Goal: Task Accomplishment & Management: Manage account settings

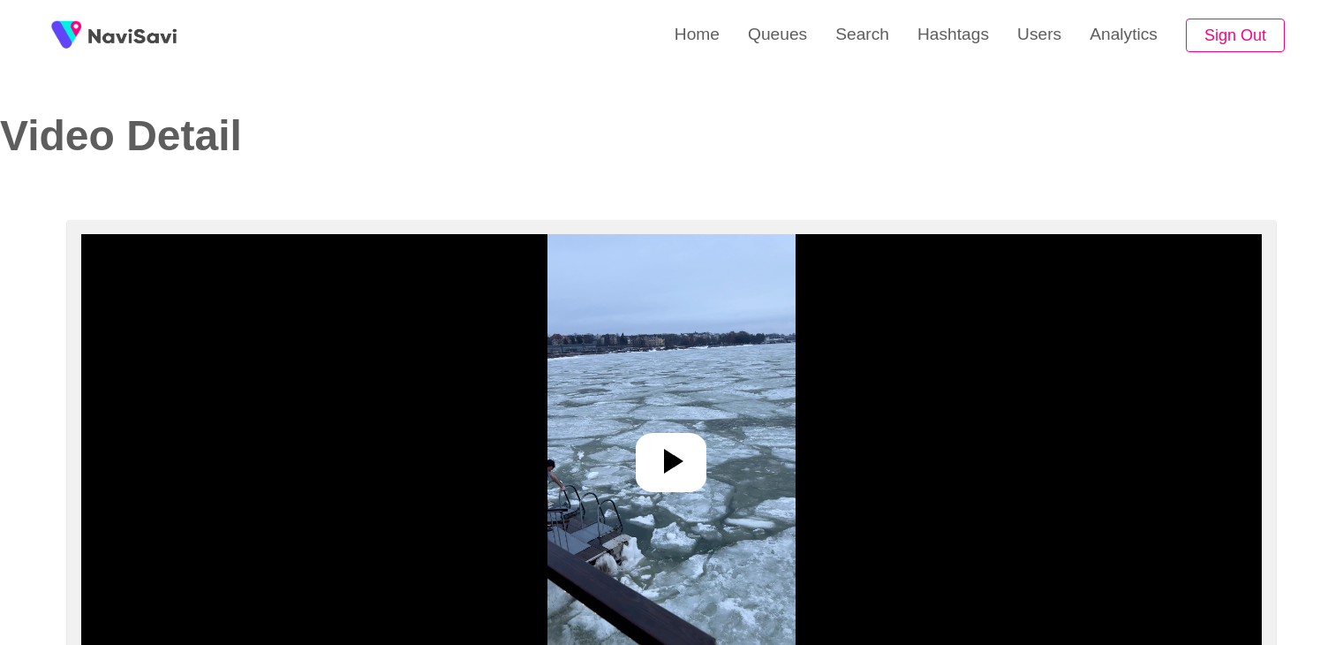
select select "**********"
select select "**"
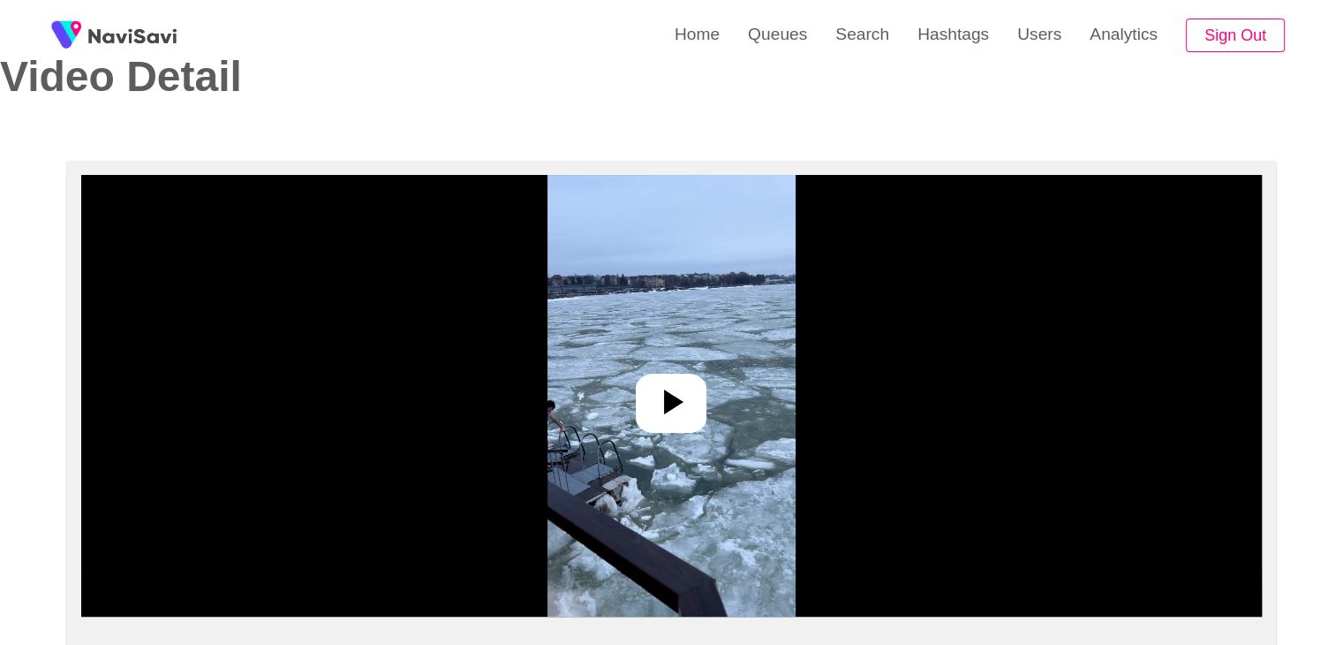
scroll to position [88, 0]
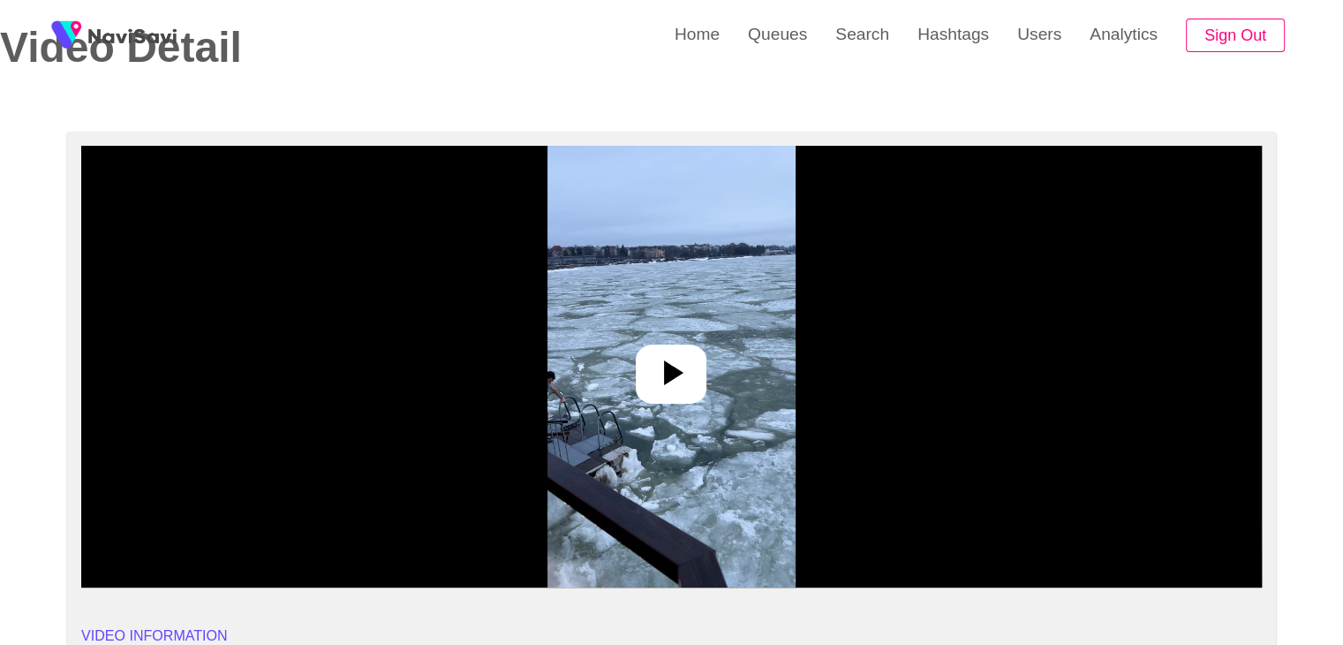
click at [692, 381] on icon at bounding box center [671, 372] width 42 height 42
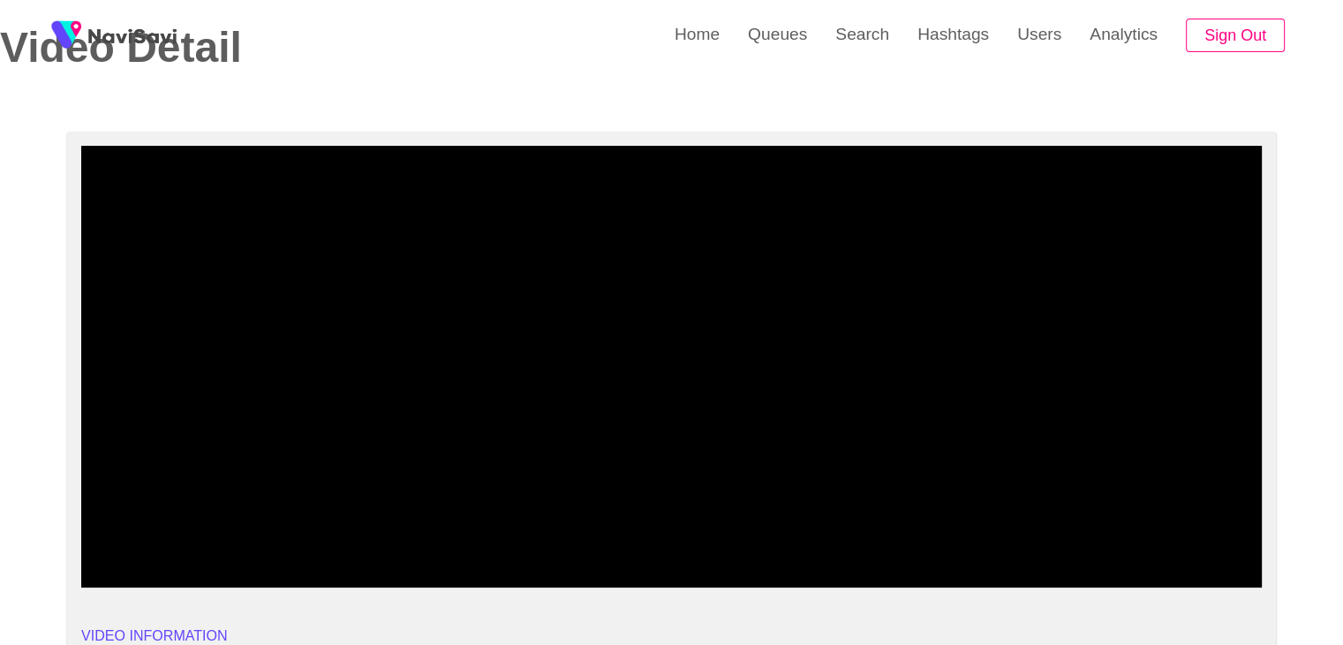
drag, startPoint x: 140, startPoint y: 541, endPoint x: 0, endPoint y: 527, distance: 140.2
drag, startPoint x: 194, startPoint y: 539, endPoint x: 4, endPoint y: 525, distance: 190.4
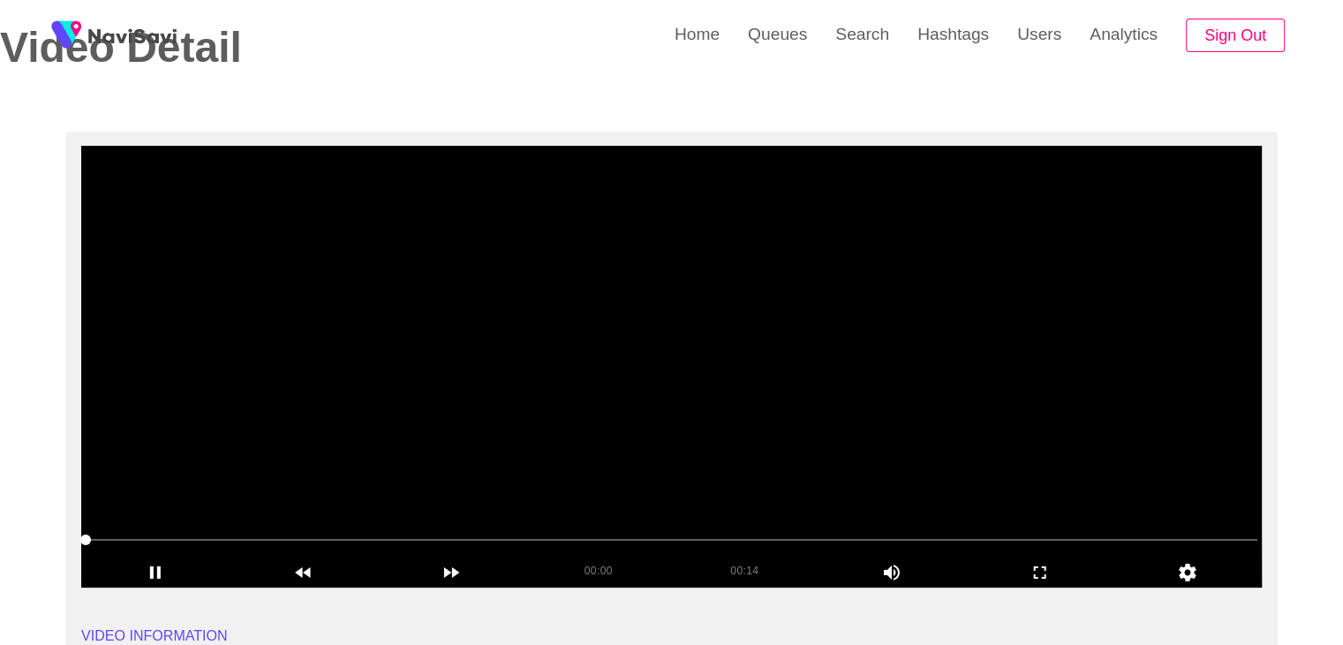
click at [661, 428] on video at bounding box center [671, 367] width 1181 height 442
click at [767, 358] on video at bounding box center [671, 367] width 1181 height 442
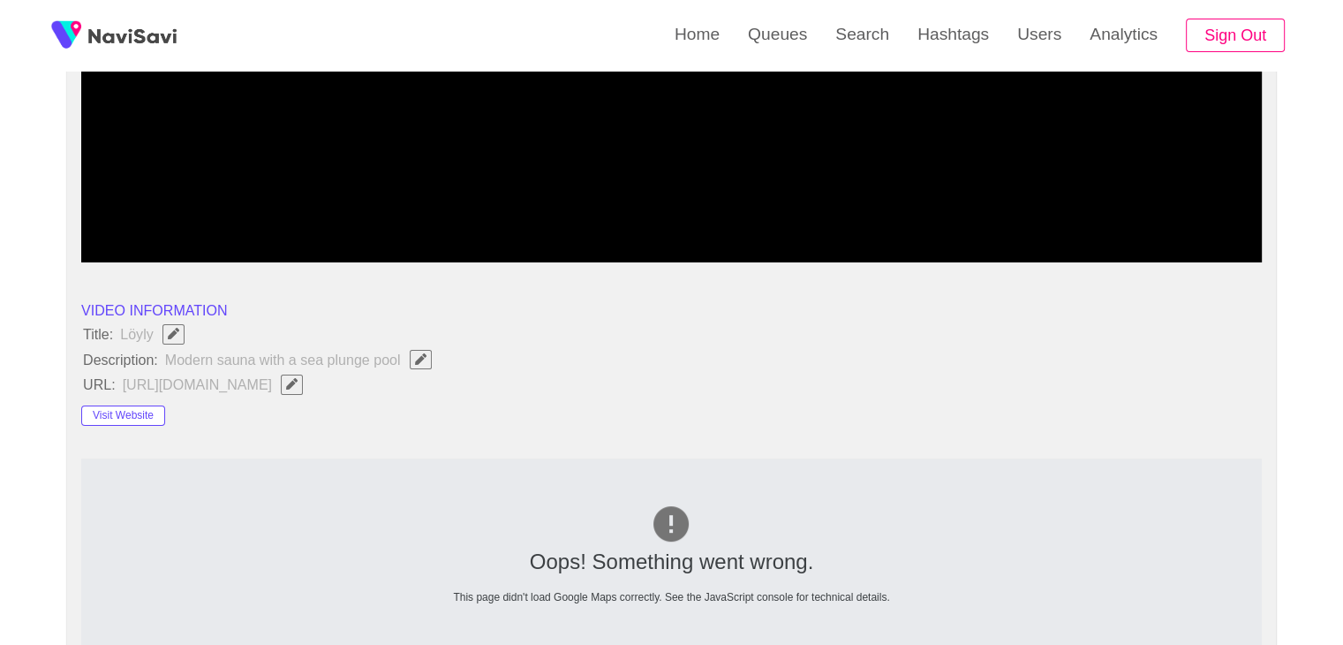
scroll to position [442, 0]
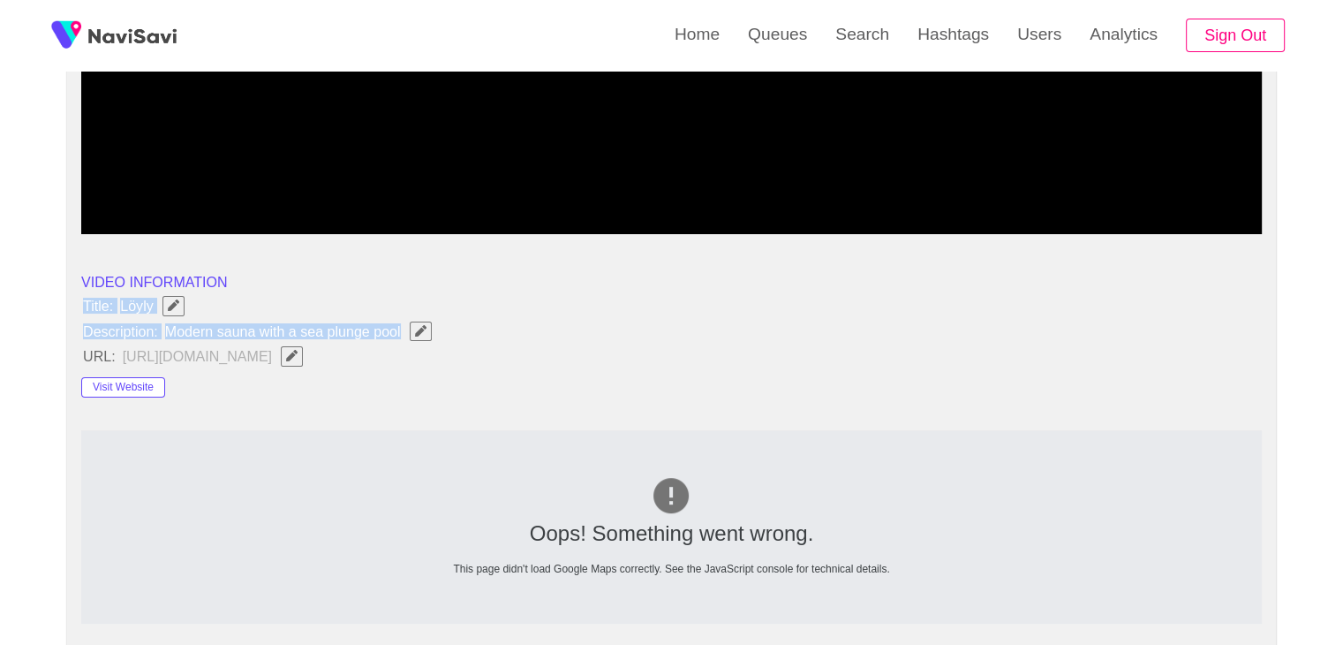
drag, startPoint x: 72, startPoint y: 301, endPoint x: 457, endPoint y: 327, distance: 385.9
copy ul "Title: Löyly Description: Modern sauna with a sea plunge pool"
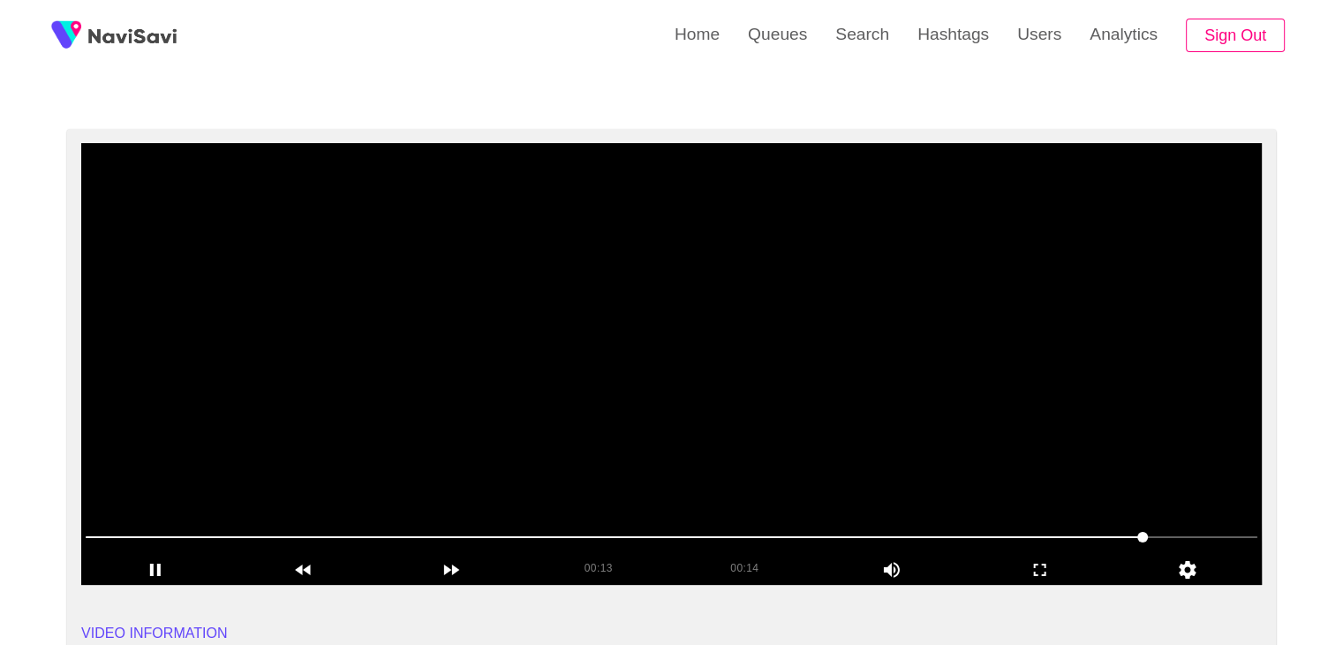
scroll to position [88, 0]
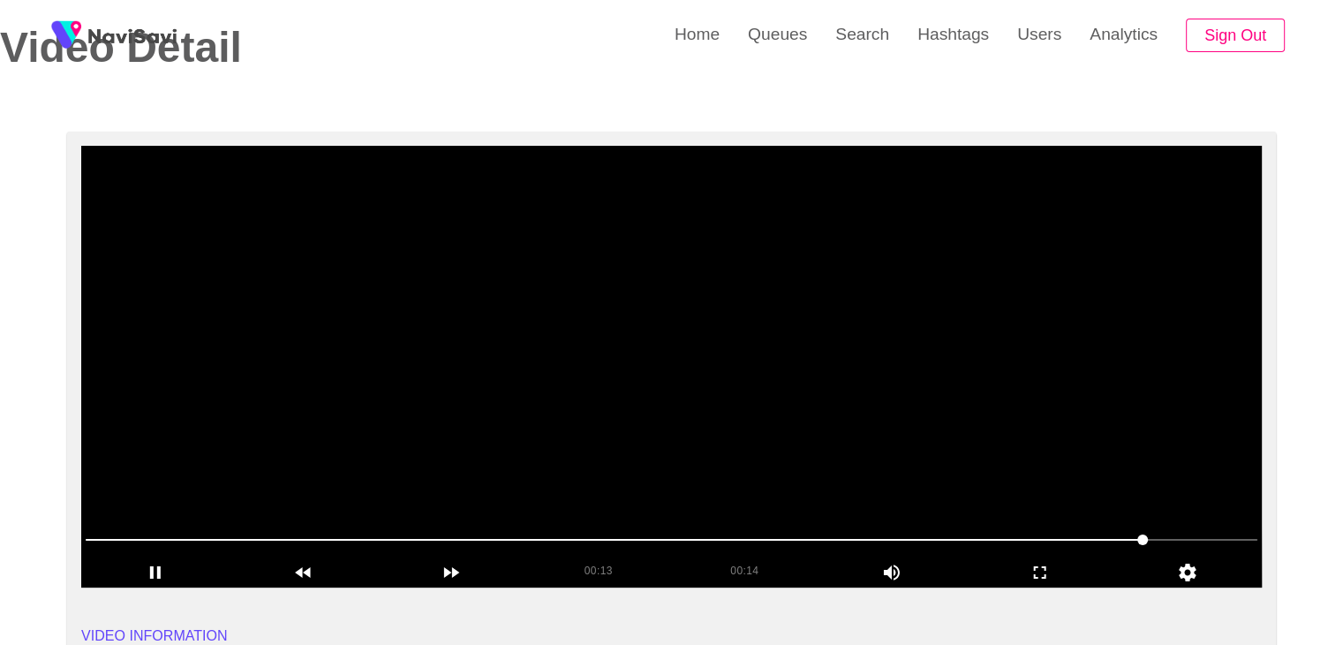
drag, startPoint x: 984, startPoint y: 538, endPoint x: 968, endPoint y: 541, distance: 16.3
click at [968, 541] on span at bounding box center [672, 539] width 1172 height 28
click at [986, 457] on video at bounding box center [671, 367] width 1181 height 442
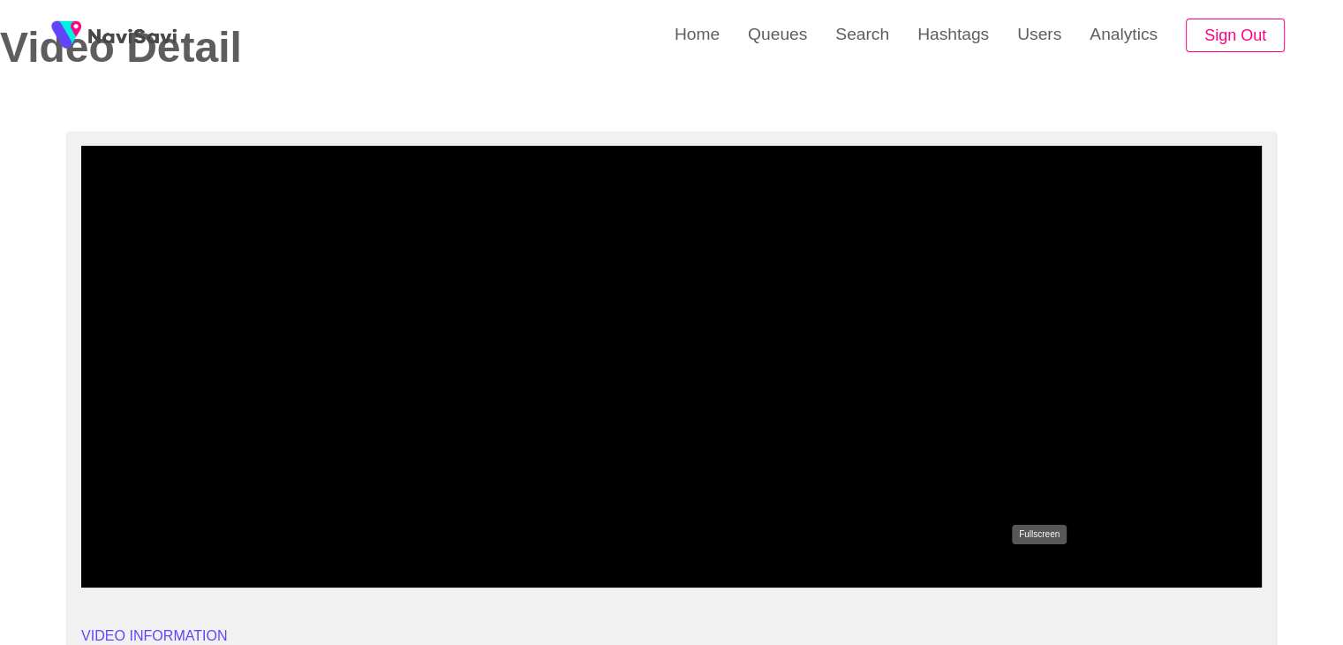
click at [1046, 571] on icon "add" at bounding box center [1040, 572] width 147 height 21
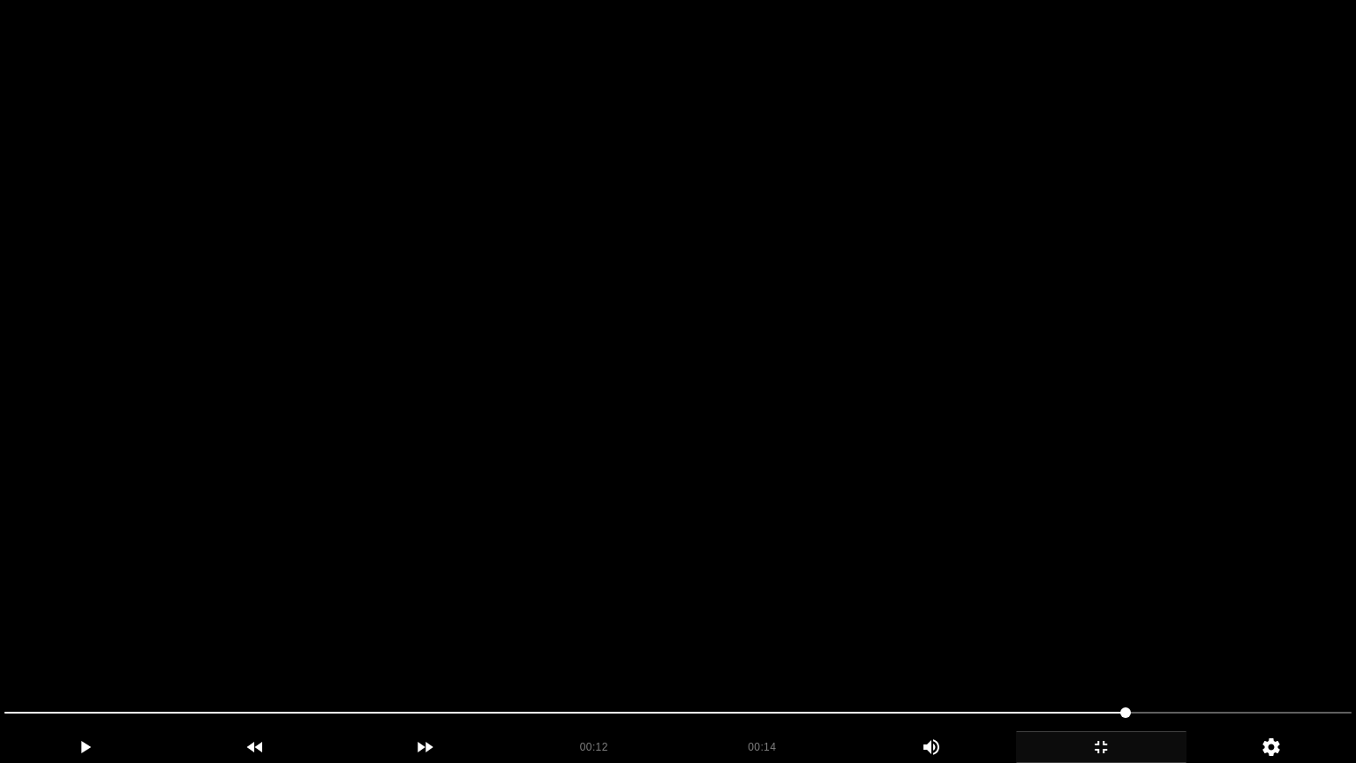
click at [1009, 603] on video at bounding box center [678, 381] width 1356 height 763
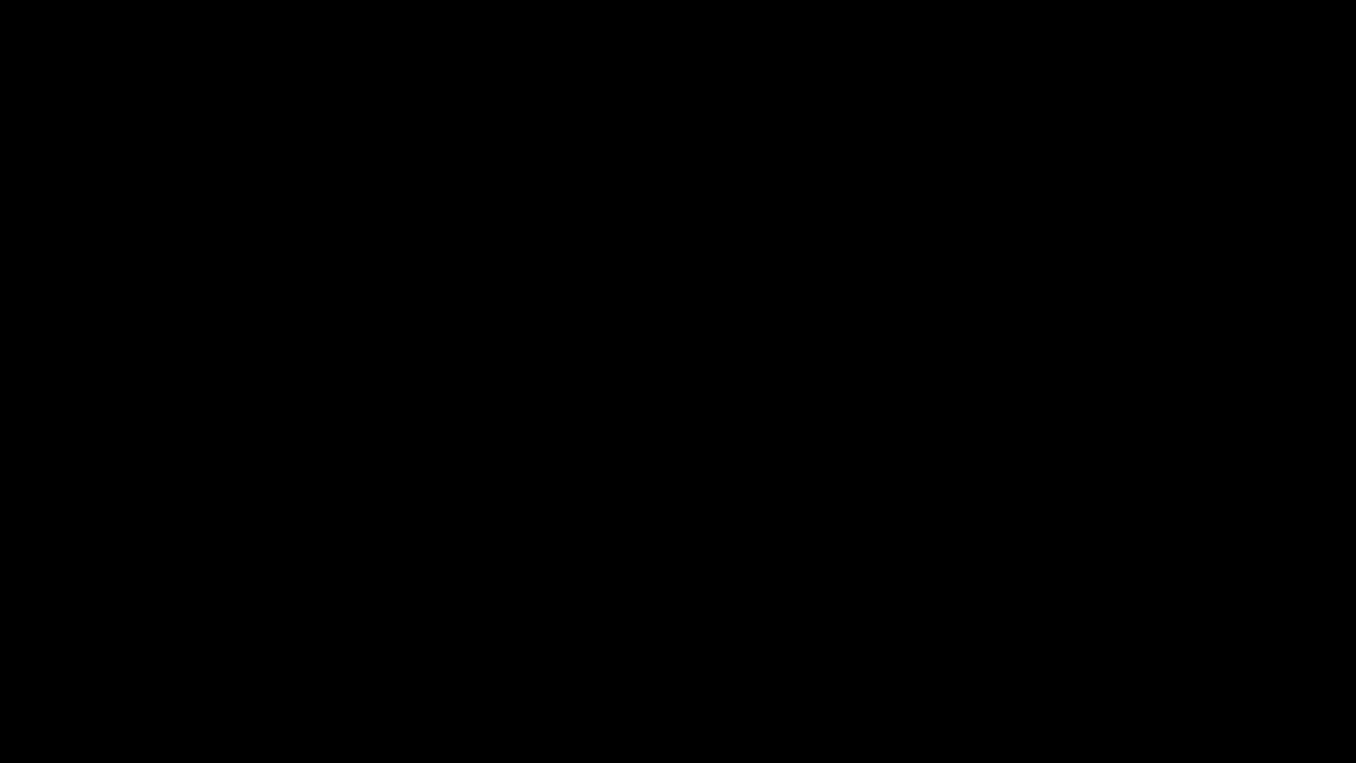
click at [1091, 644] on icon "add" at bounding box center [1101, 747] width 169 height 21
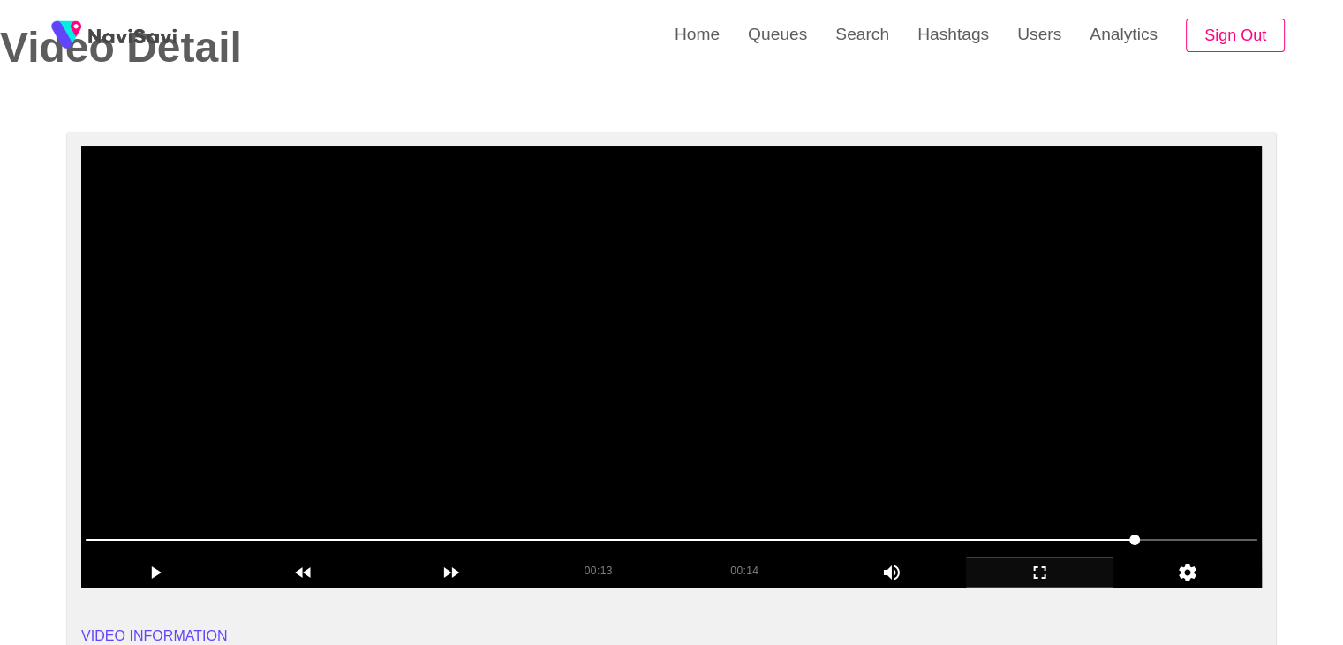
click at [778, 393] on video at bounding box center [671, 367] width 1181 height 442
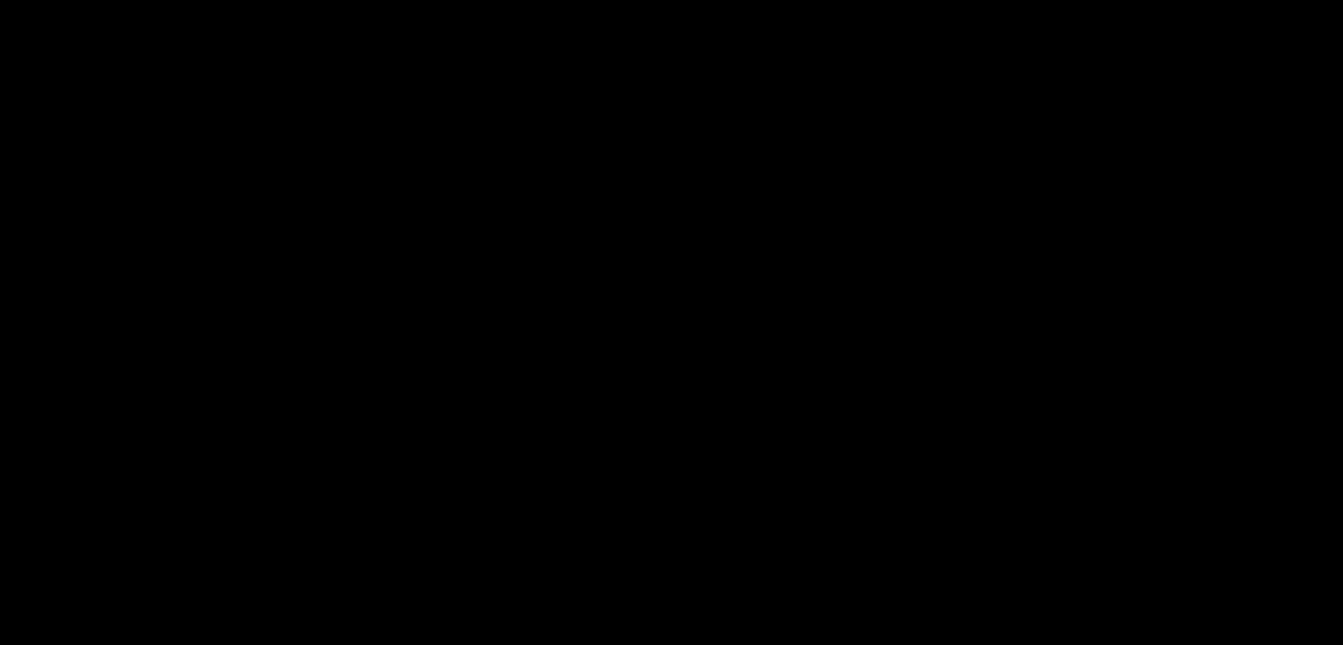
click at [782, 411] on video at bounding box center [671, 367] width 1181 height 442
click at [820, 419] on video at bounding box center [671, 367] width 1181 height 442
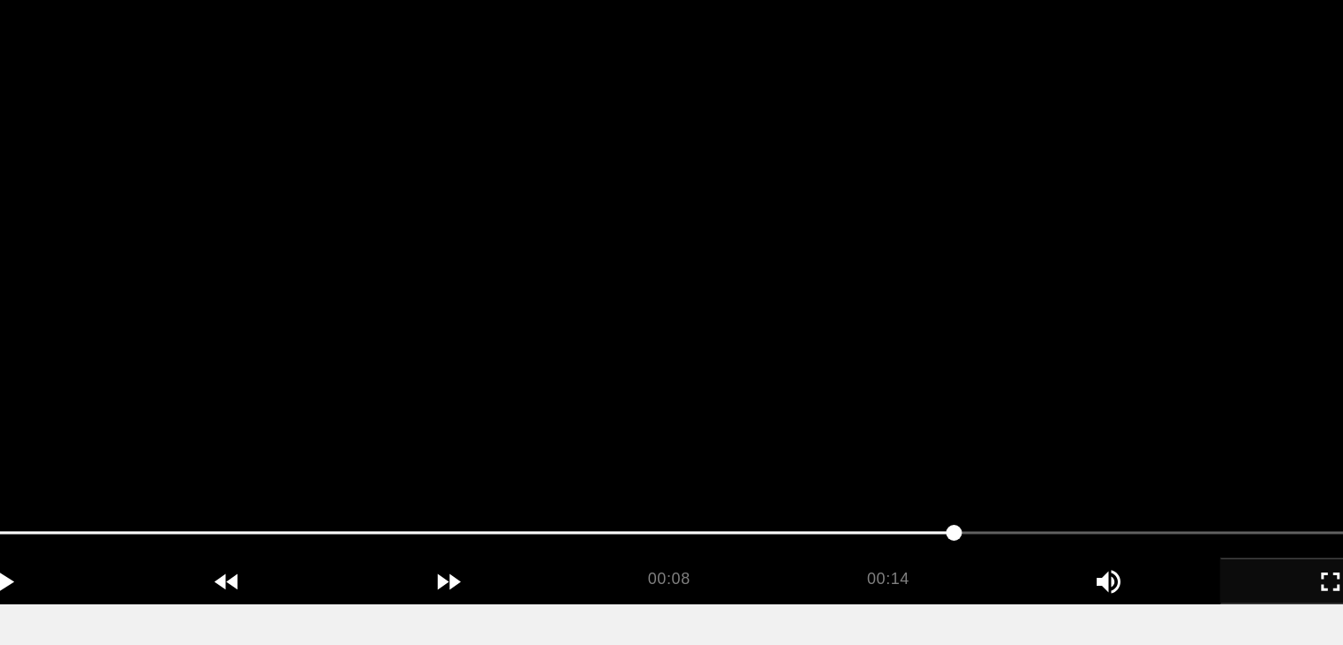
scroll to position [84, 0]
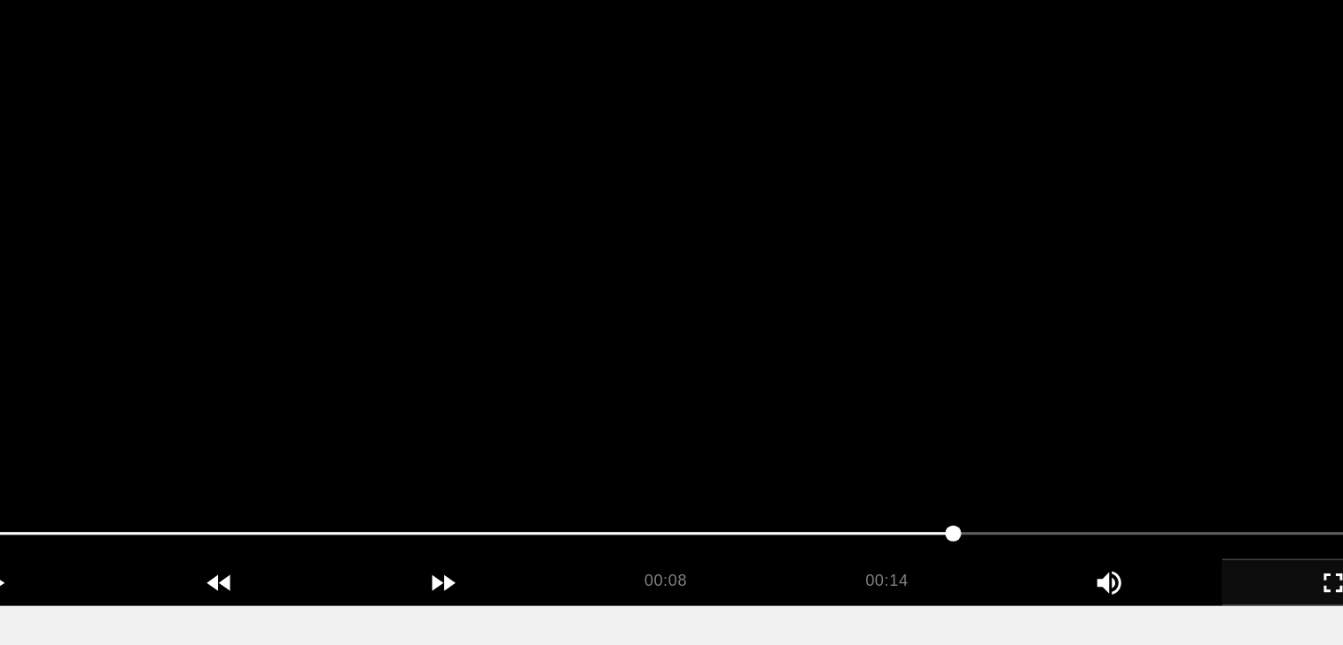
click at [841, 477] on video at bounding box center [671, 371] width 1181 height 442
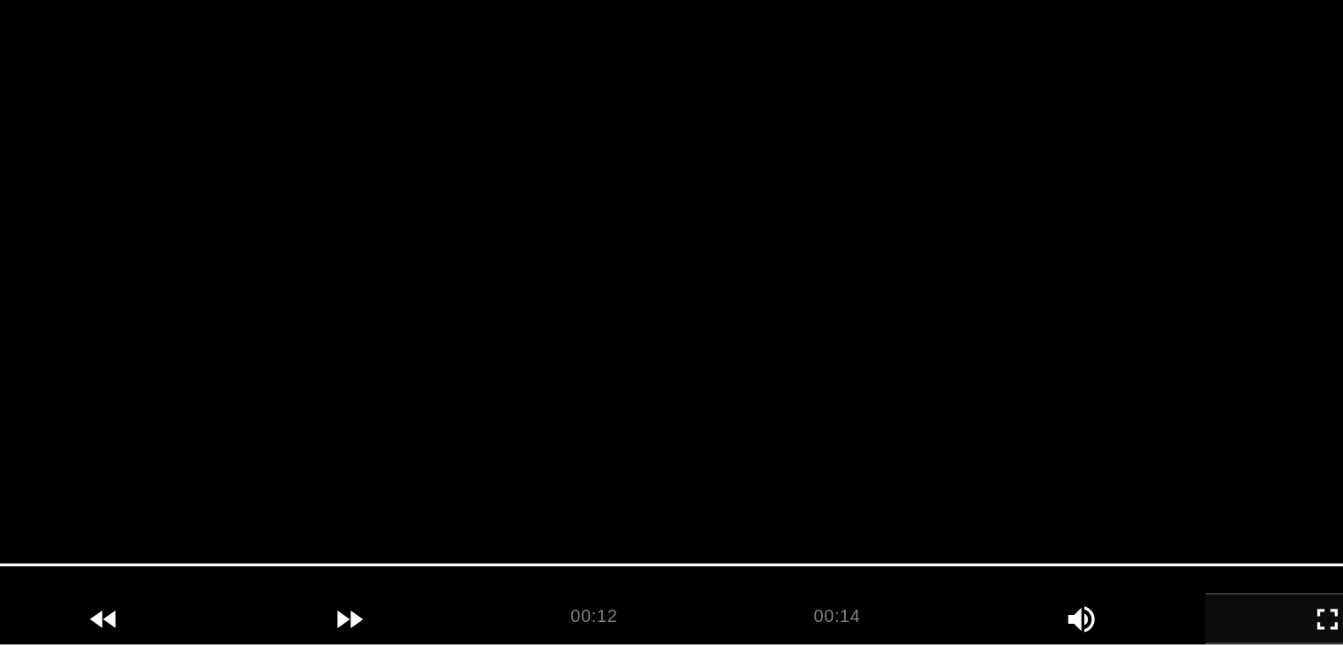
click at [751, 460] on video at bounding box center [671, 371] width 1181 height 442
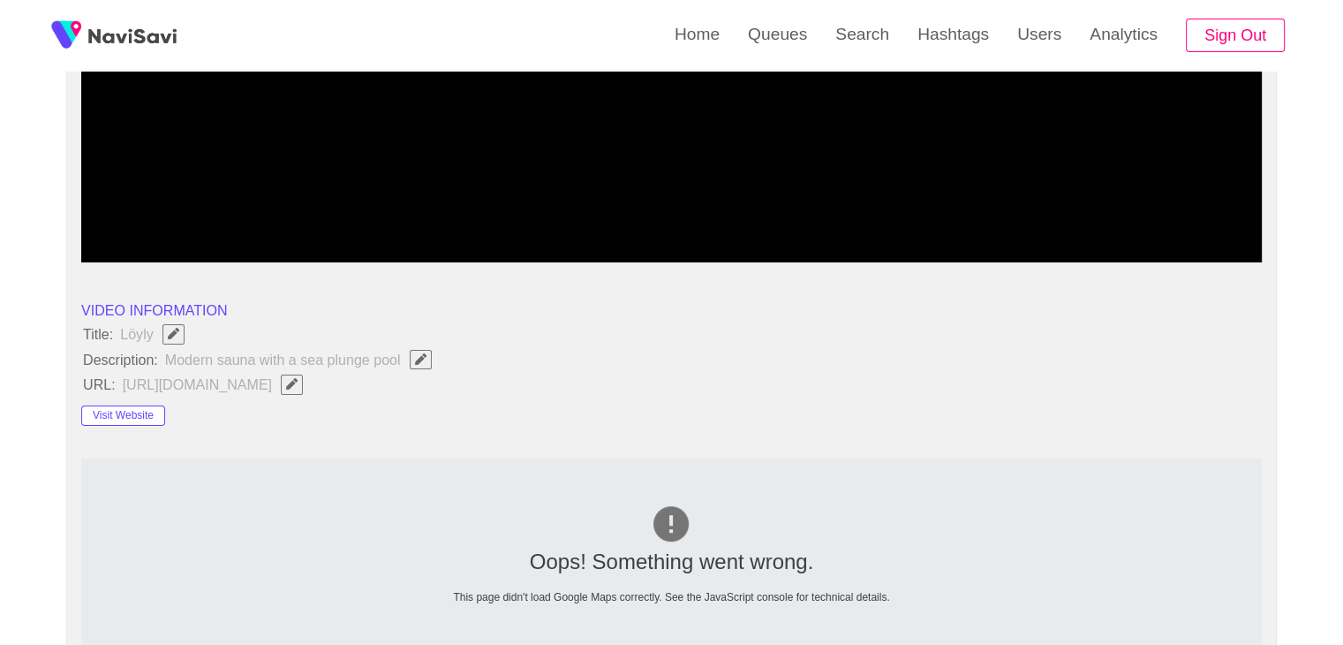
scroll to position [434, 0]
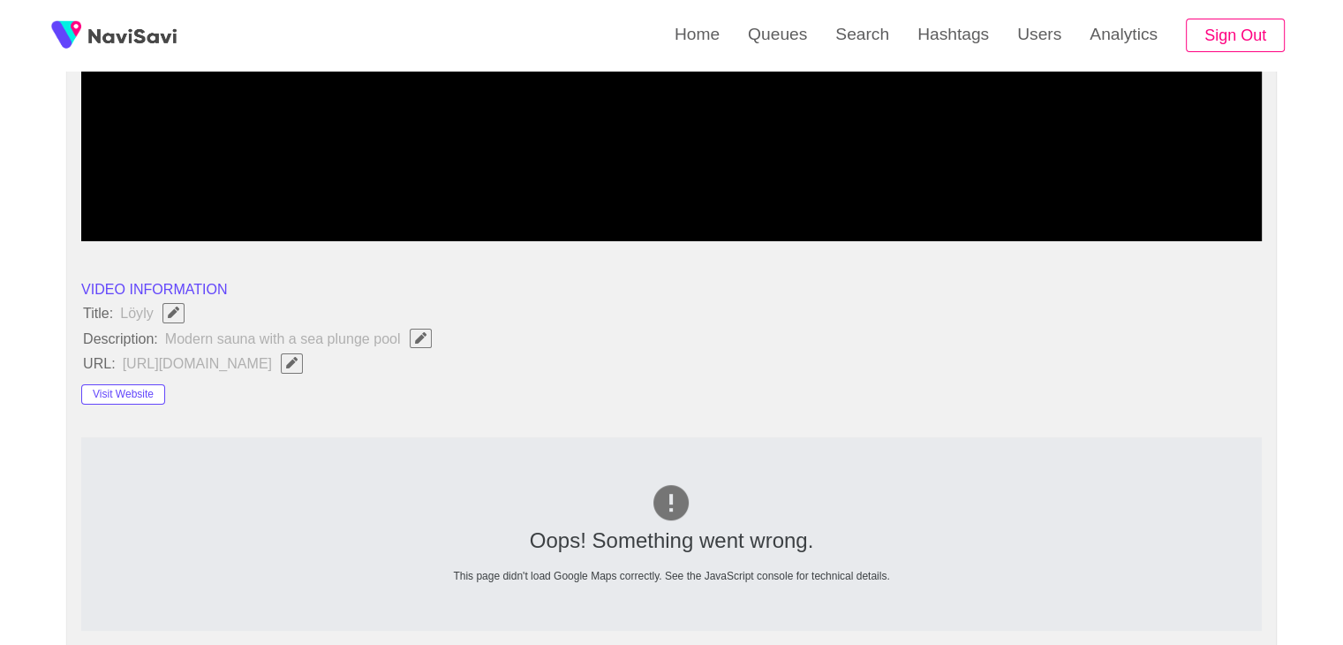
click at [417, 344] on button "button" at bounding box center [421, 338] width 22 height 19
type input "**********"
click at [150, 398] on button "Visit Website" at bounding box center [123, 394] width 84 height 21
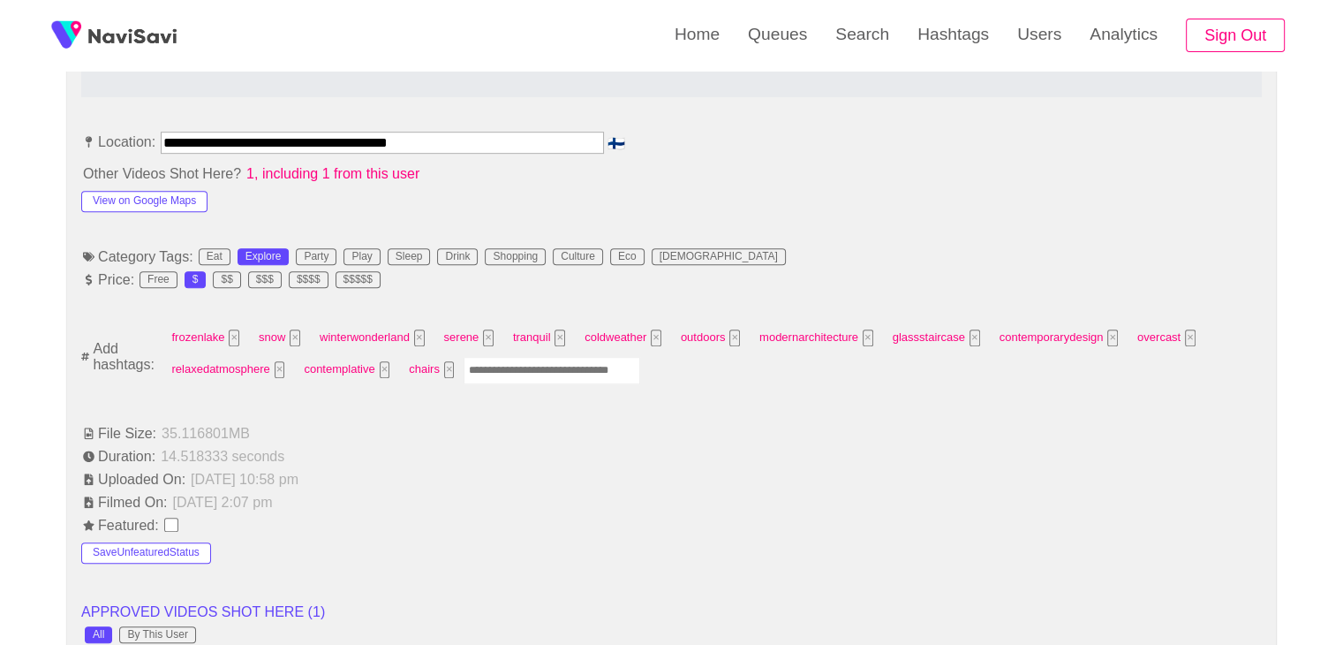
scroll to position [964, 0]
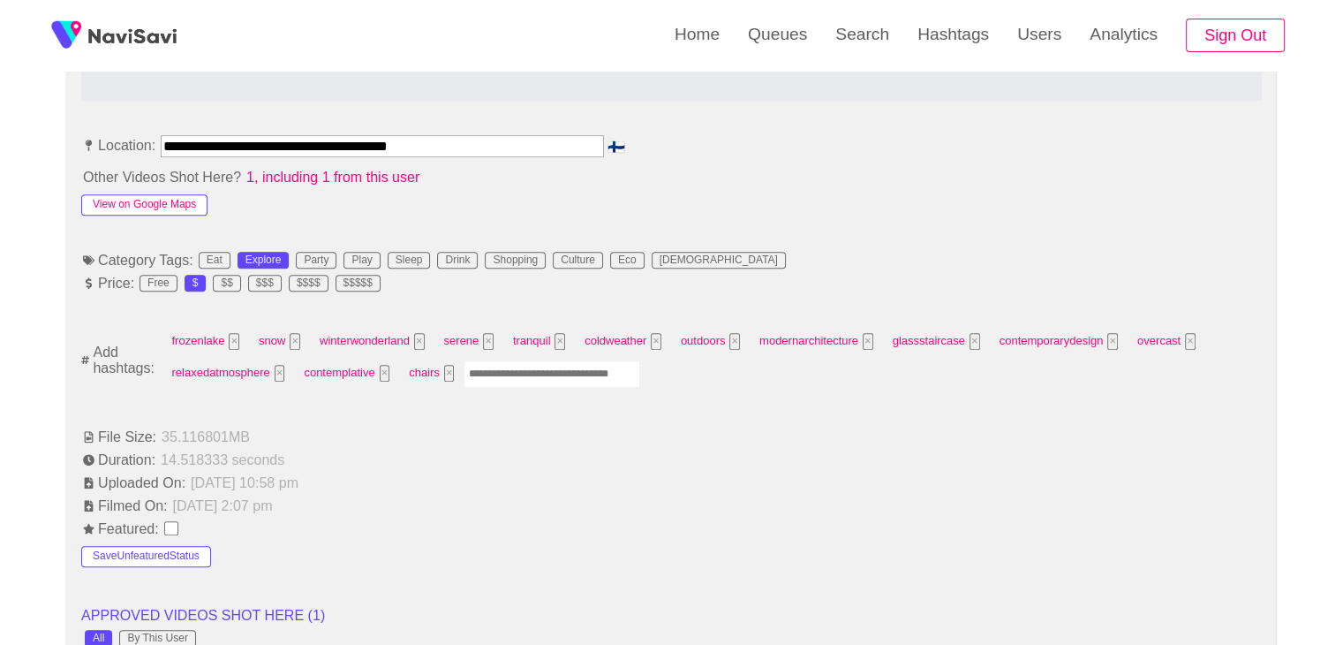
click at [169, 207] on button "View on Google Maps" at bounding box center [144, 204] width 126 height 21
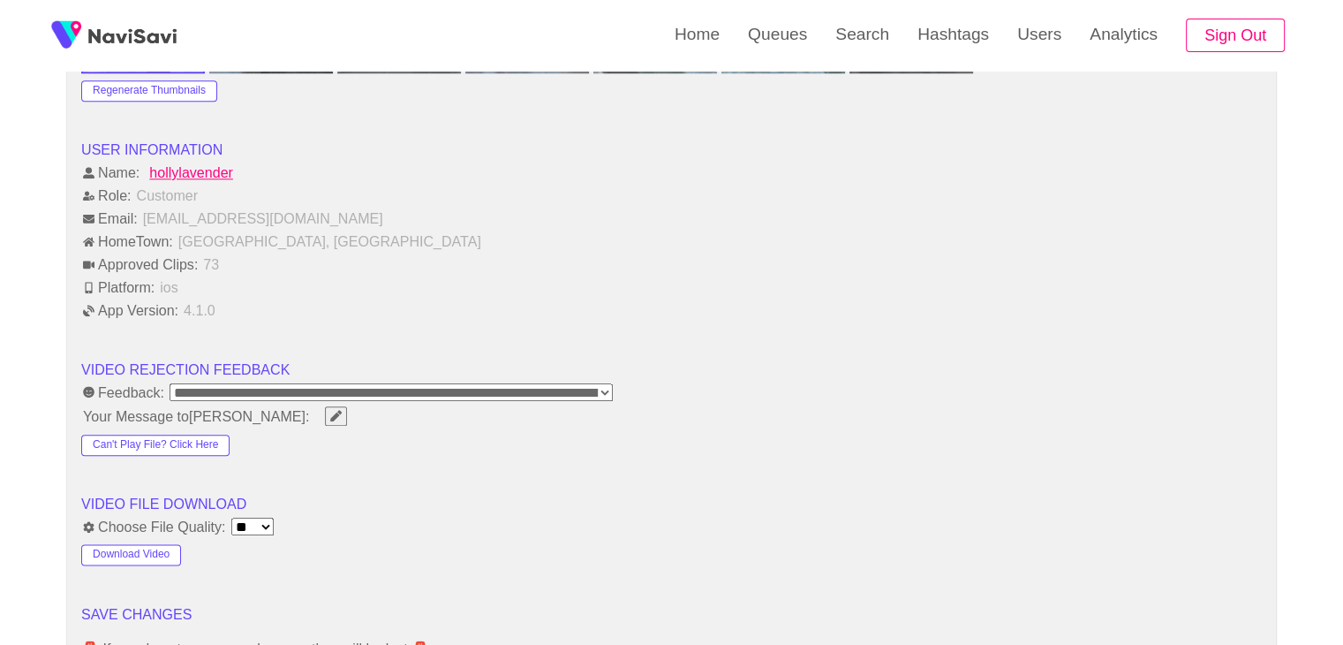
scroll to position [2201, 0]
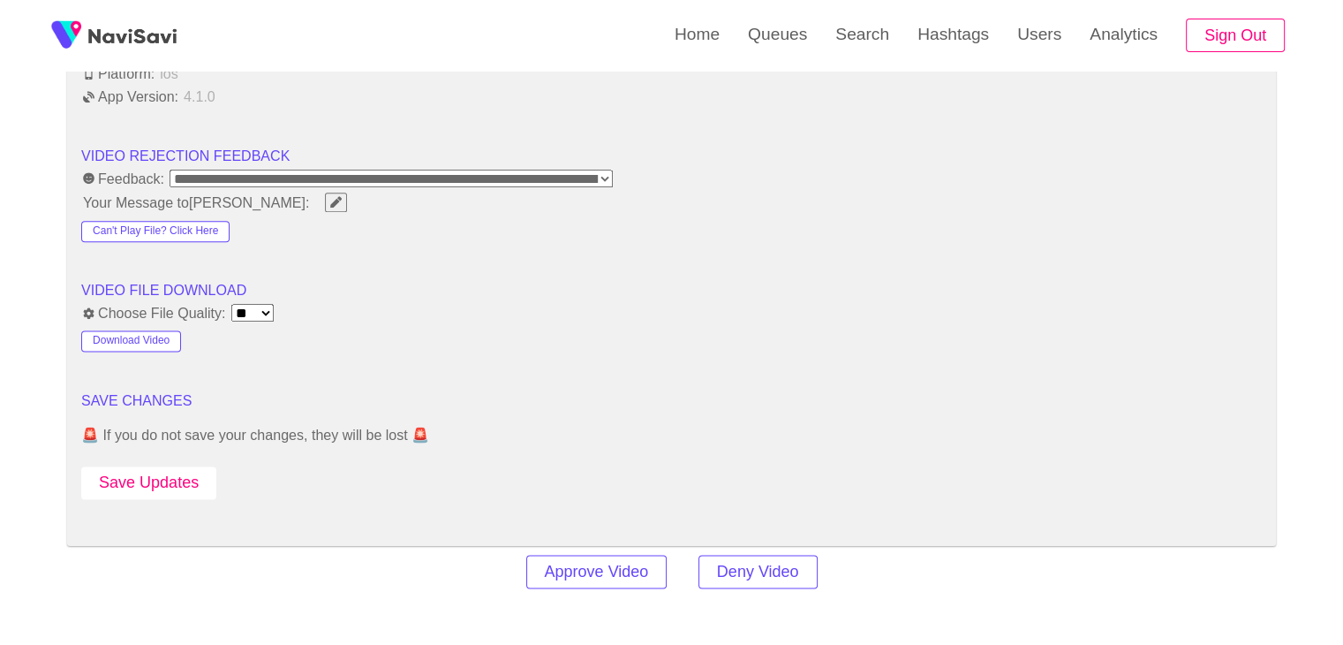
click at [143, 480] on button "Save Updates" at bounding box center [148, 482] width 135 height 33
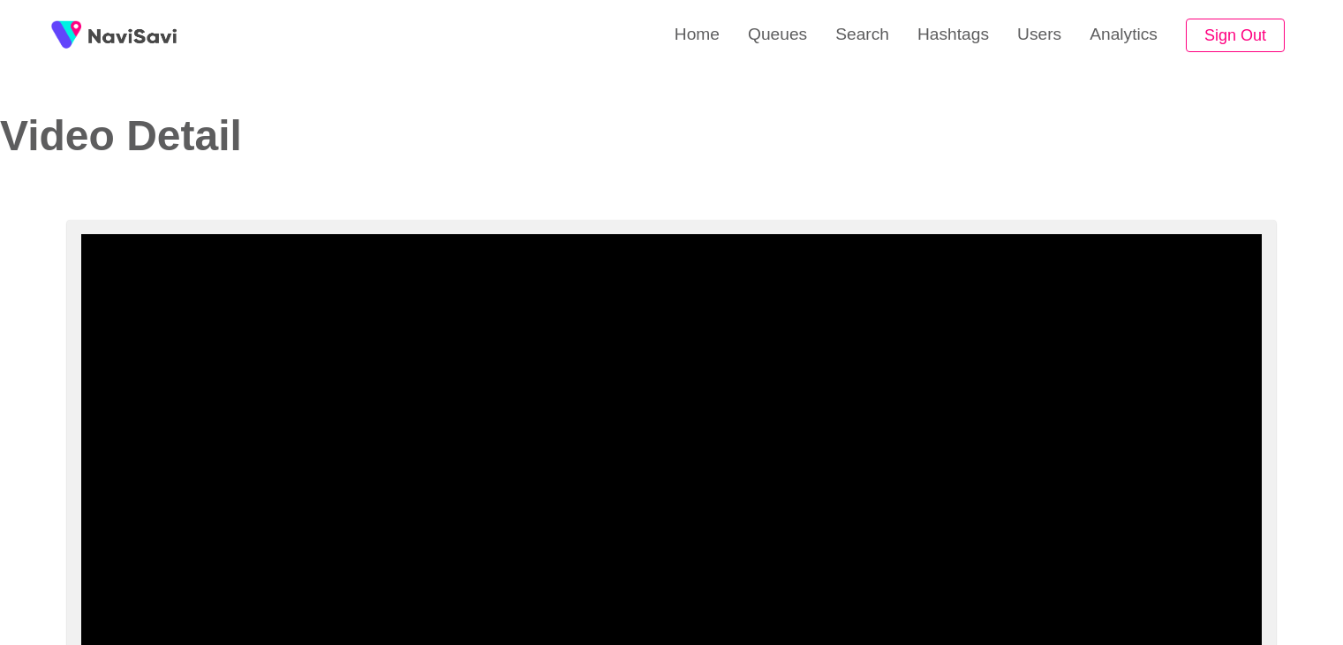
select select "**********"
select select "**"
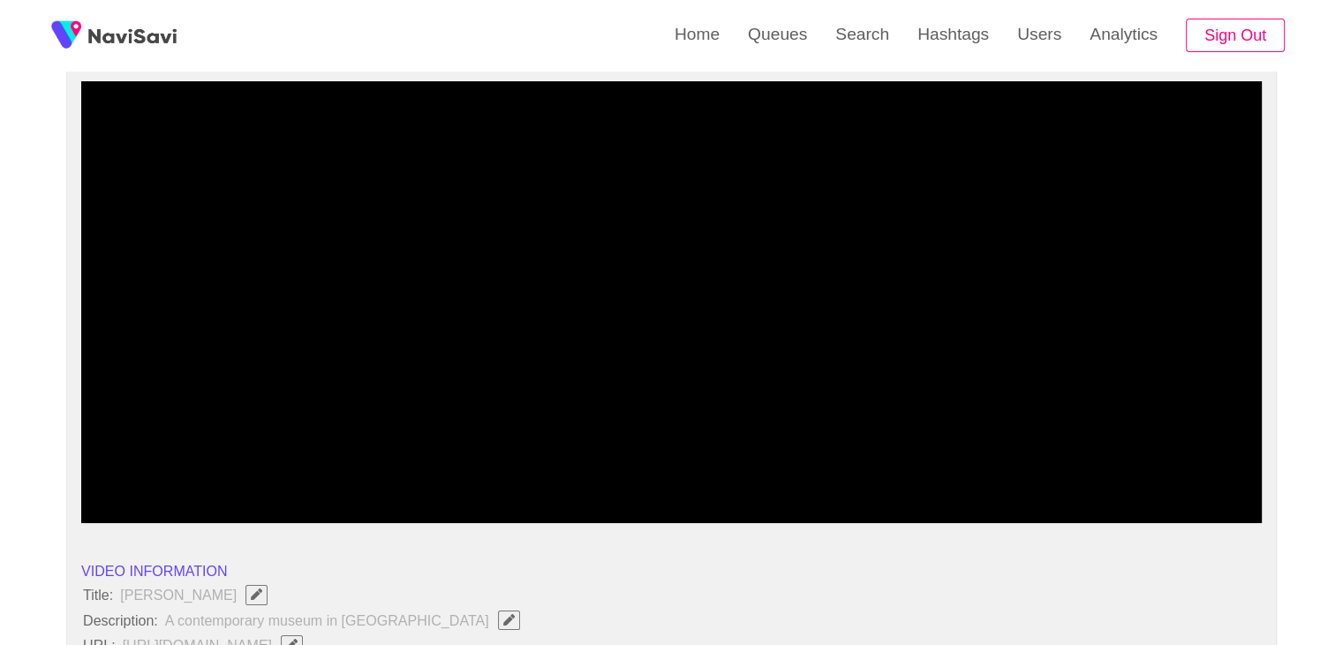
scroll to position [177, 0]
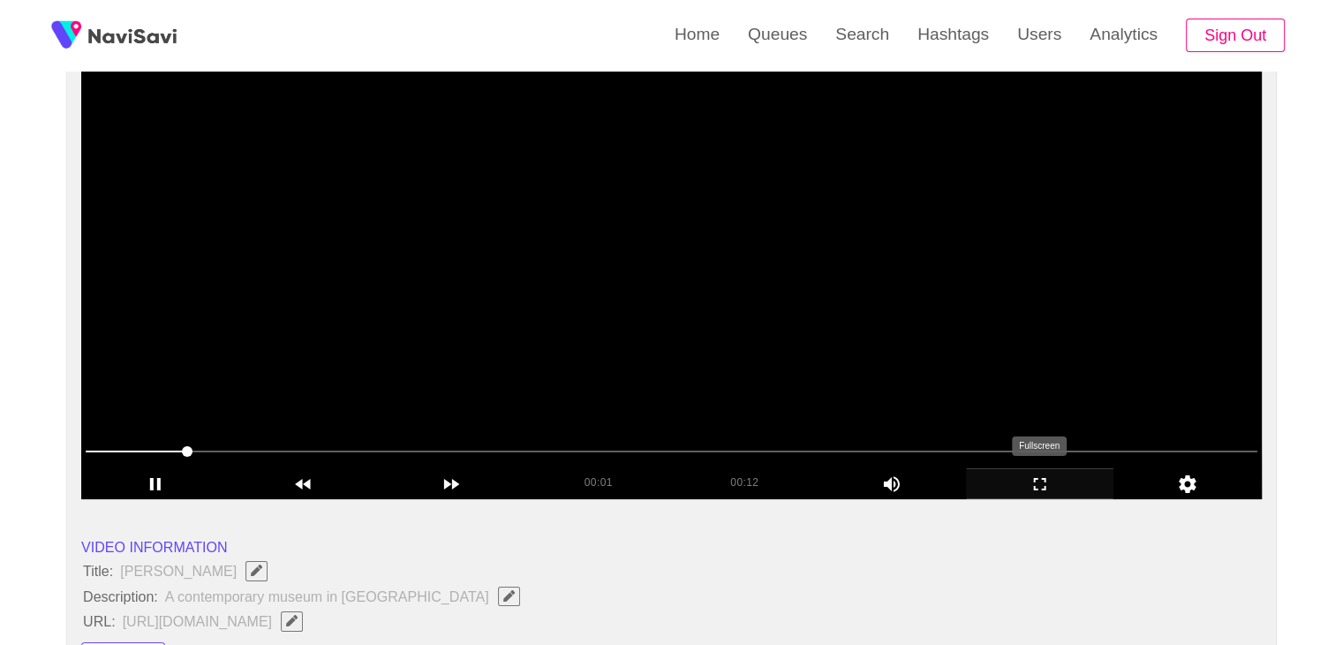
click at [1046, 482] on icon "add" at bounding box center [1040, 483] width 147 height 21
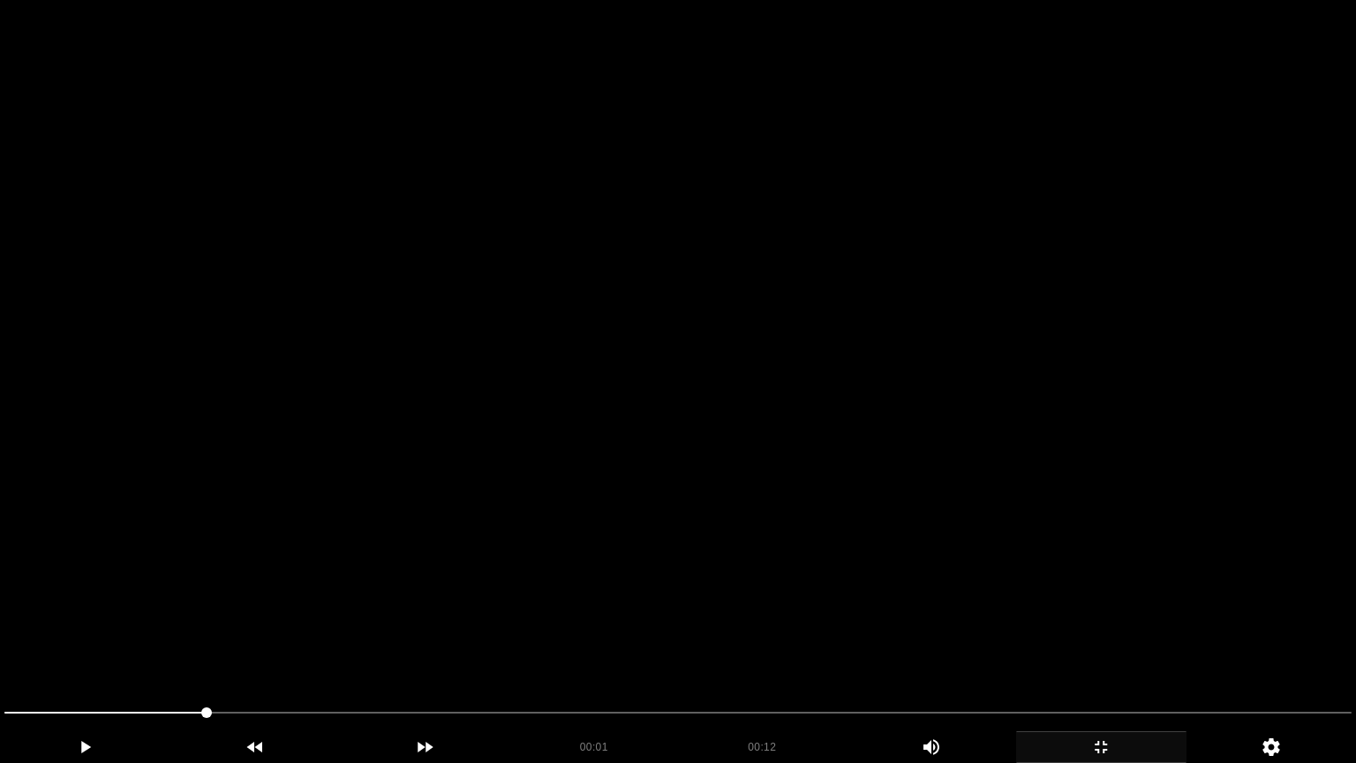
drag, startPoint x: 1032, startPoint y: 565, endPoint x: 1031, endPoint y: 578, distance: 12.4
click at [1032, 565] on video at bounding box center [678, 381] width 1356 height 763
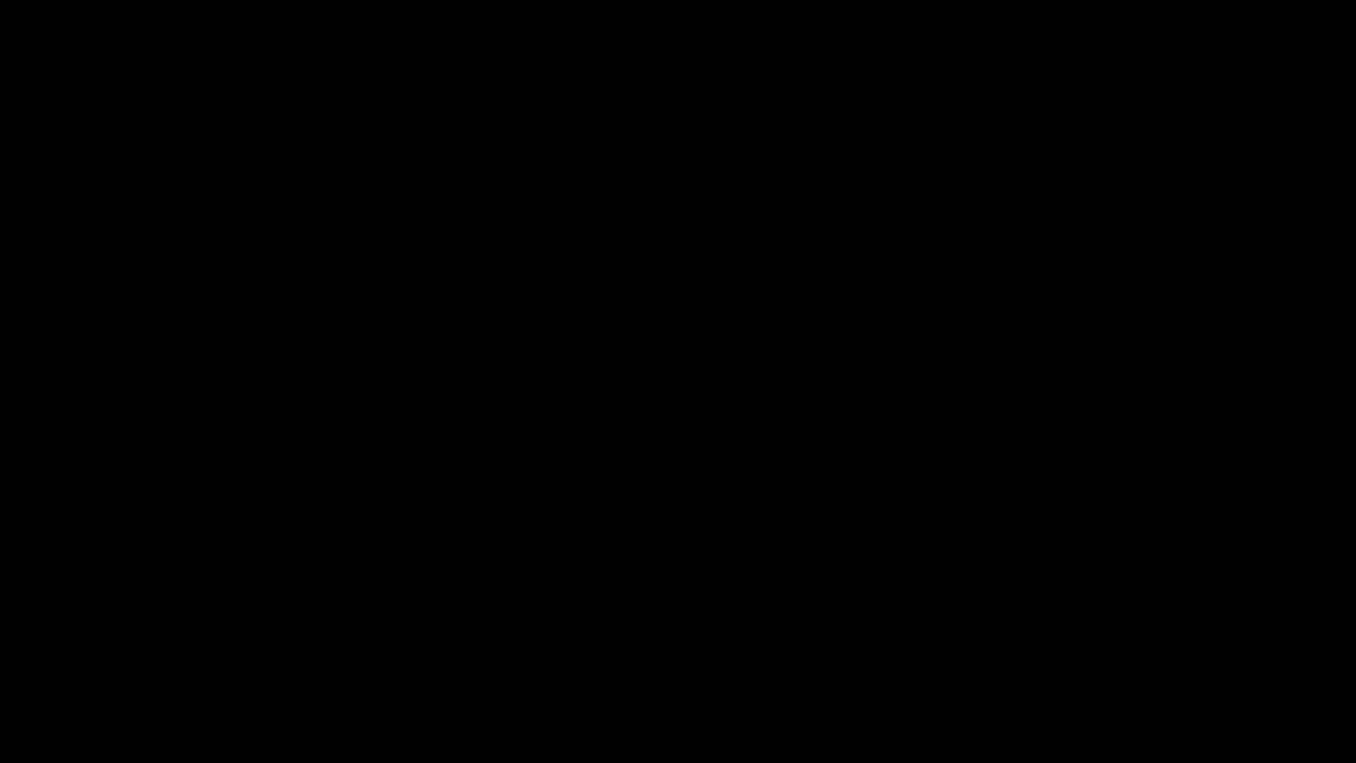
drag, startPoint x: 1107, startPoint y: 757, endPoint x: 1099, endPoint y: 752, distance: 10.3
click at [1099, 644] on icon "add" at bounding box center [1101, 747] width 169 height 21
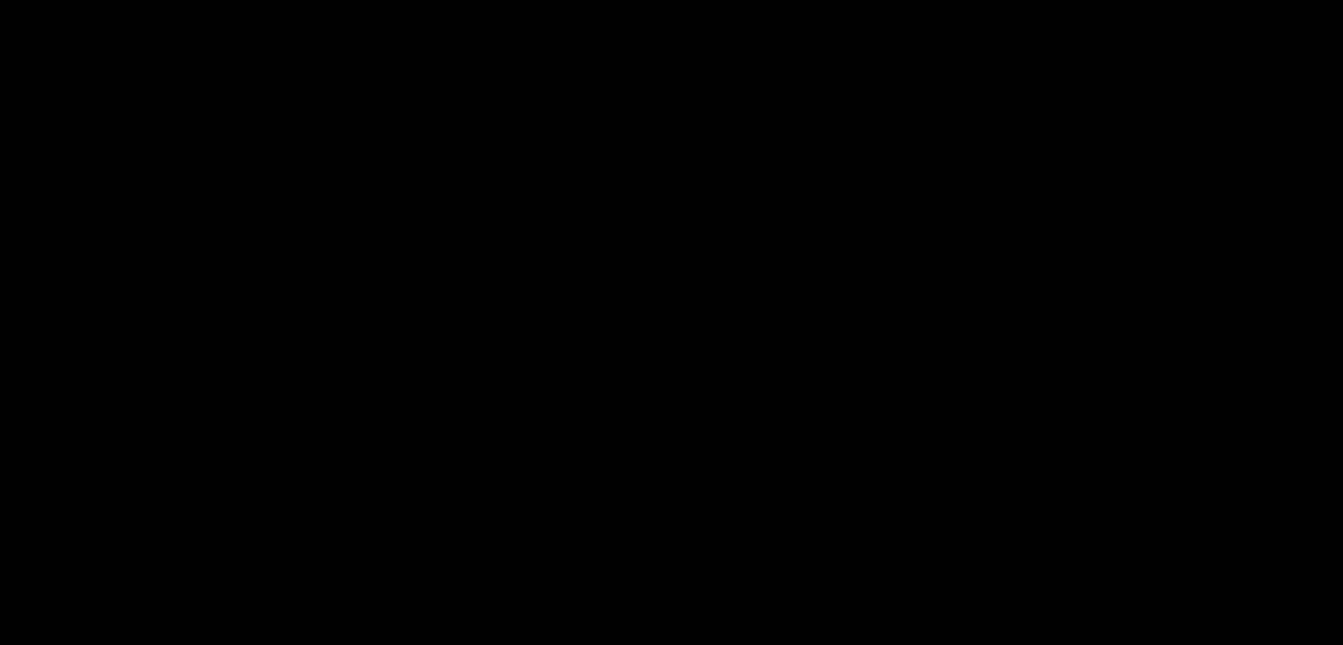
scroll to position [353, 0]
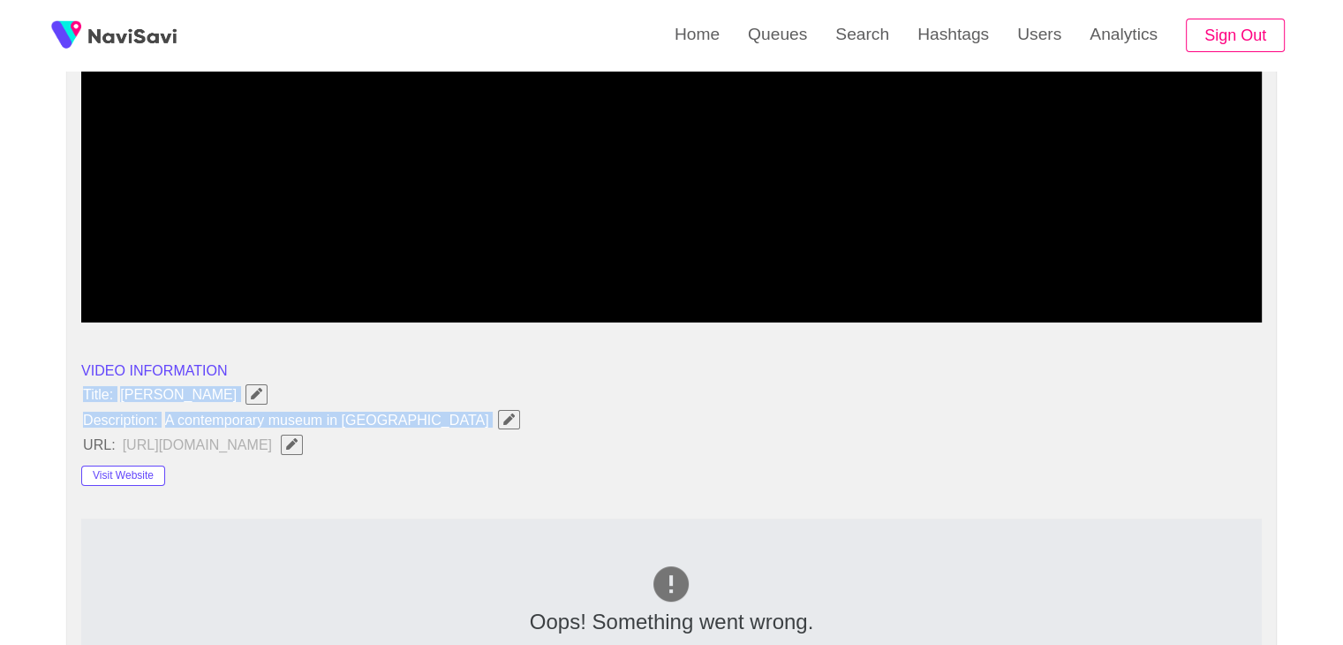
drag, startPoint x: 74, startPoint y: 383, endPoint x: 412, endPoint y: 425, distance: 339.9
copy ul "Title: [PERSON_NAME] Description: A contemporary museum in [GEOGRAPHIC_DATA]"
click at [503, 416] on icon "Edit Field" at bounding box center [508, 418] width 11 height 11
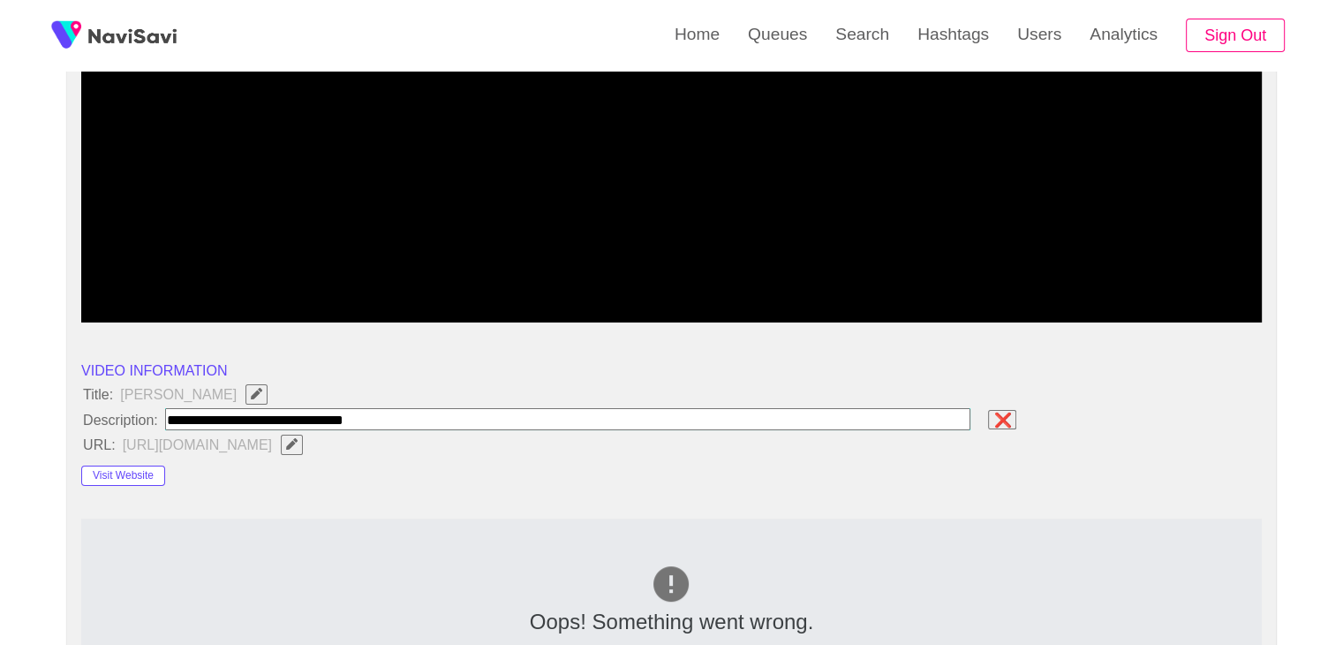
type input "**********"
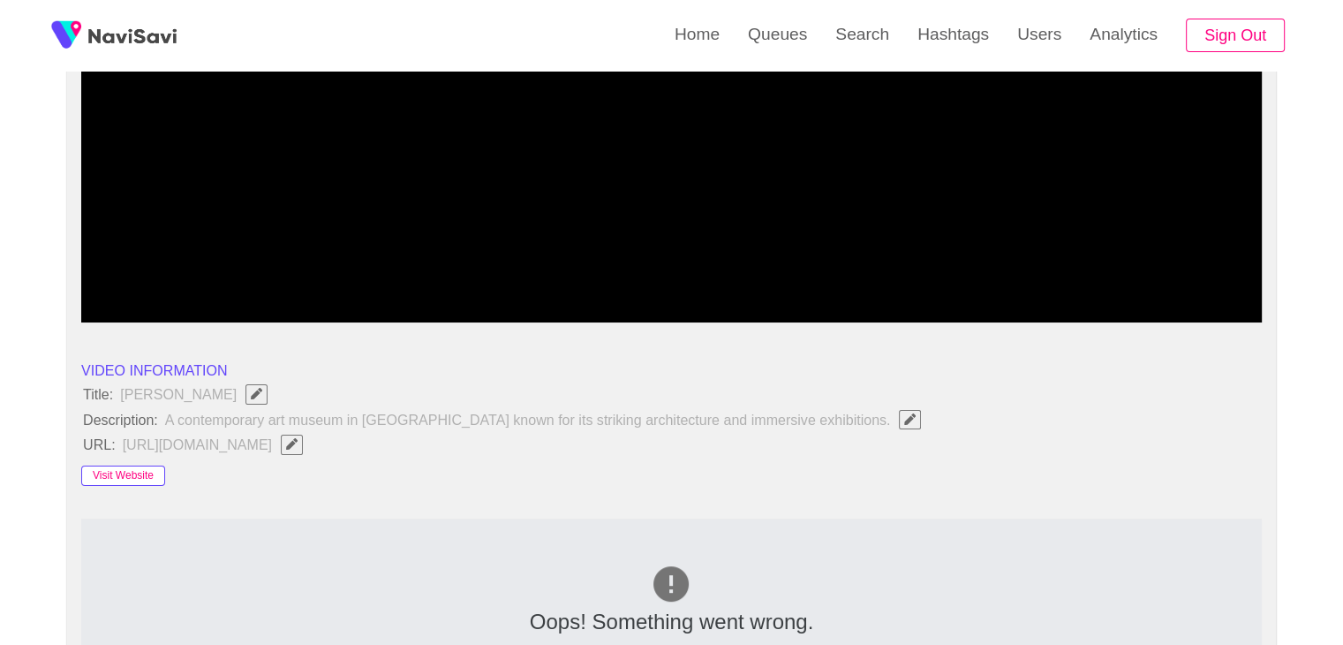
click at [134, 471] on button "Visit Website" at bounding box center [123, 475] width 84 height 21
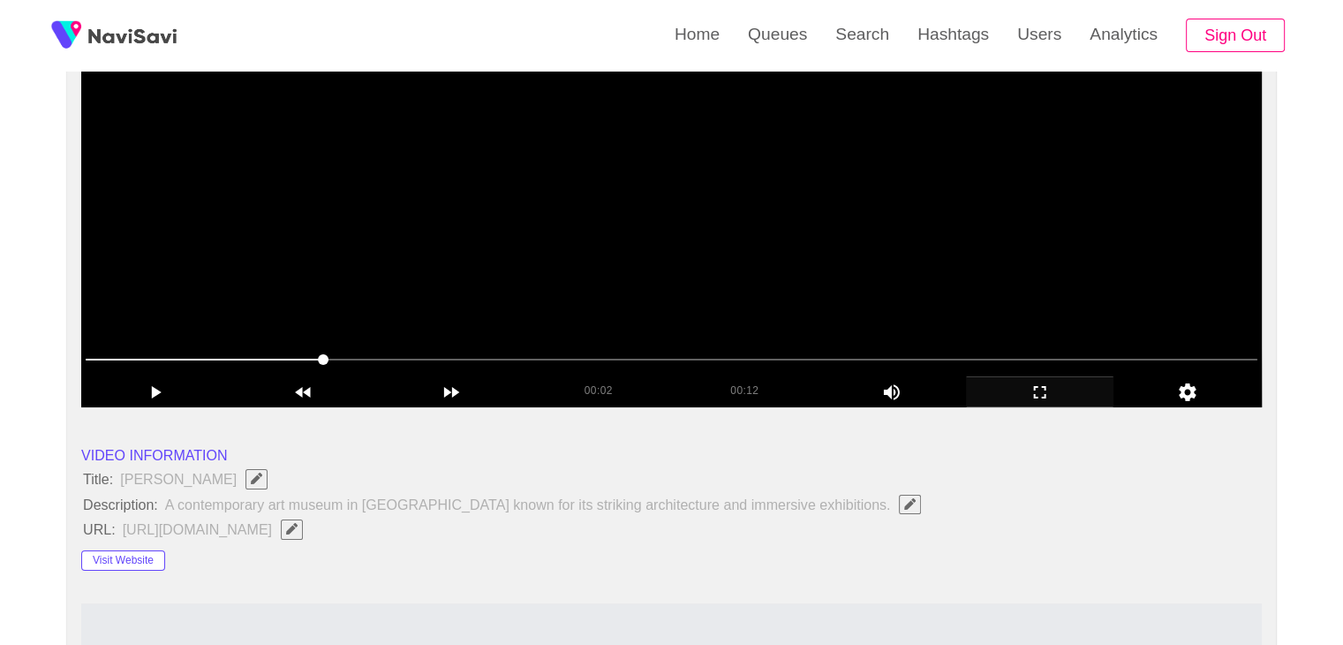
scroll to position [265, 0]
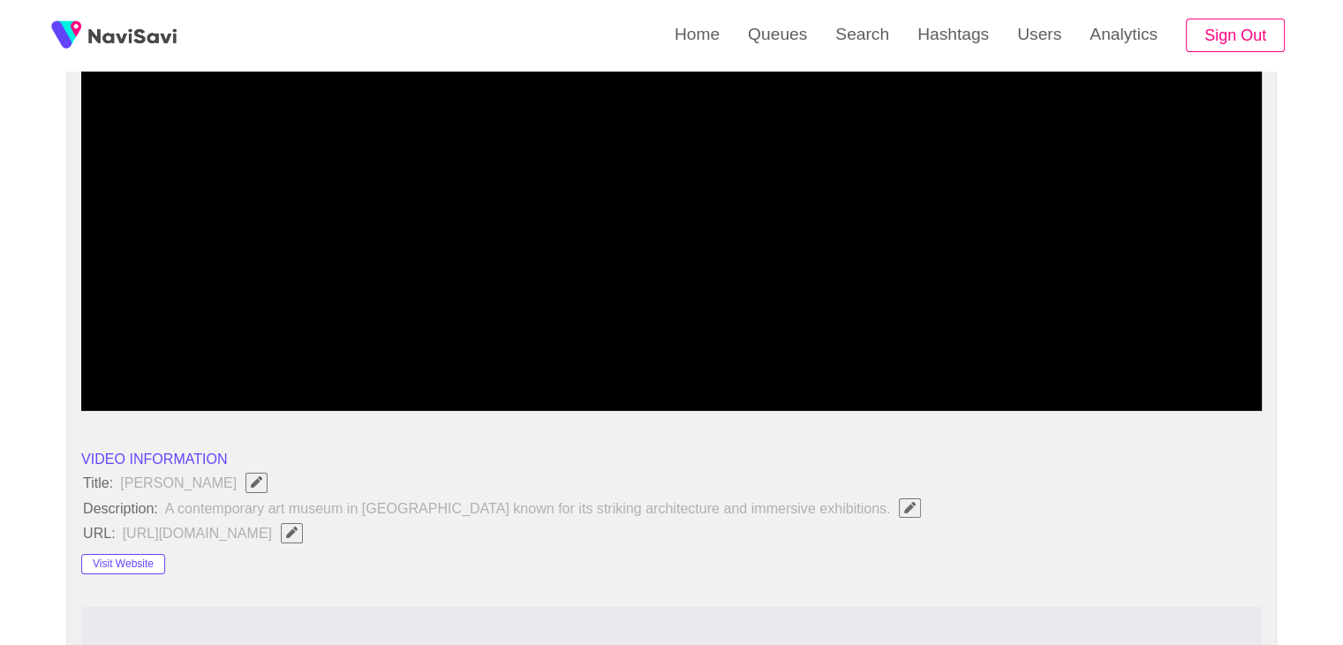
drag, startPoint x: 149, startPoint y: 345, endPoint x: 39, endPoint y: 344, distance: 110.4
click at [1028, 394] on icon "add" at bounding box center [1040, 395] width 147 height 21
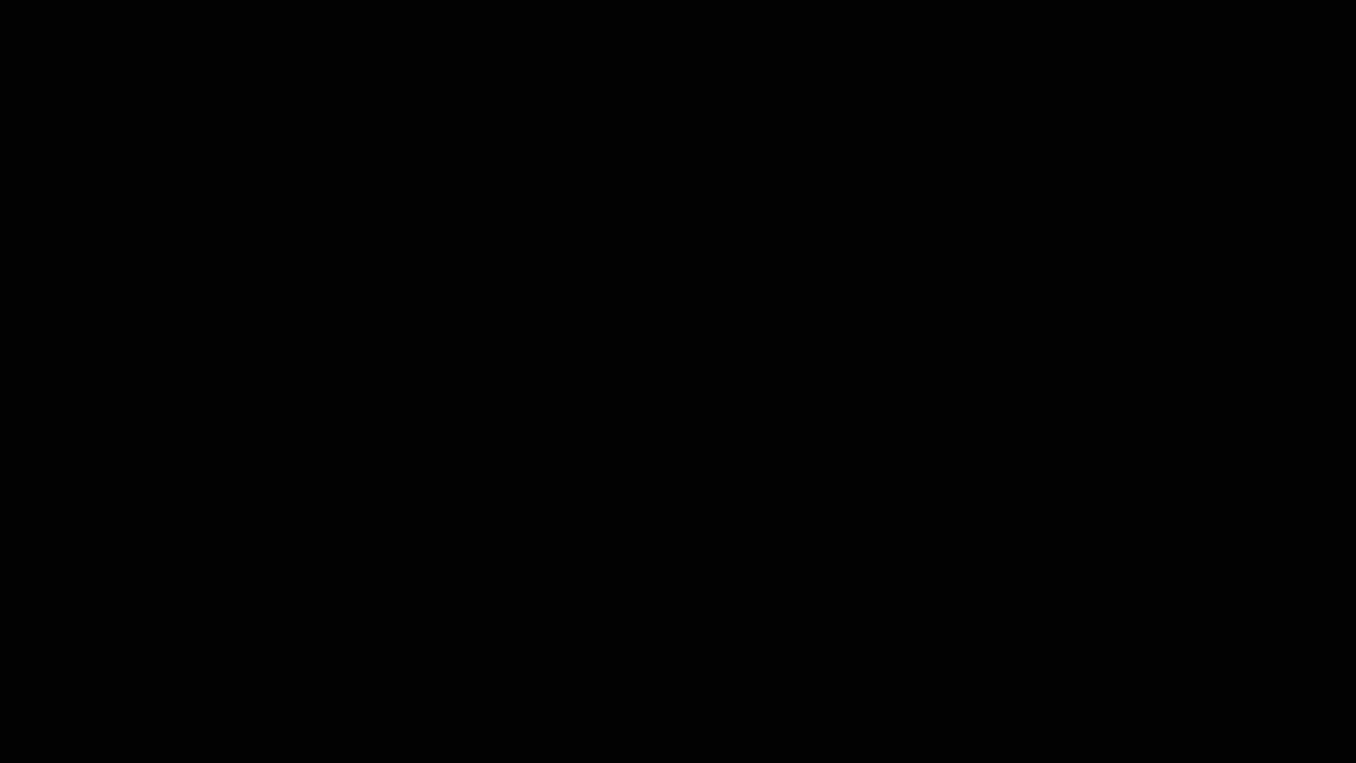
click at [1121, 644] on icon "add" at bounding box center [1101, 747] width 169 height 21
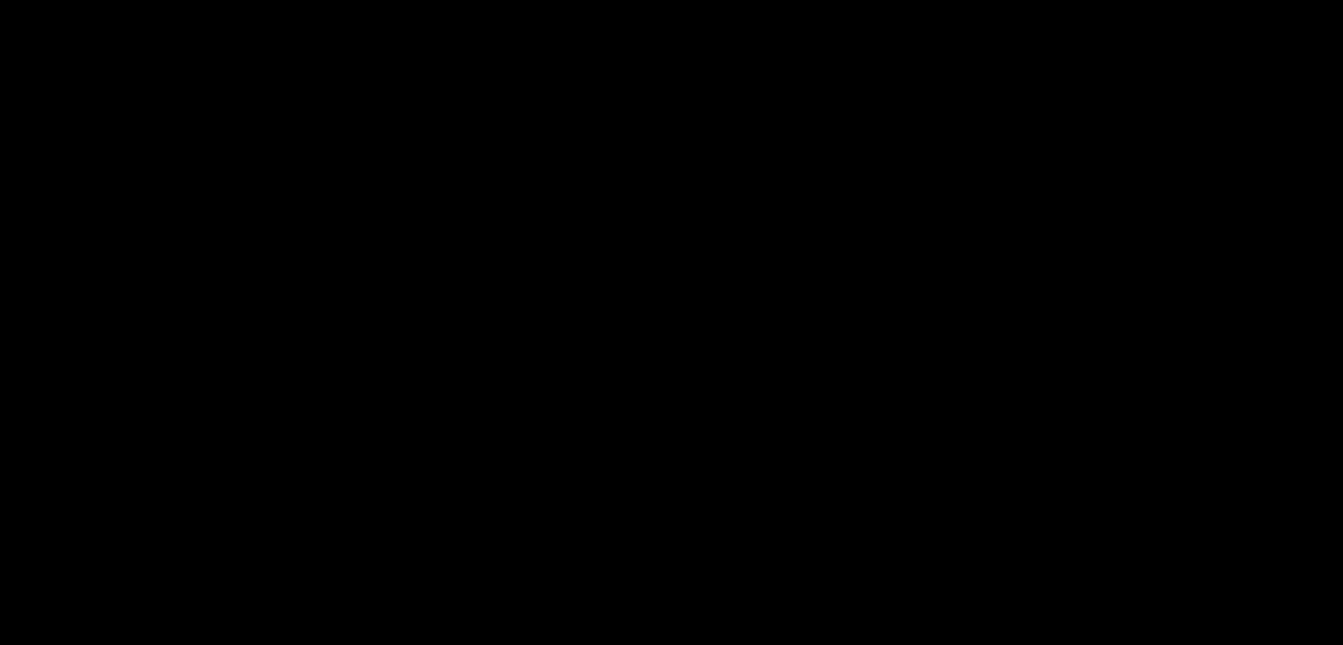
scroll to position [88, 0]
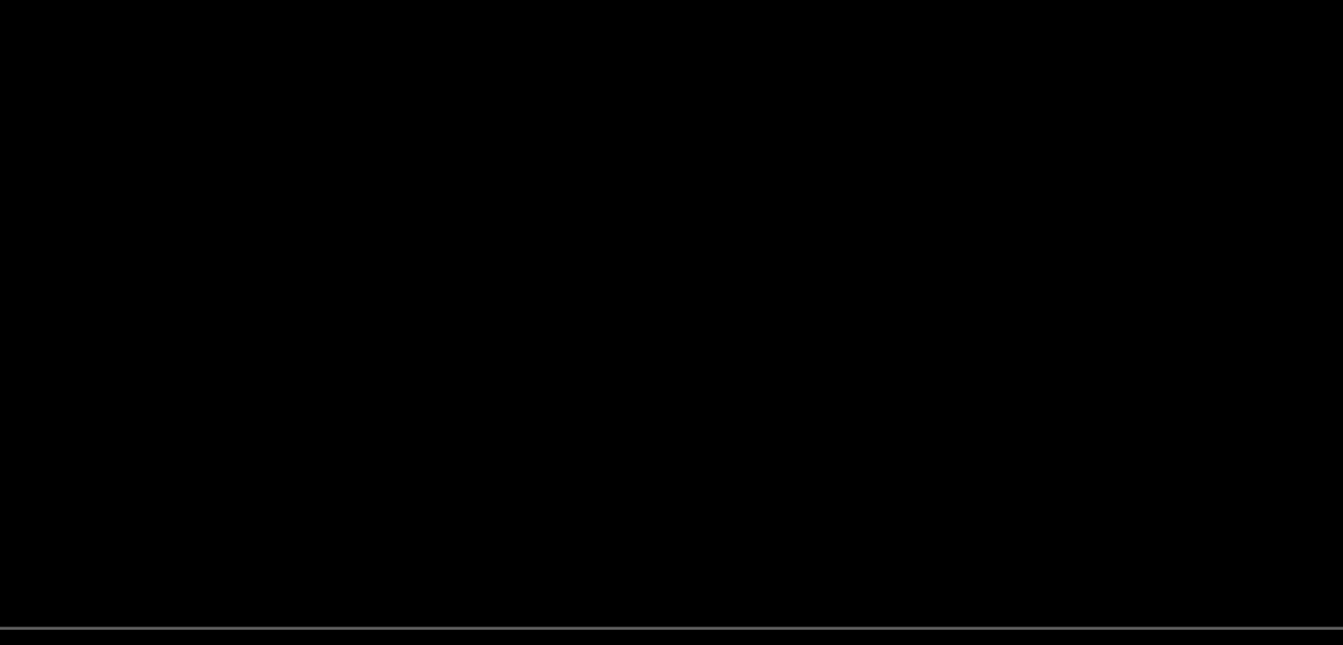
click at [724, 410] on video at bounding box center [671, 367] width 1181 height 442
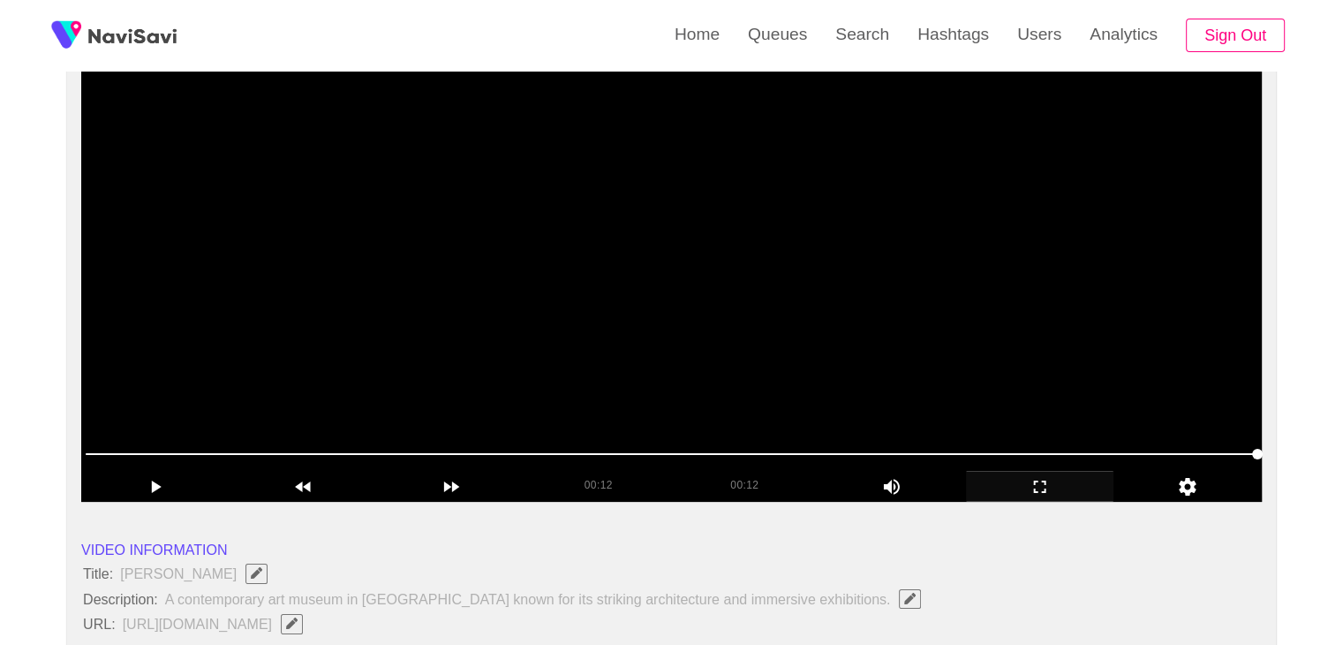
scroll to position [172, 0]
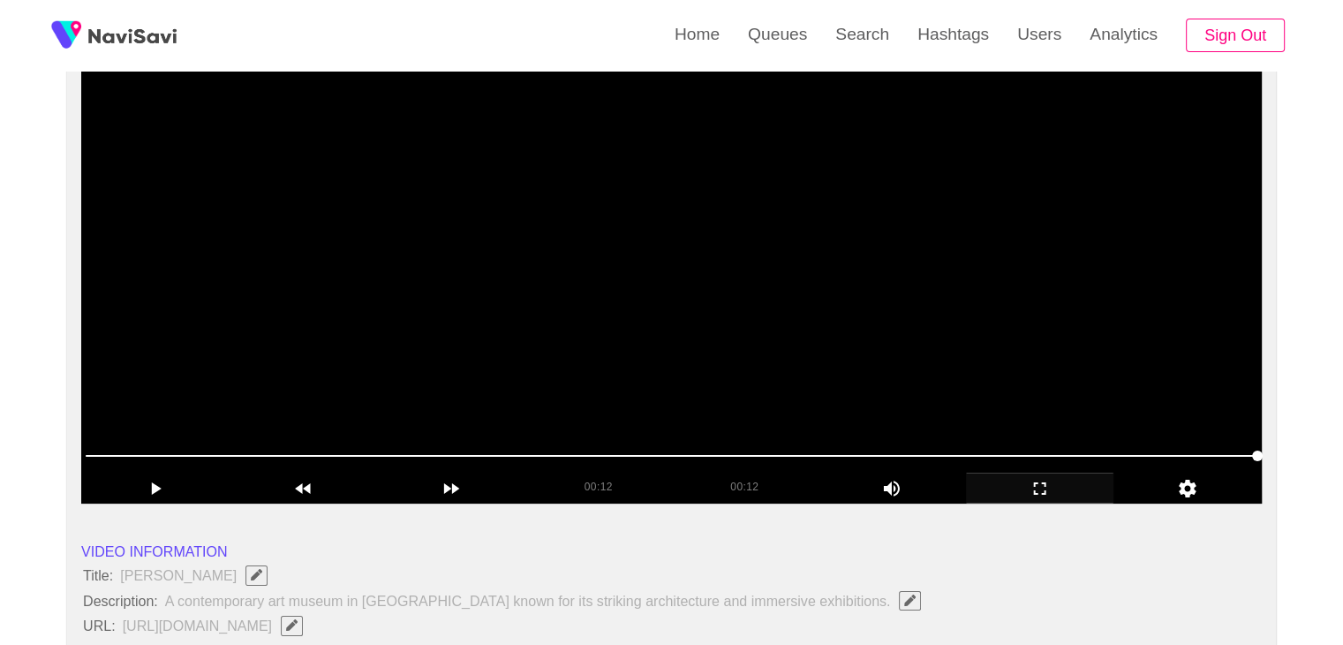
click at [744, 361] on video at bounding box center [671, 283] width 1181 height 442
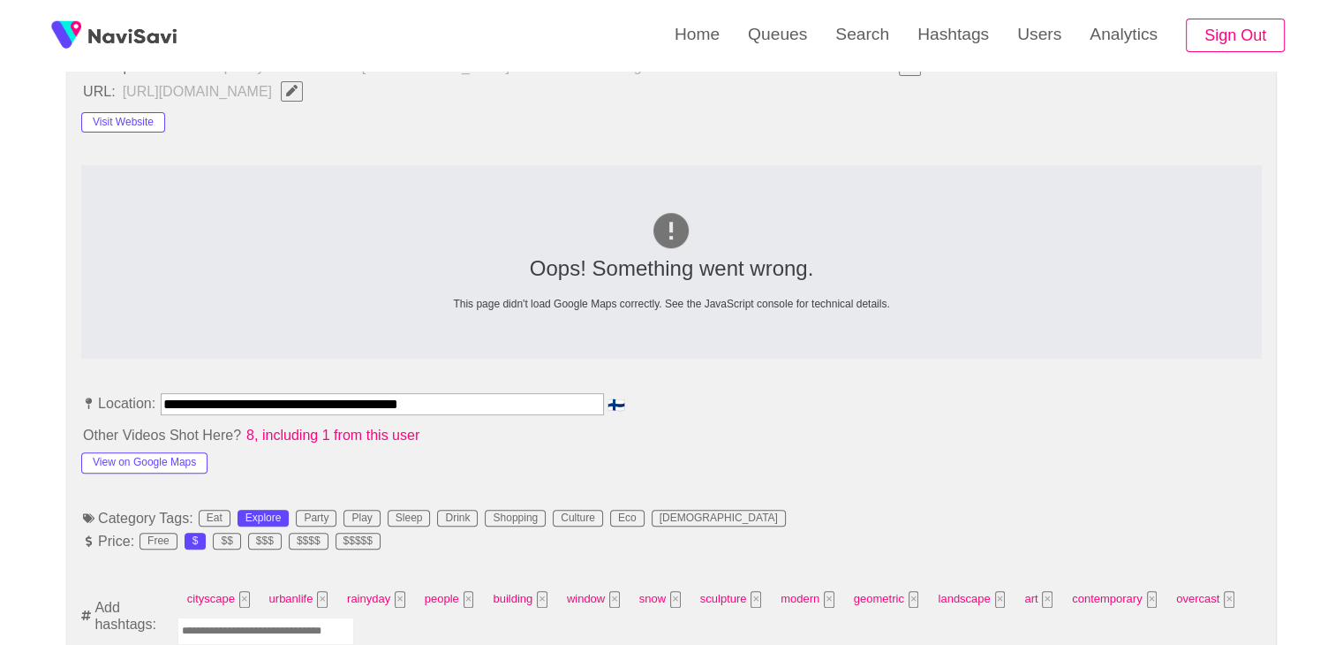
scroll to position [883, 0]
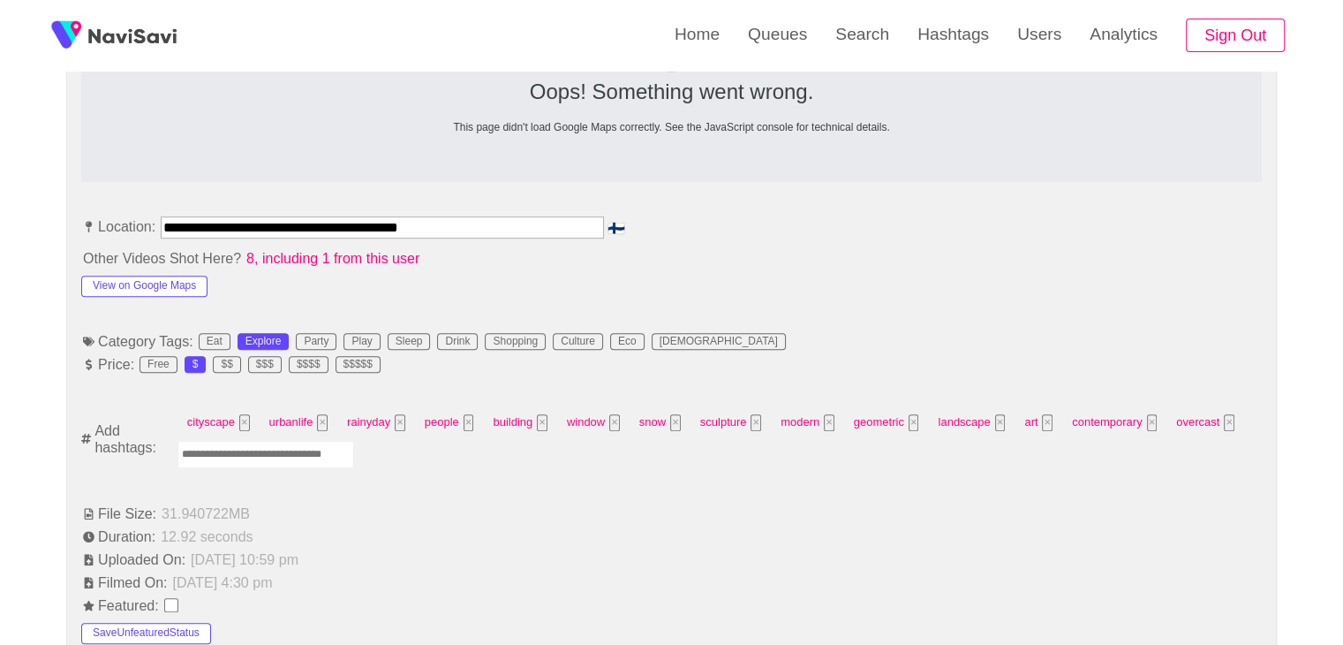
click at [283, 451] on input "Enter tag here and press return" at bounding box center [266, 454] width 177 height 27
type input "****"
type input "*********"
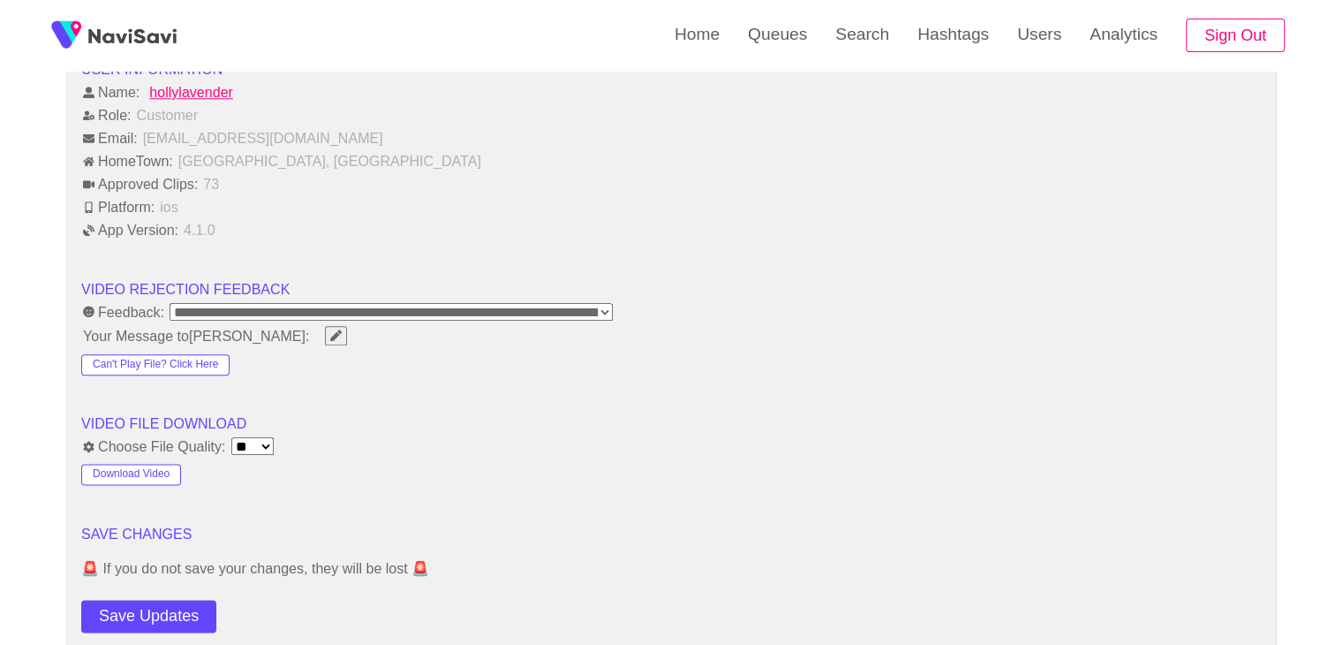
scroll to position [2120, 0]
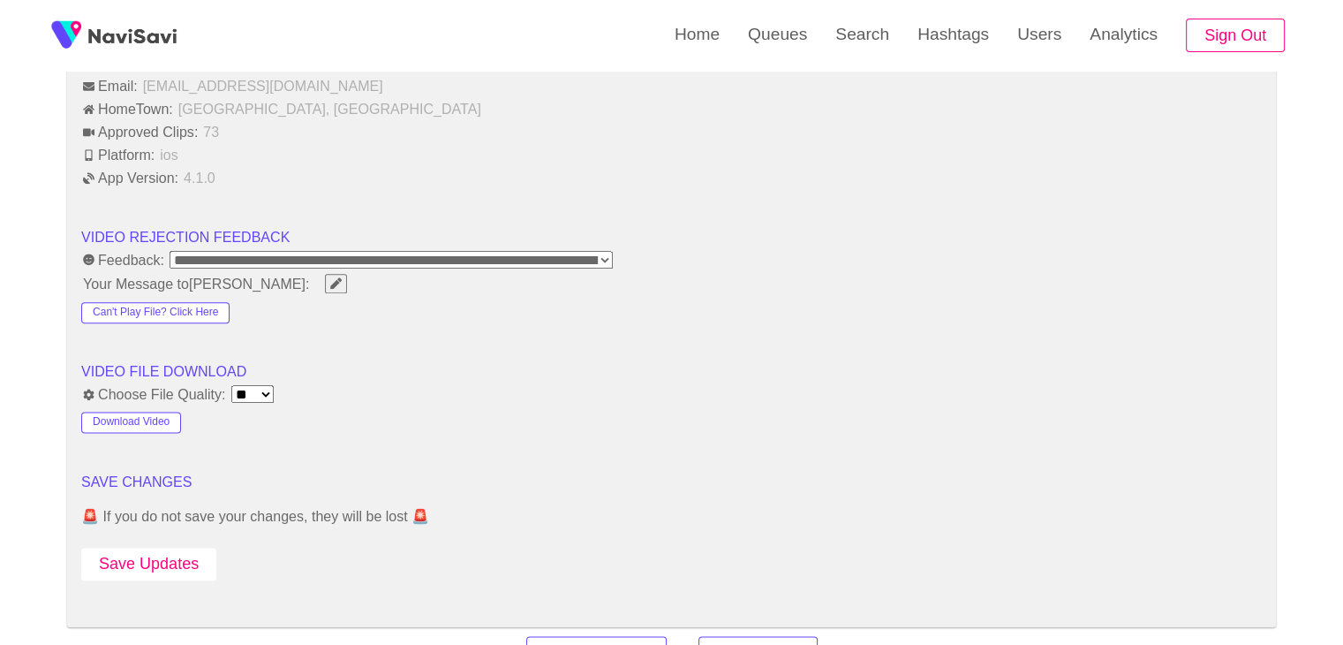
click at [155, 548] on button "Save Updates" at bounding box center [148, 564] width 135 height 33
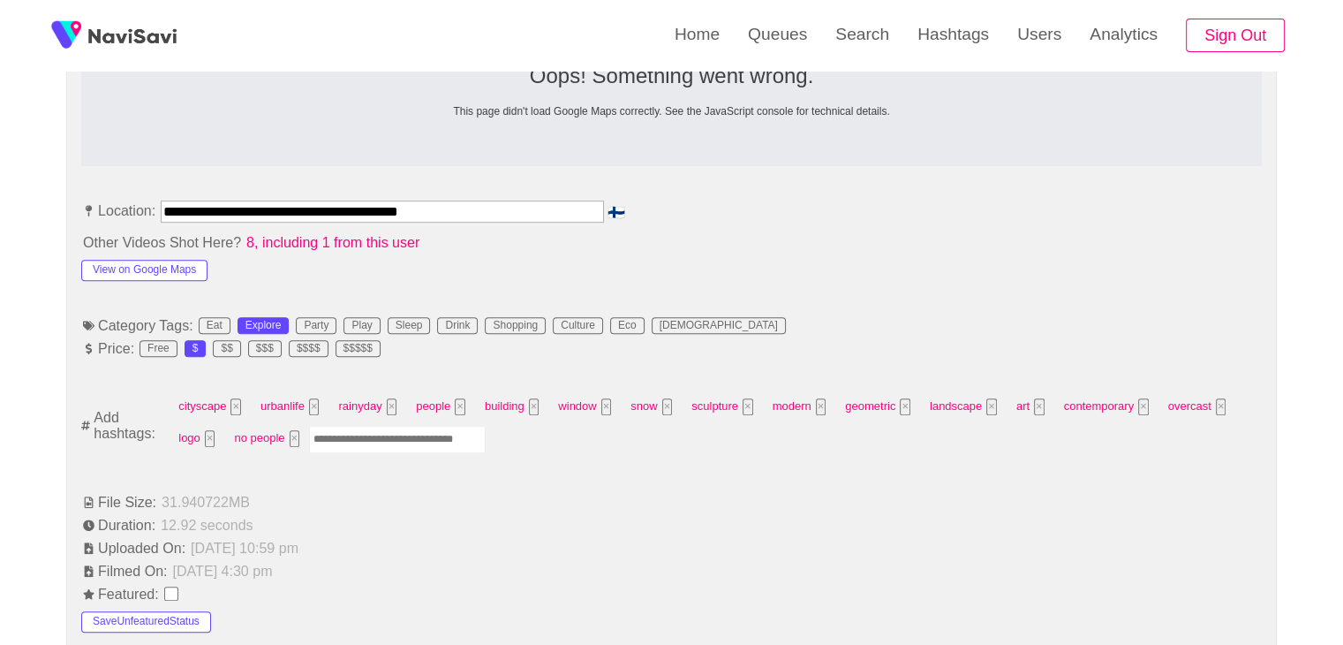
scroll to position [883, 0]
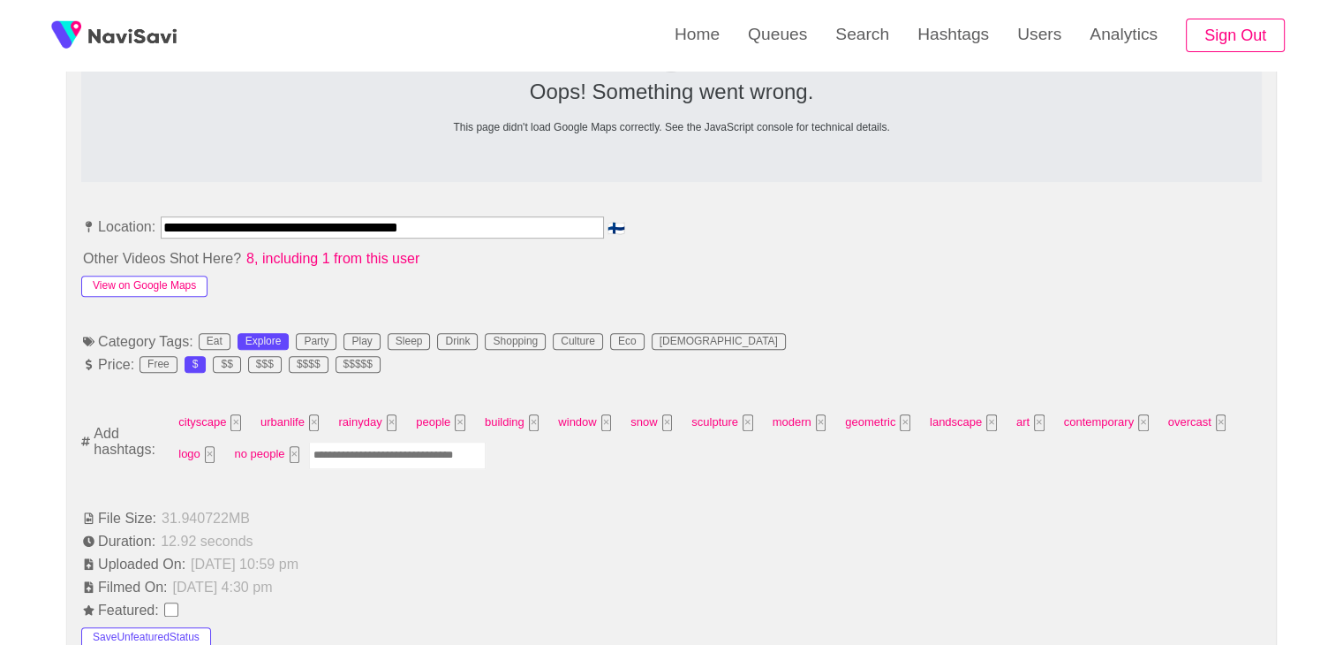
click at [196, 283] on button "View on Google Maps" at bounding box center [144, 286] width 126 height 21
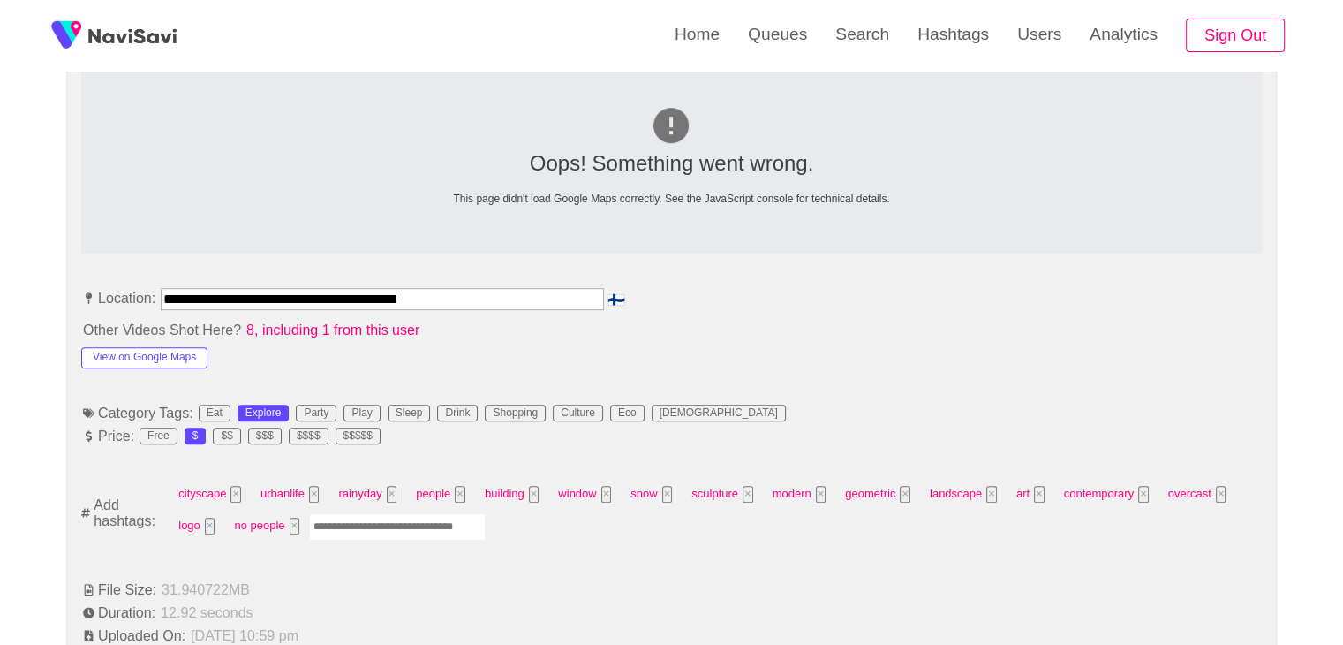
scroll to position [442, 0]
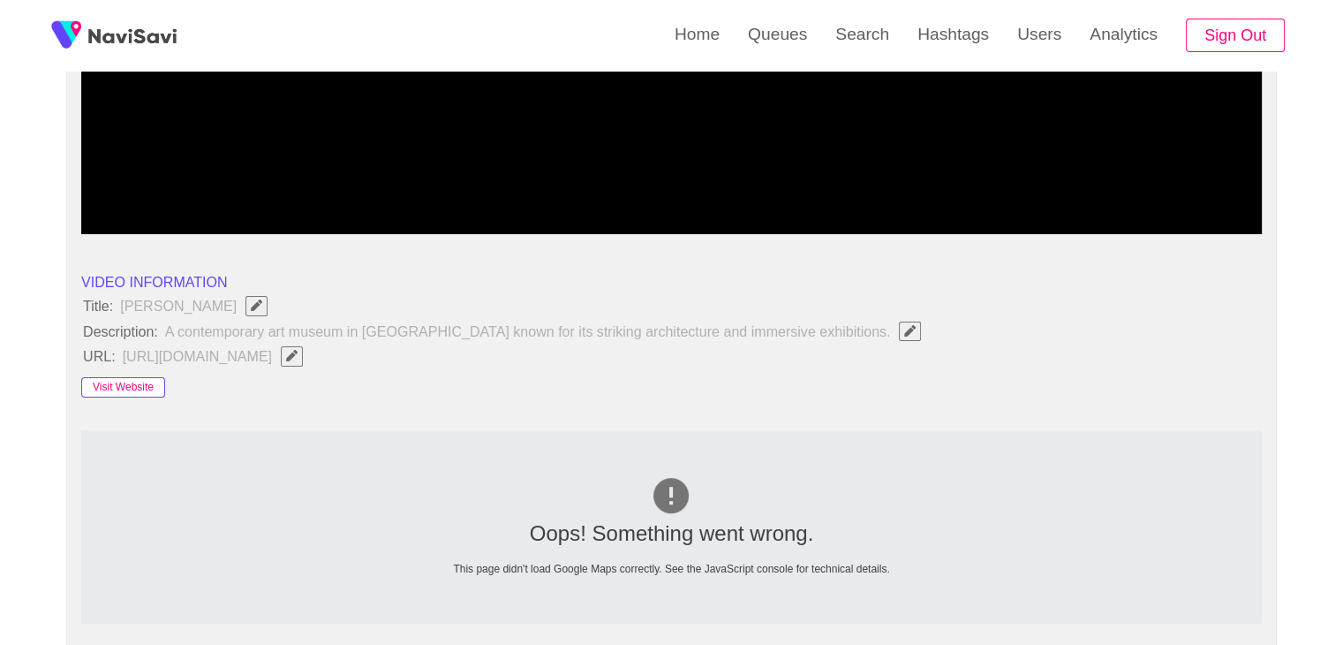
click at [141, 389] on button "Visit Website" at bounding box center [123, 387] width 84 height 21
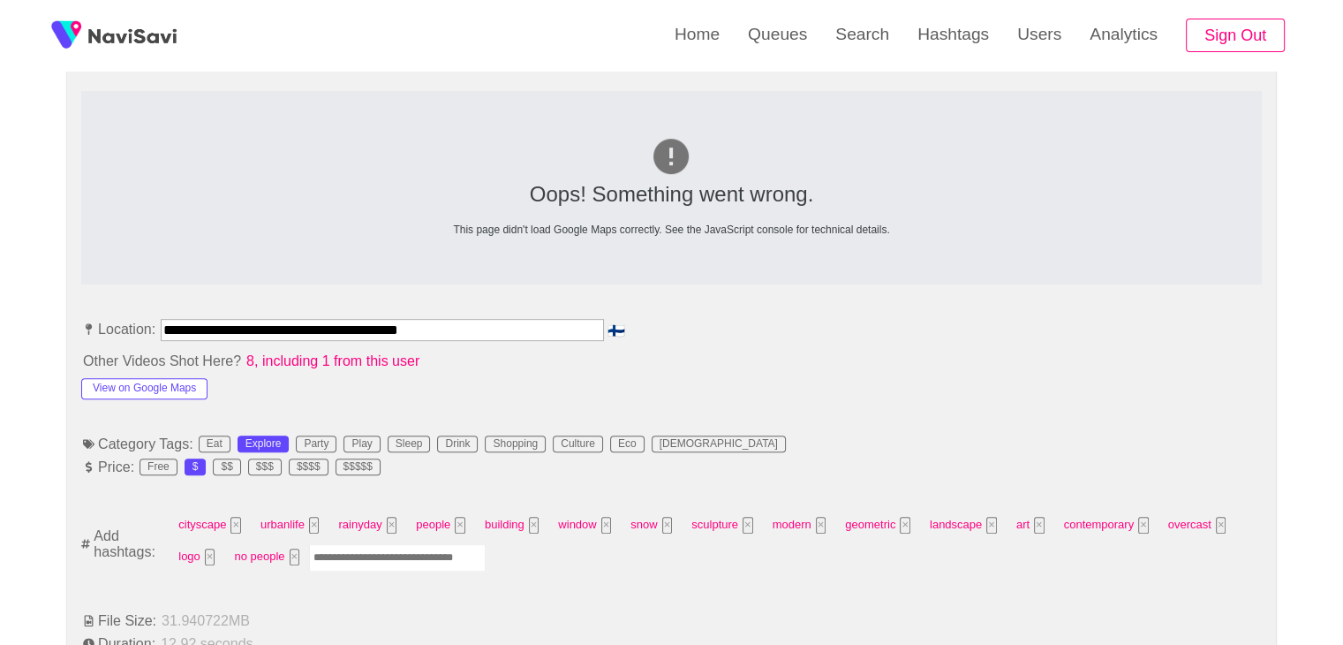
scroll to position [795, 0]
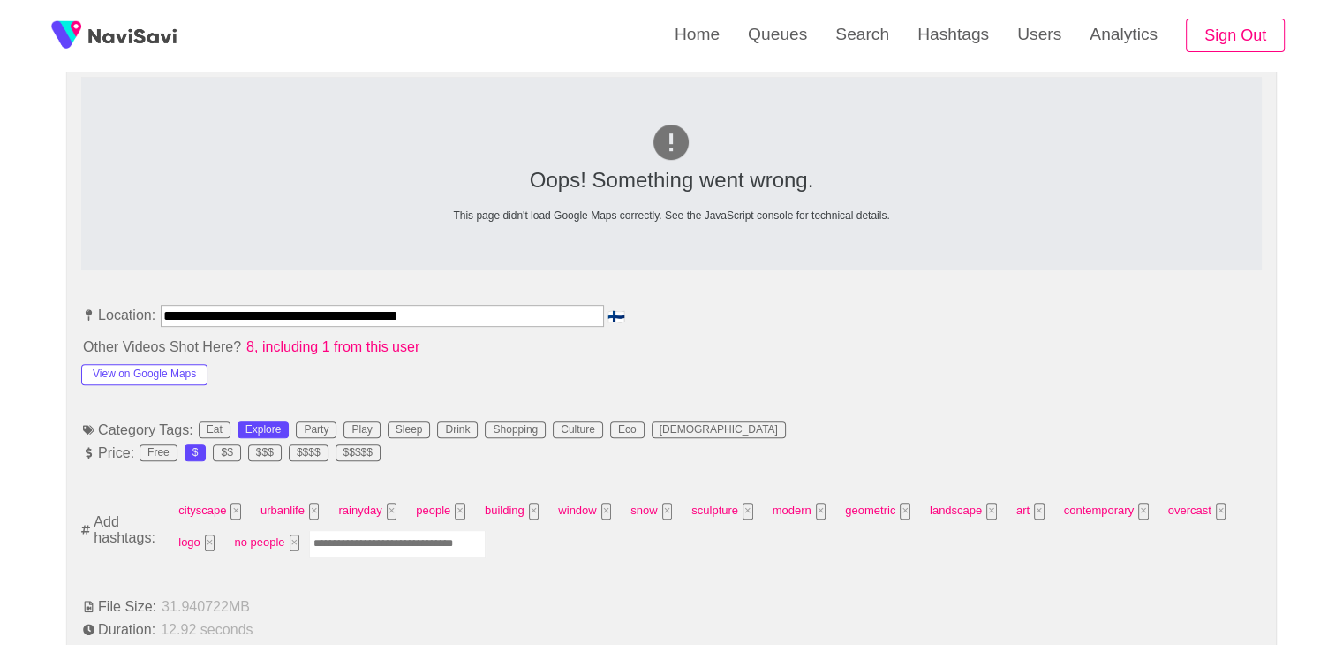
click at [393, 545] on input "Enter tag here and press return" at bounding box center [397, 543] width 177 height 27
type input "******"
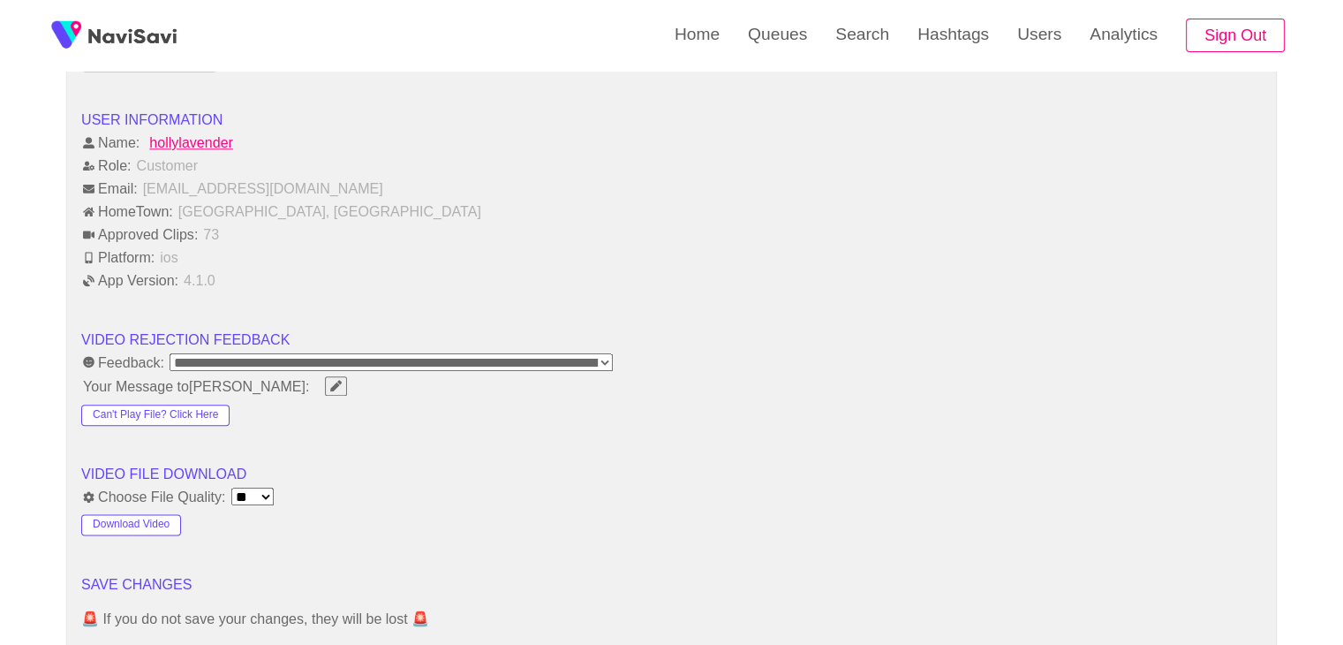
scroll to position [2031, 0]
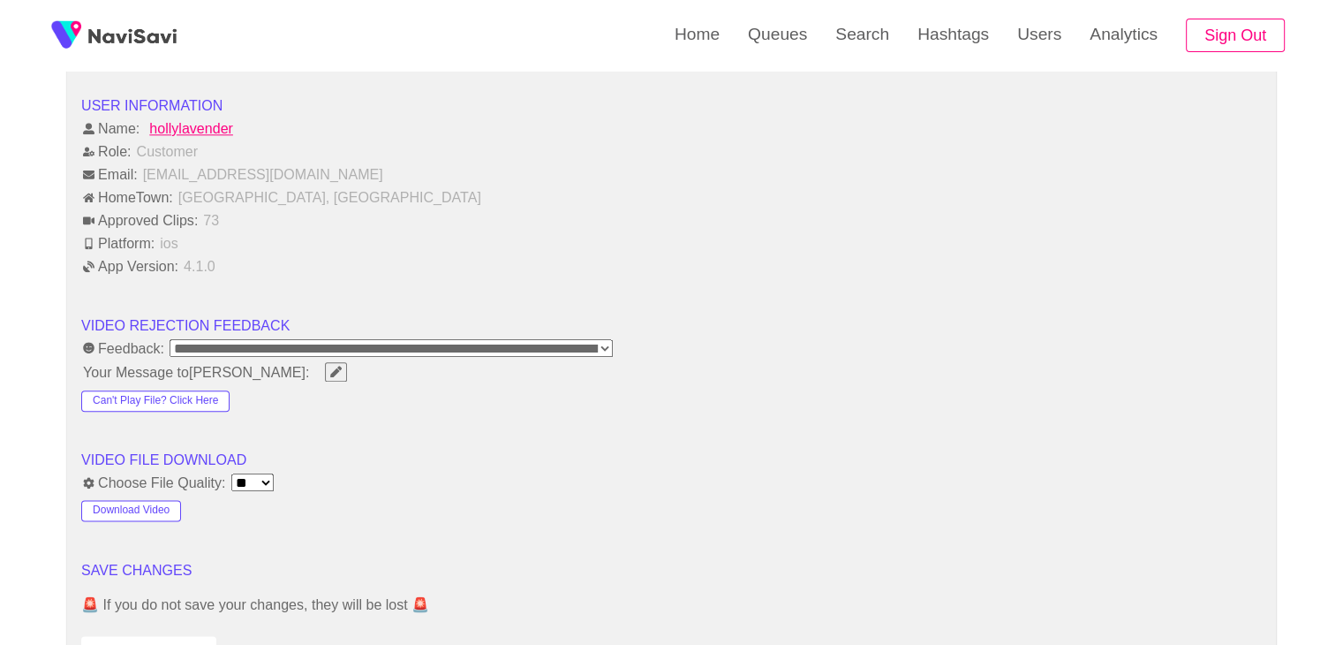
click at [166, 637] on button "Save Updates" at bounding box center [148, 652] width 135 height 33
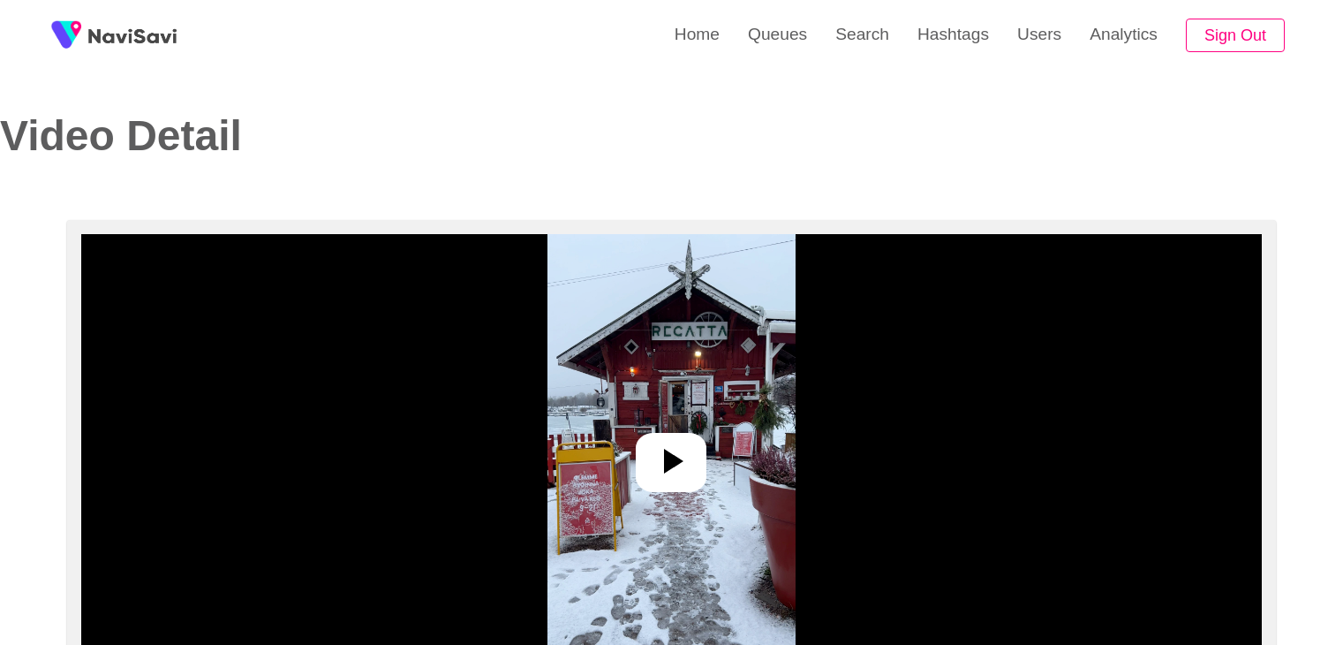
select select "**********"
select select "**"
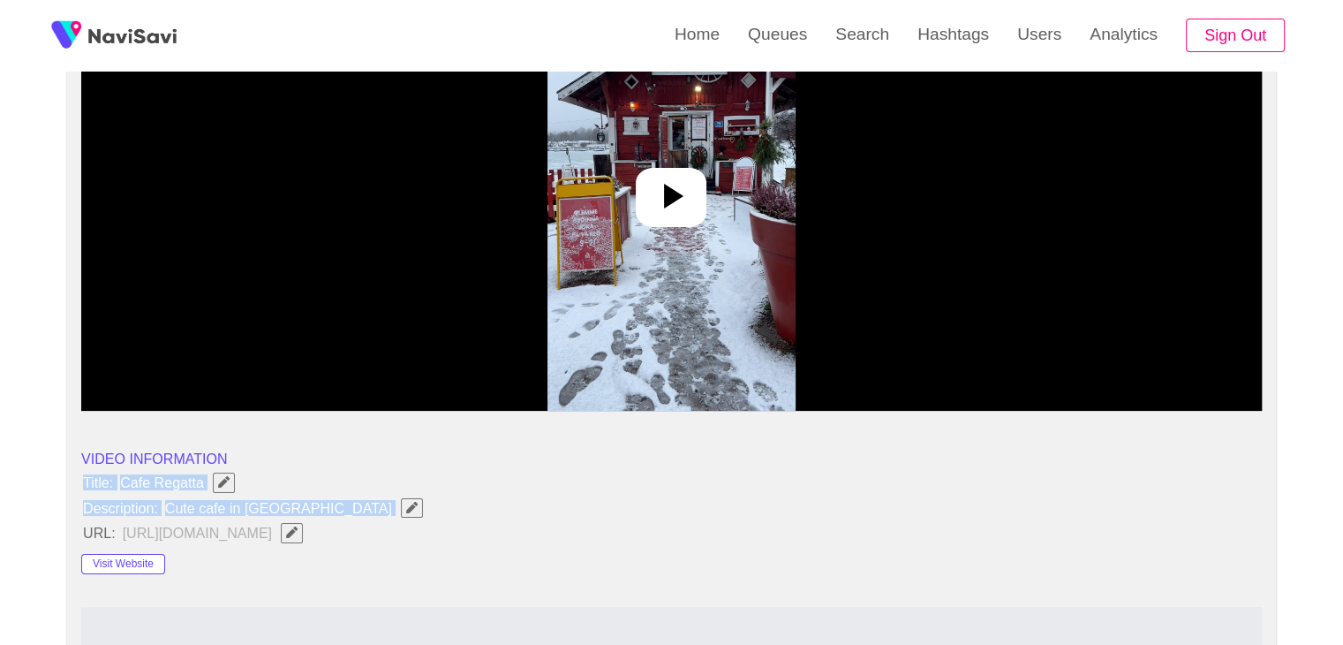
drag, startPoint x: 78, startPoint y: 479, endPoint x: 342, endPoint y: 518, distance: 266.9
copy ul "Title: Cafe Regatta Description: Cute cafe in Helsinki"
click at [401, 510] on button "button" at bounding box center [412, 507] width 22 height 19
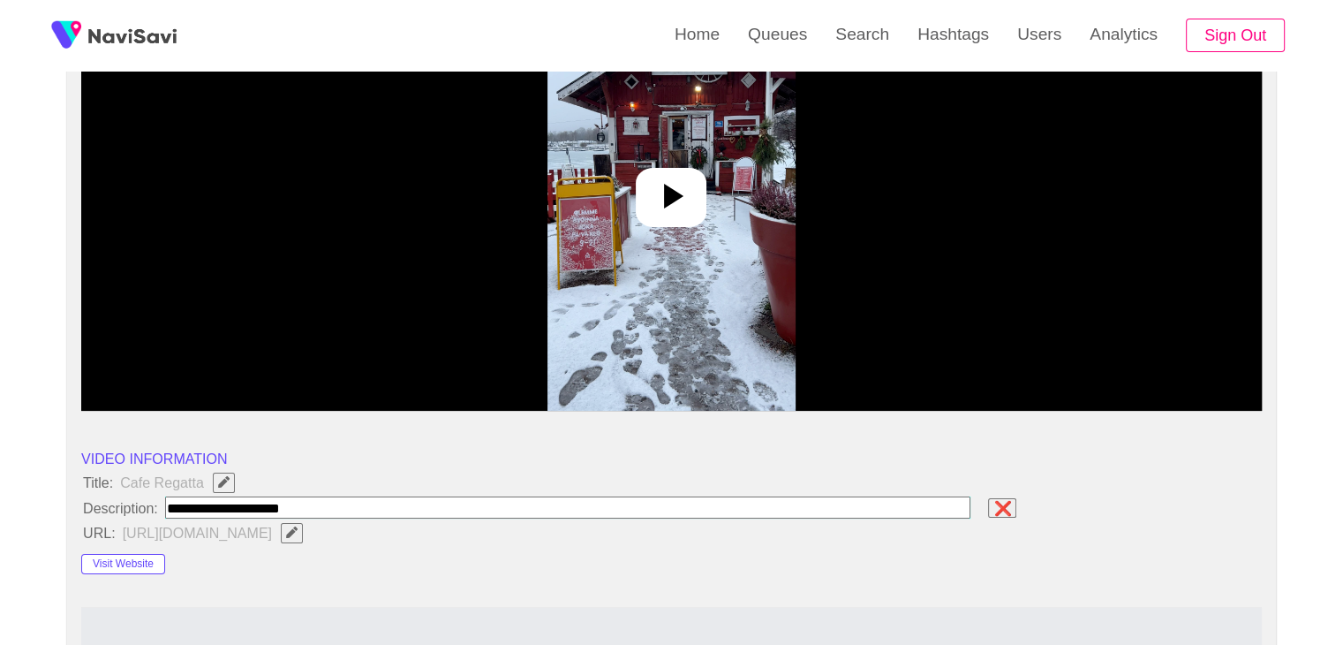
type input "**********"
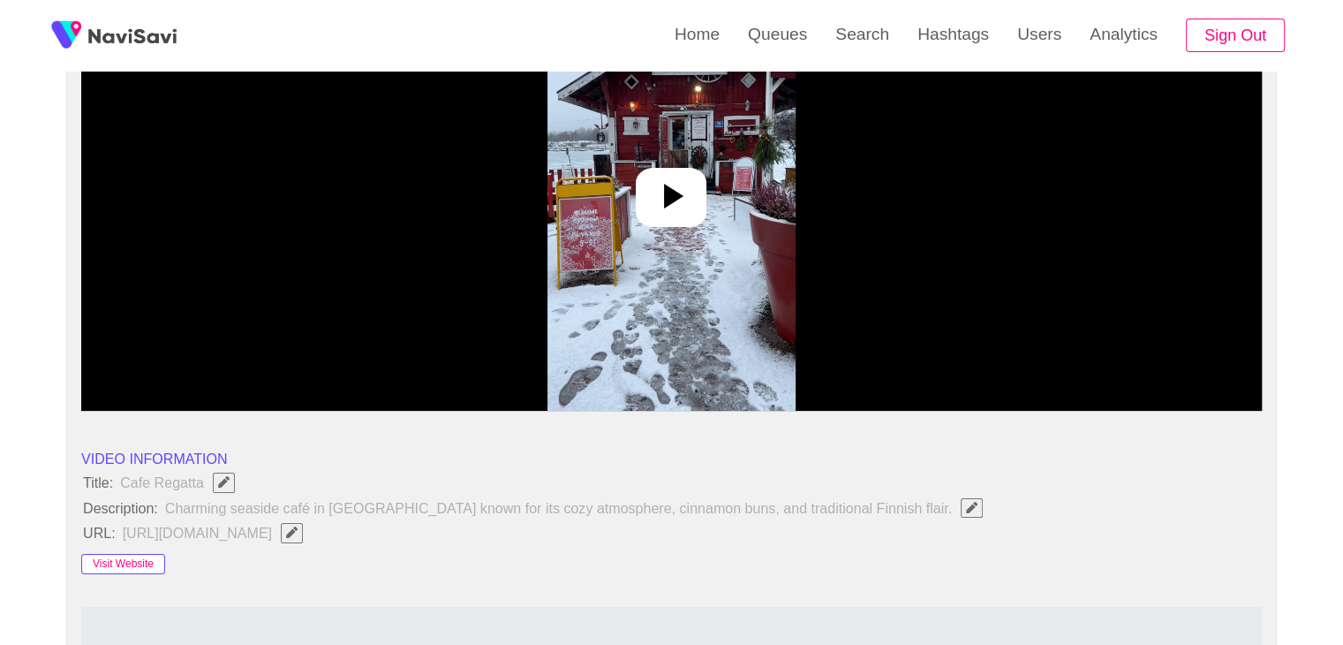
click at [153, 555] on button "Visit Website" at bounding box center [123, 564] width 84 height 21
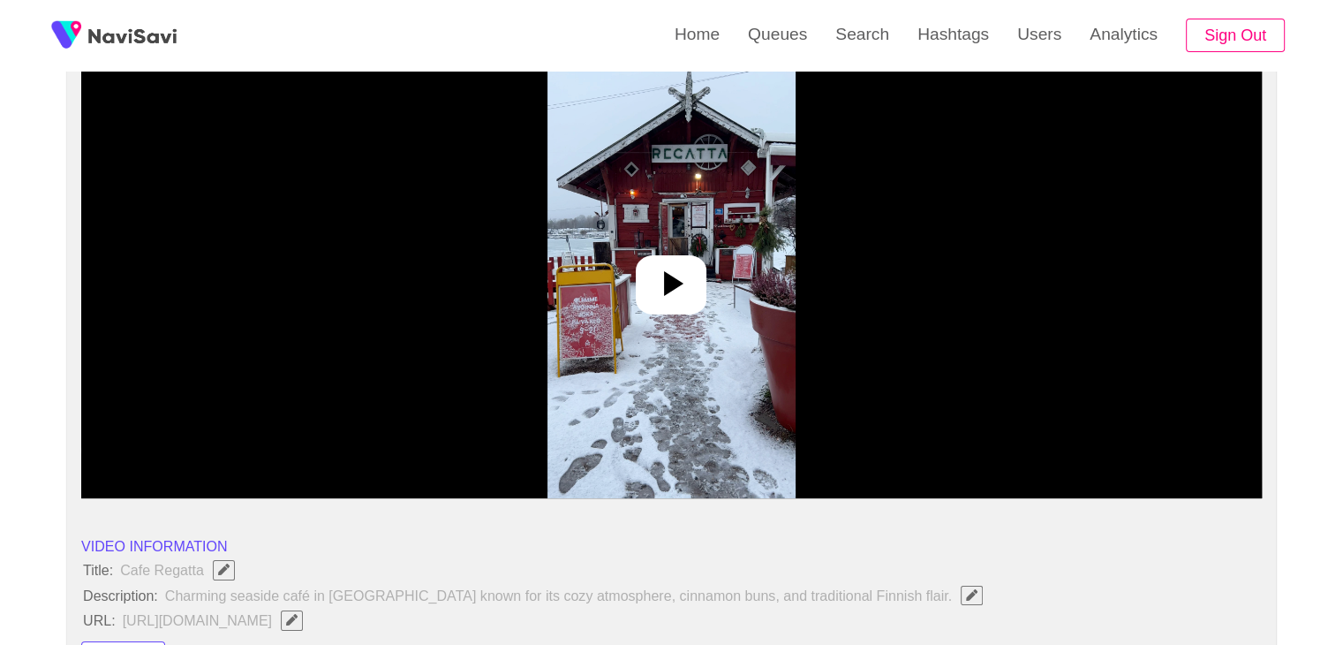
scroll to position [177, 0]
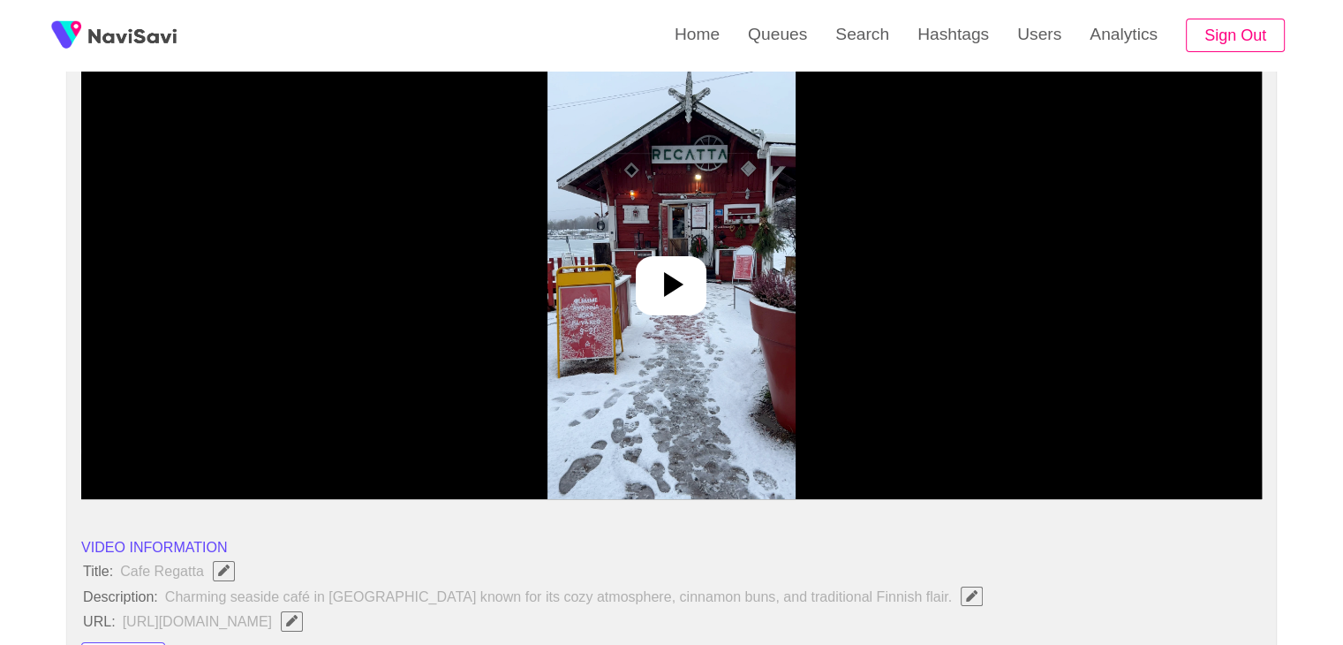
click at [699, 263] on div at bounding box center [671, 285] width 71 height 59
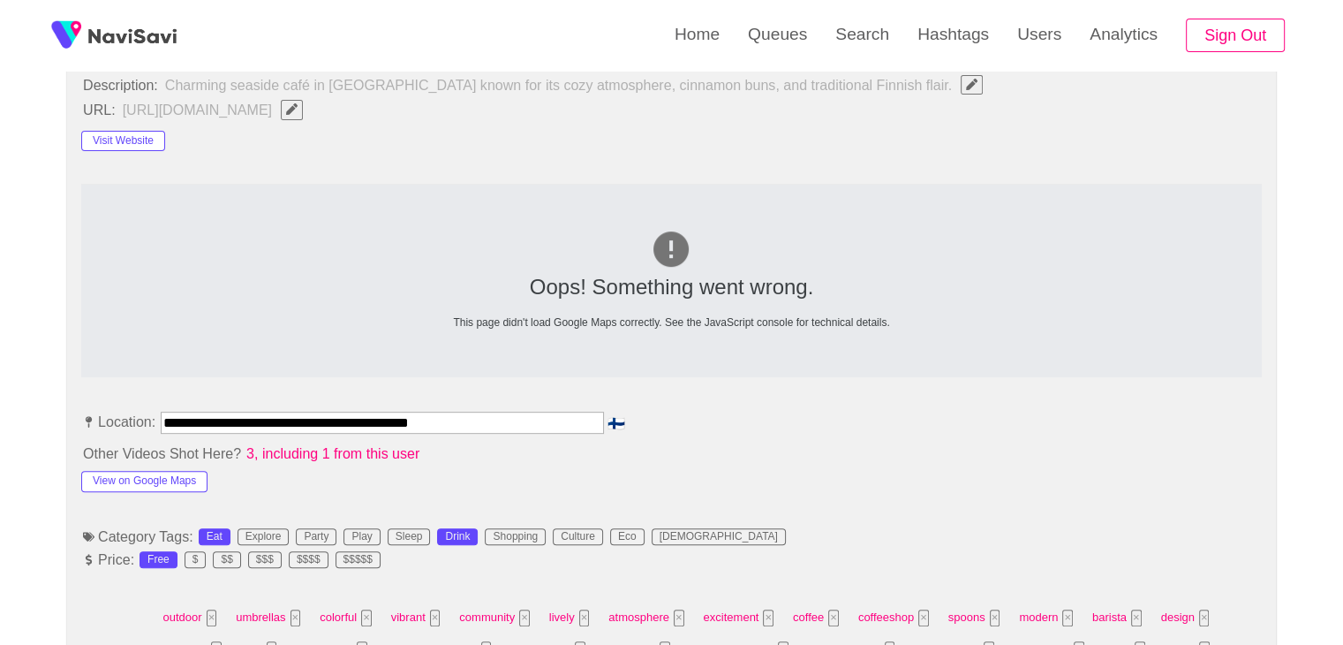
scroll to position [707, 0]
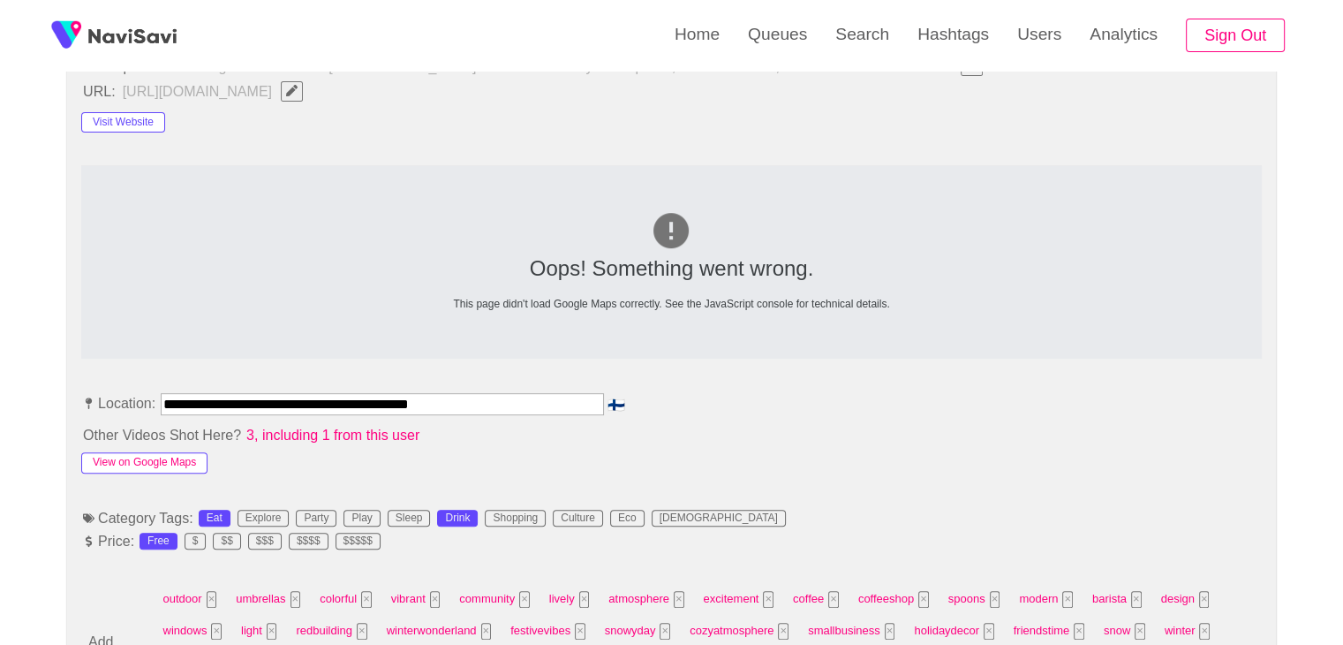
click at [173, 457] on button "View on Google Maps" at bounding box center [144, 462] width 126 height 21
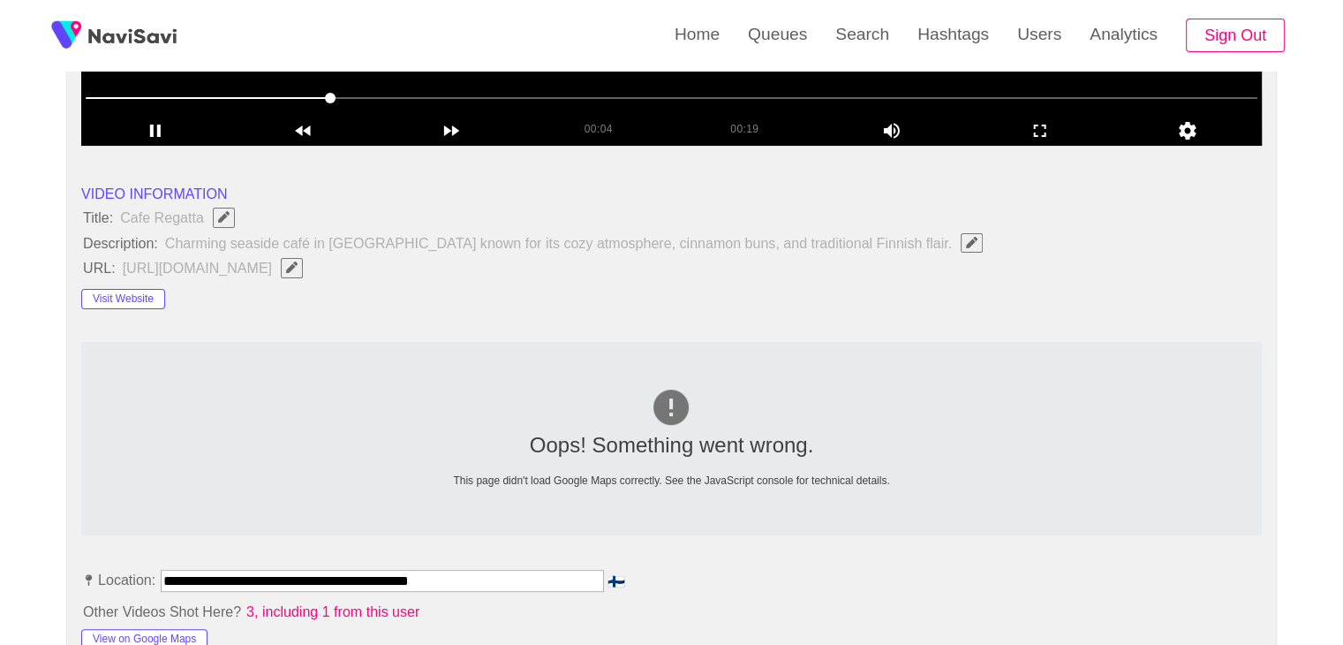
scroll to position [265, 0]
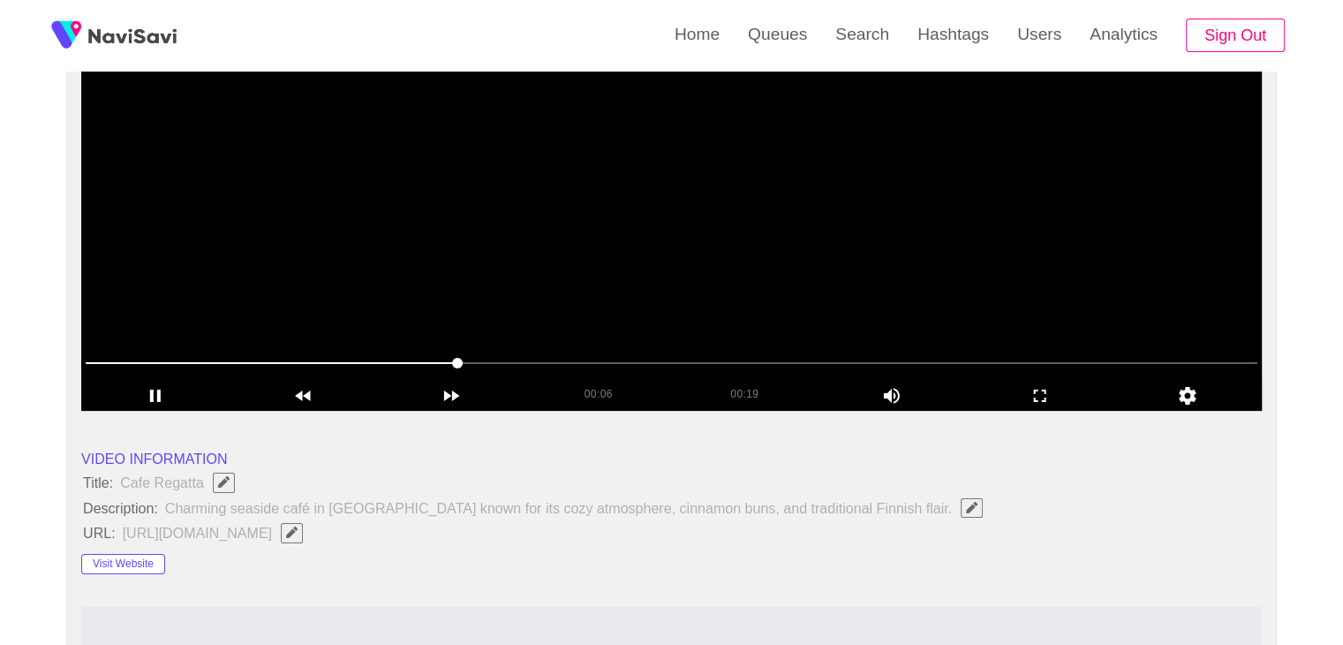
click at [945, 246] on video at bounding box center [671, 190] width 1181 height 442
click at [947, 278] on video at bounding box center [671, 190] width 1181 height 442
click at [1026, 392] on icon "add" at bounding box center [1040, 395] width 147 height 21
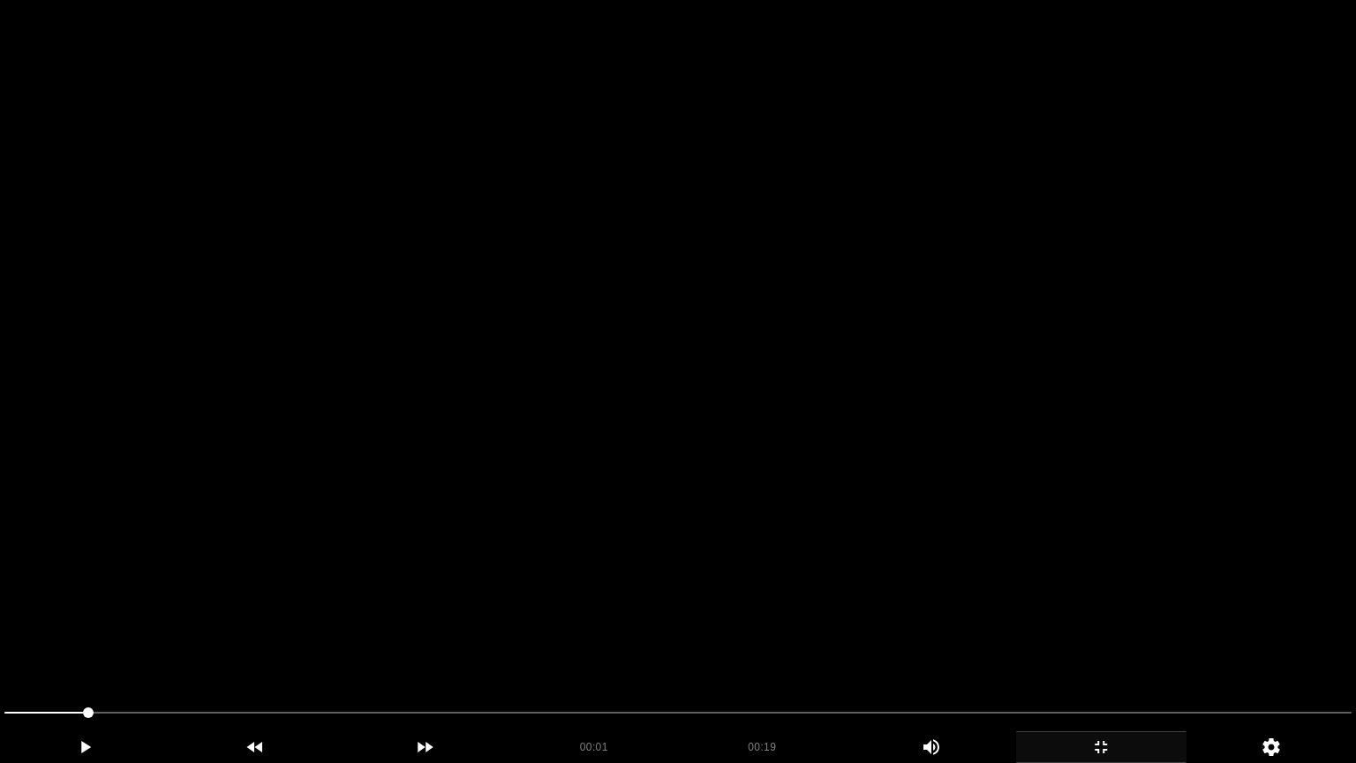
click at [1026, 469] on video at bounding box center [678, 381] width 1356 height 763
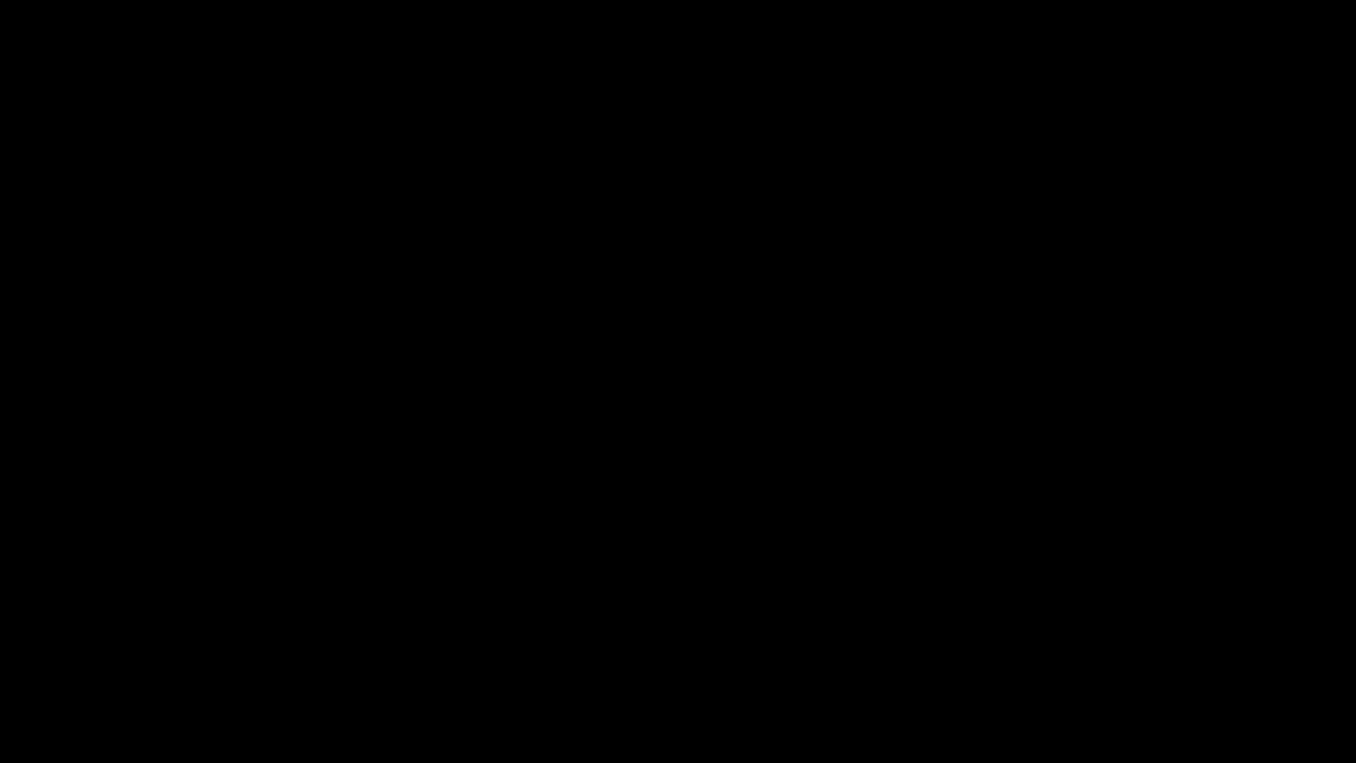
click at [1110, 644] on div "add" at bounding box center [1101, 747] width 170 height 32
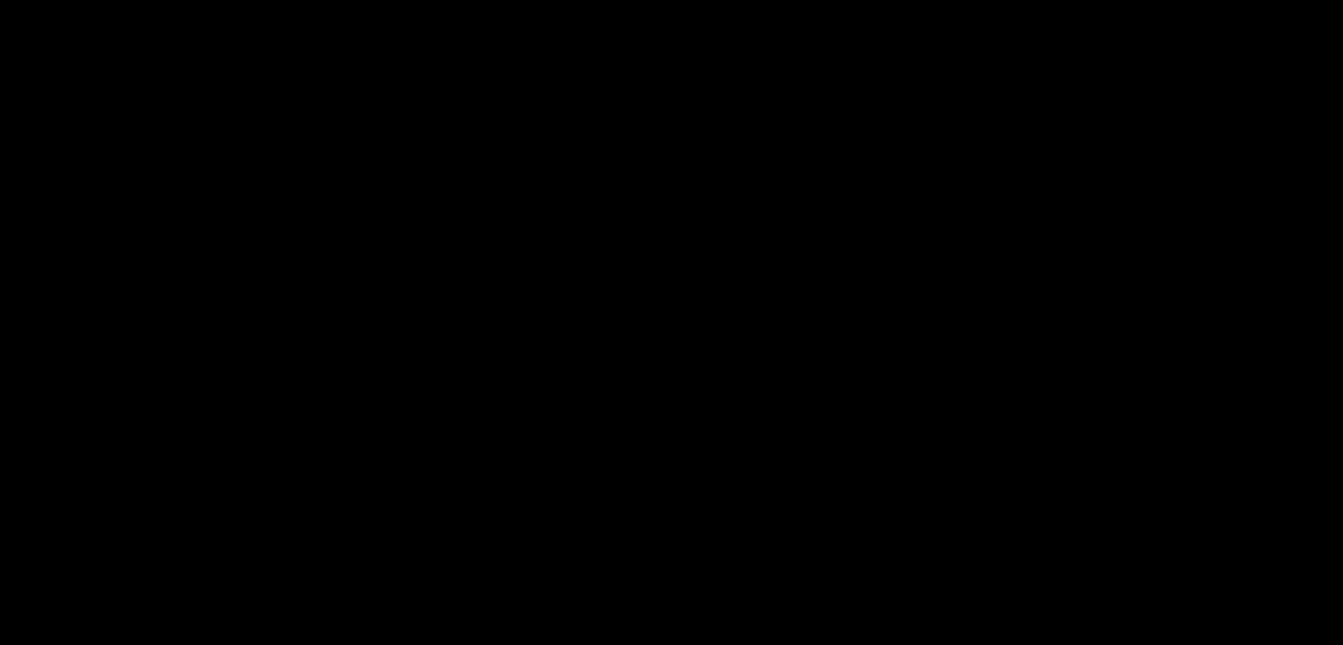
scroll to position [91, 0]
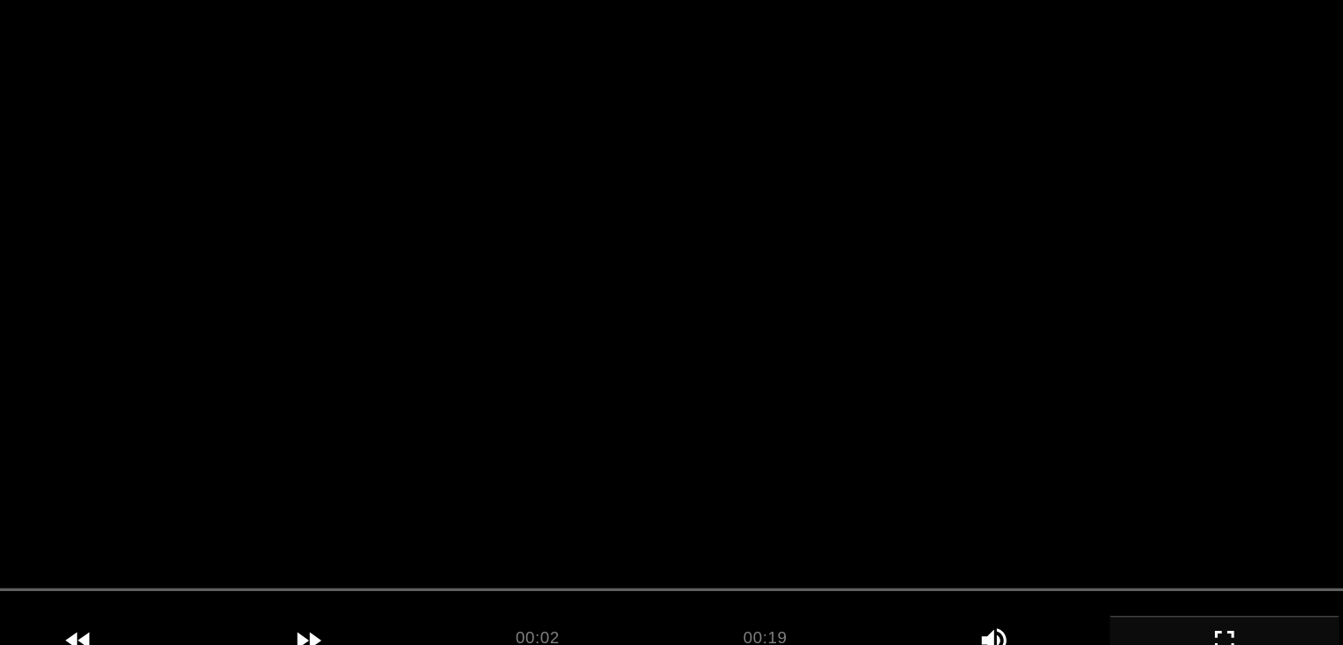
click at [708, 340] on video at bounding box center [671, 364] width 1181 height 442
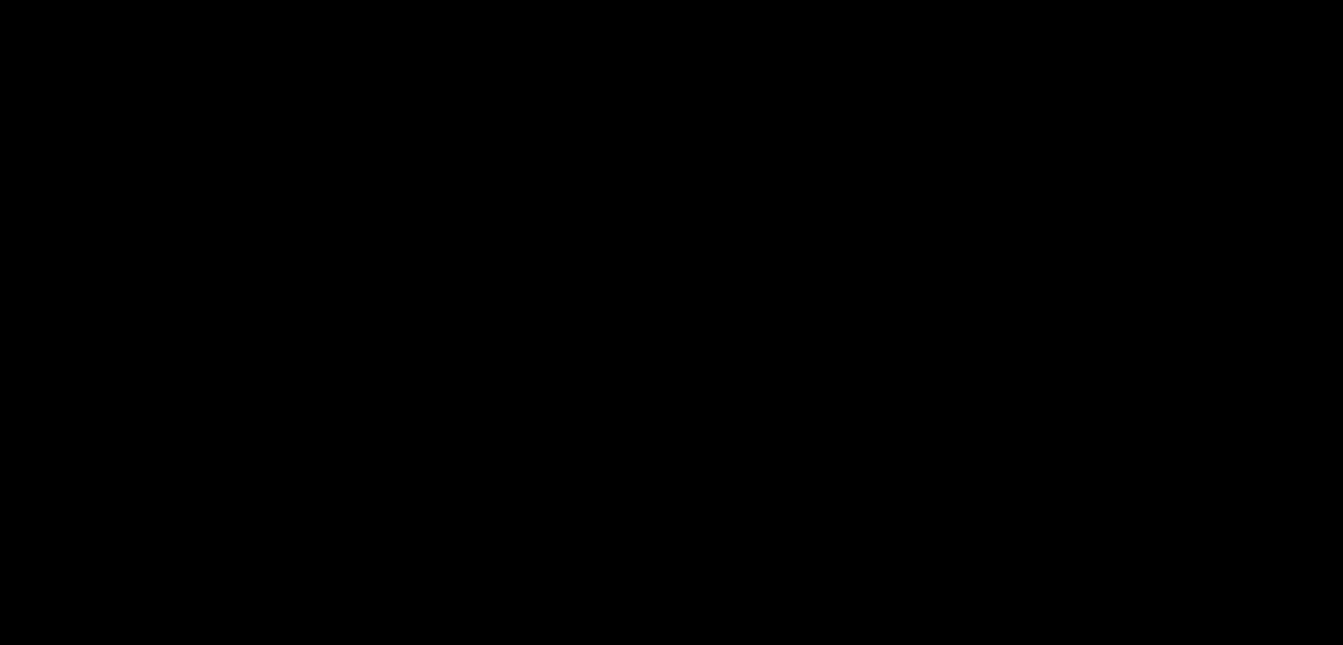
drag, startPoint x: 588, startPoint y: 538, endPoint x: 547, endPoint y: 540, distance: 41.5
click at [547, 540] on span at bounding box center [672, 537] width 1172 height 28
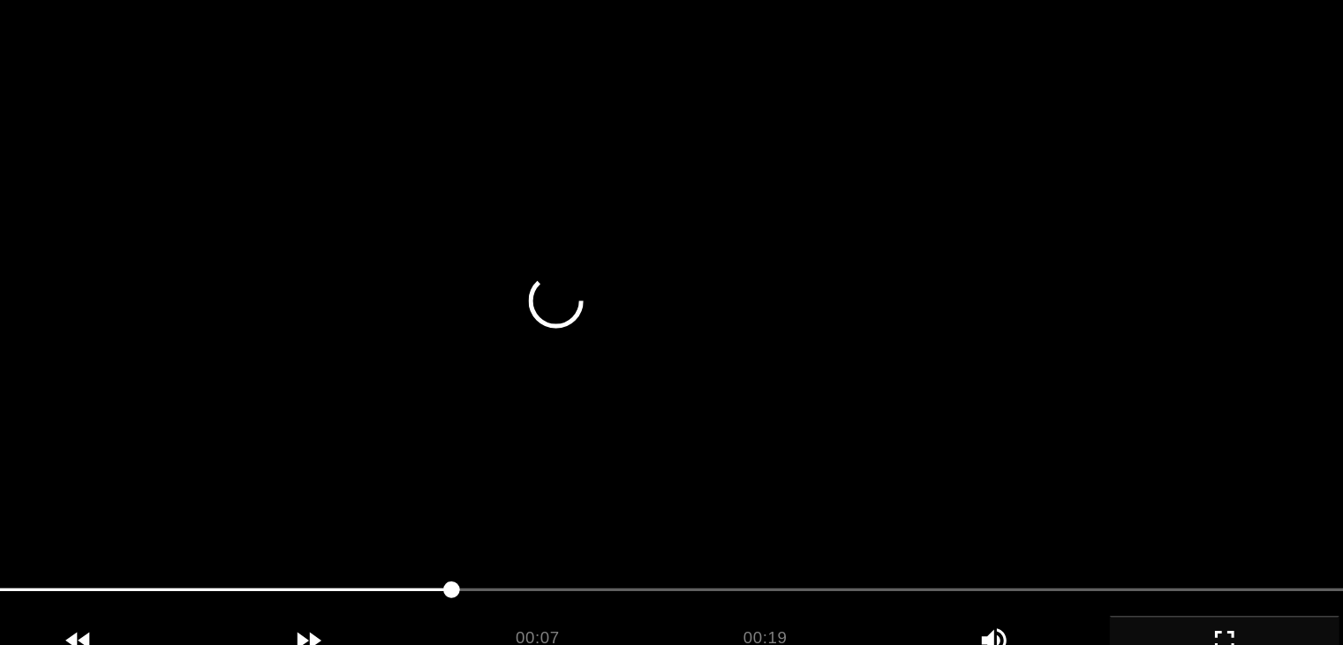
click at [758, 478] on video at bounding box center [671, 364] width 1181 height 442
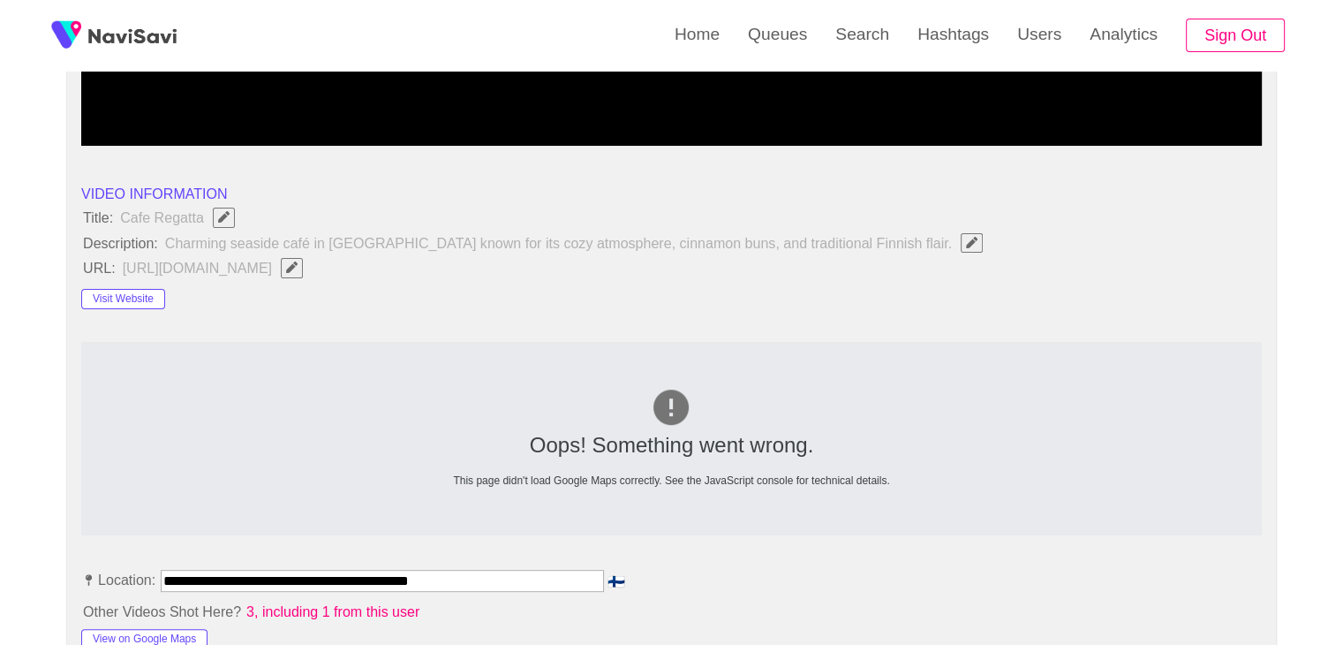
scroll to position [883, 0]
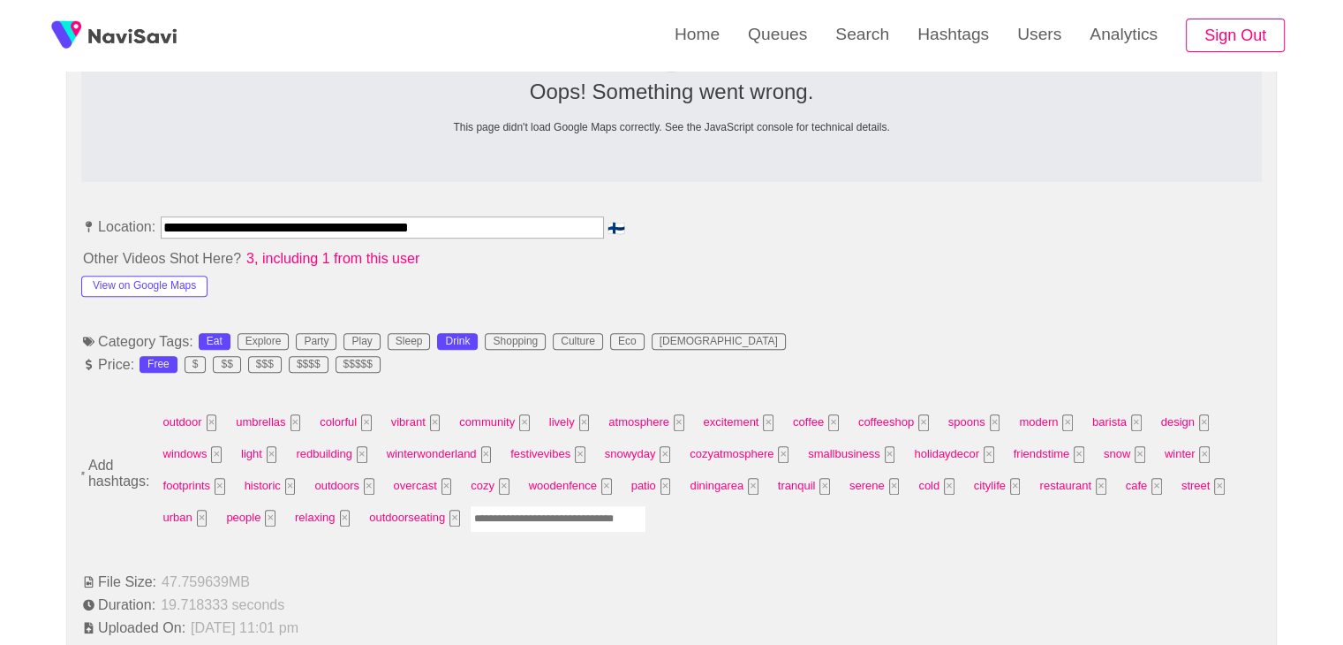
click at [534, 514] on input "Enter tag here and press return" at bounding box center [558, 518] width 177 height 27
type input "*********"
type input "****"
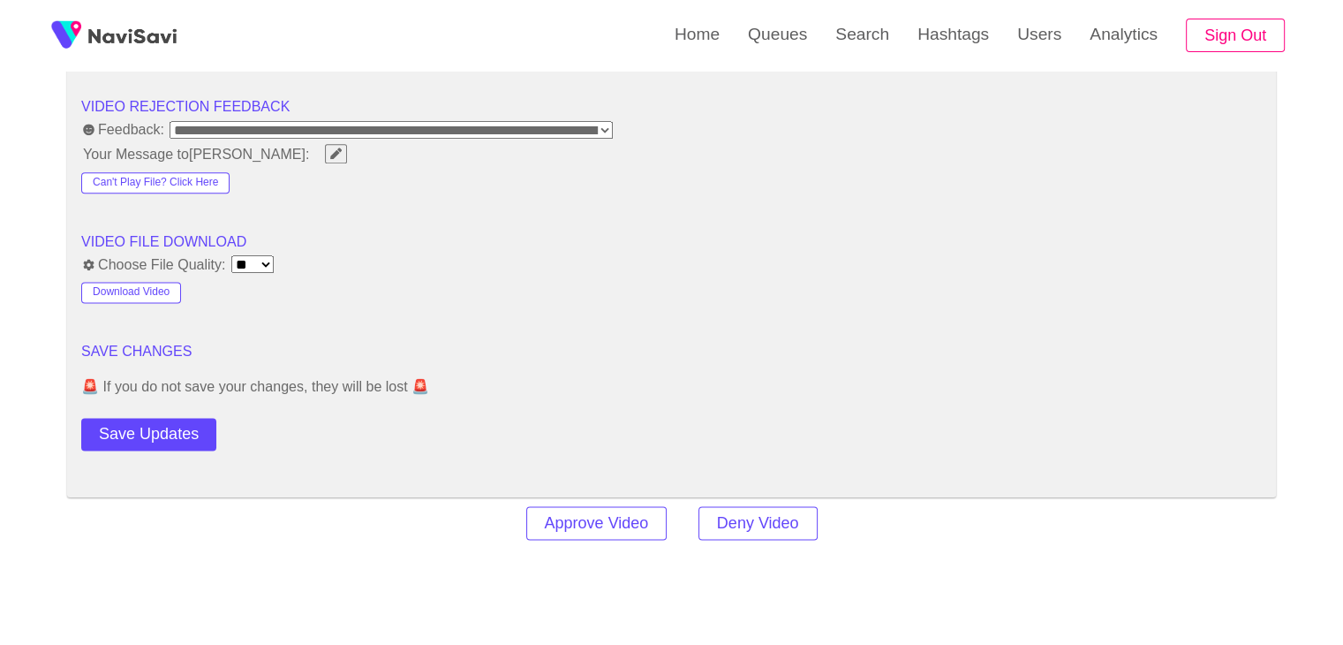
scroll to position [2473, 0]
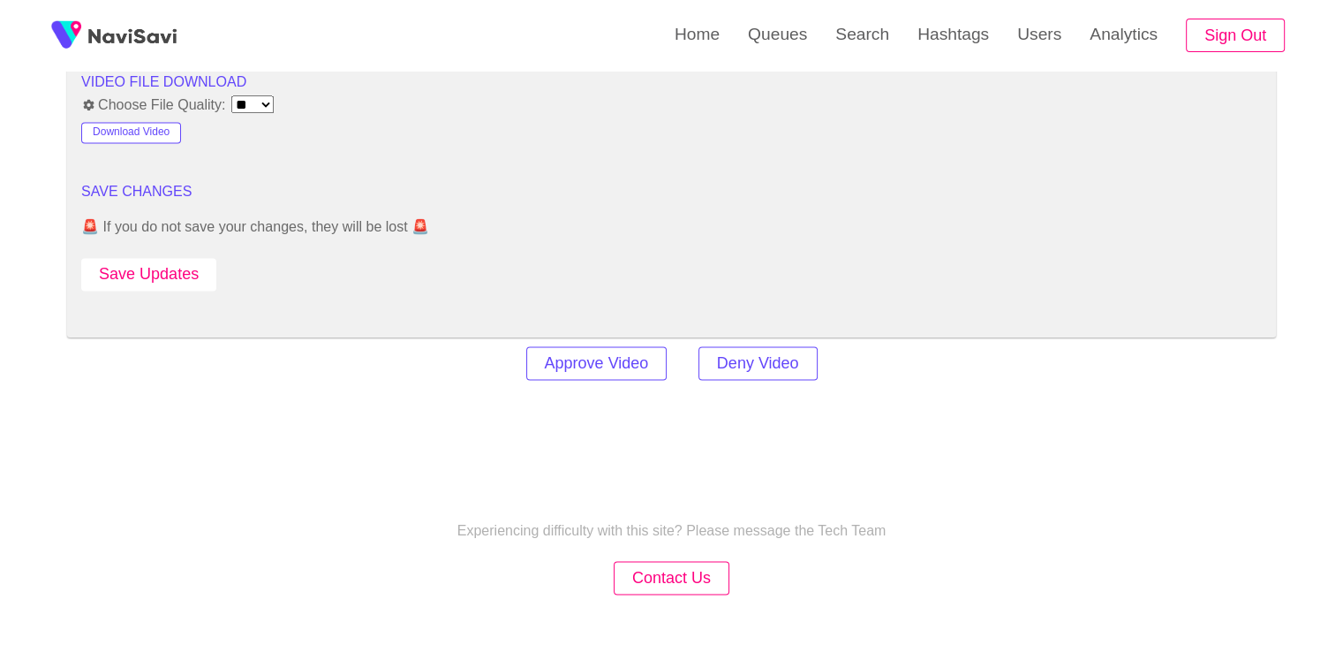
click at [172, 272] on button "Save Updates" at bounding box center [148, 274] width 135 height 33
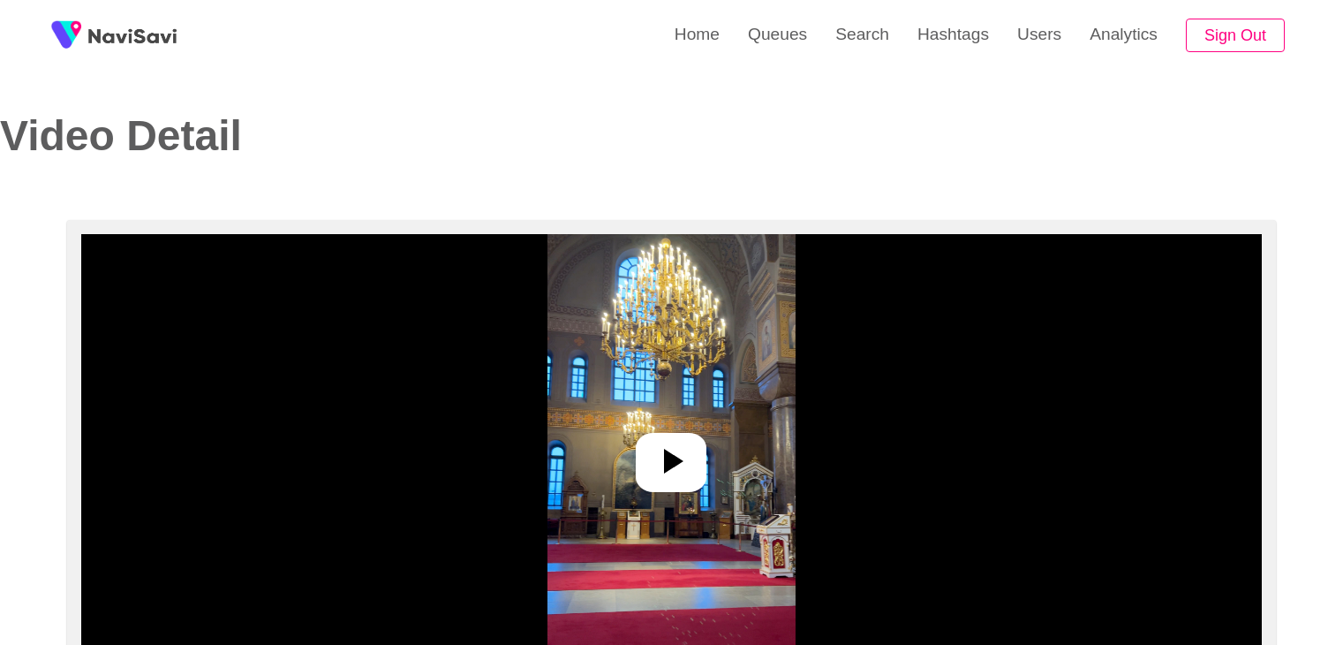
select select "**********"
select select "**"
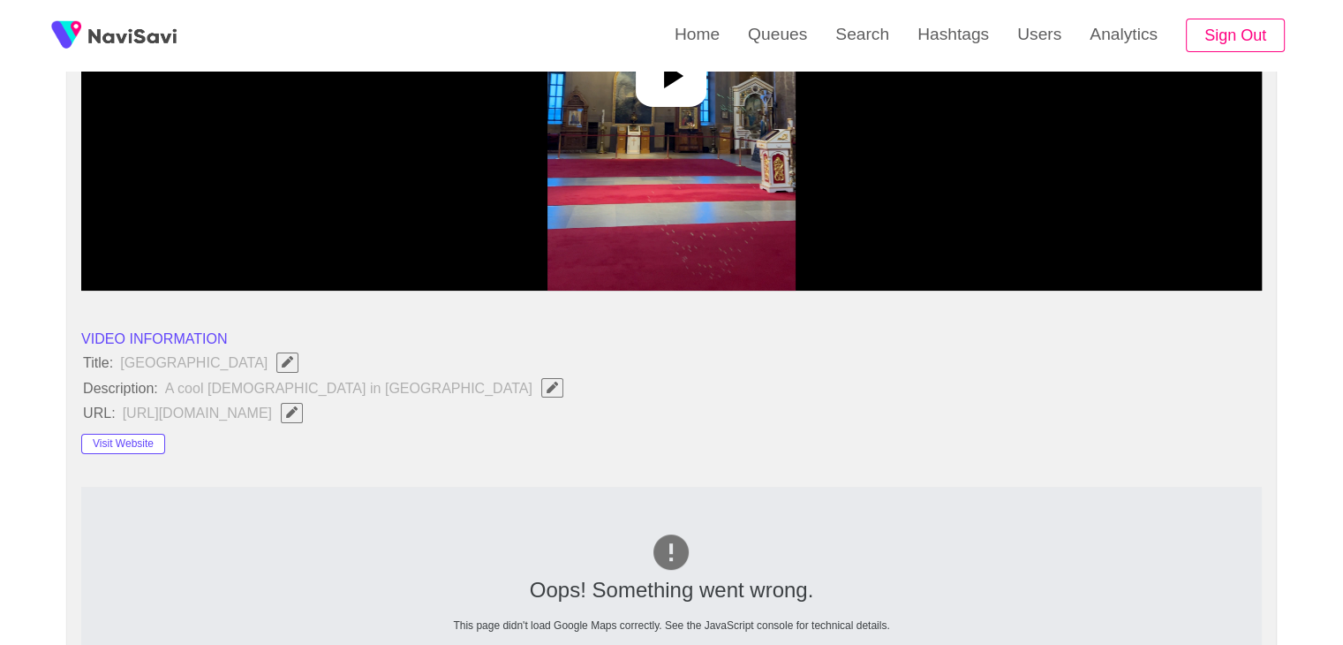
scroll to position [442, 0]
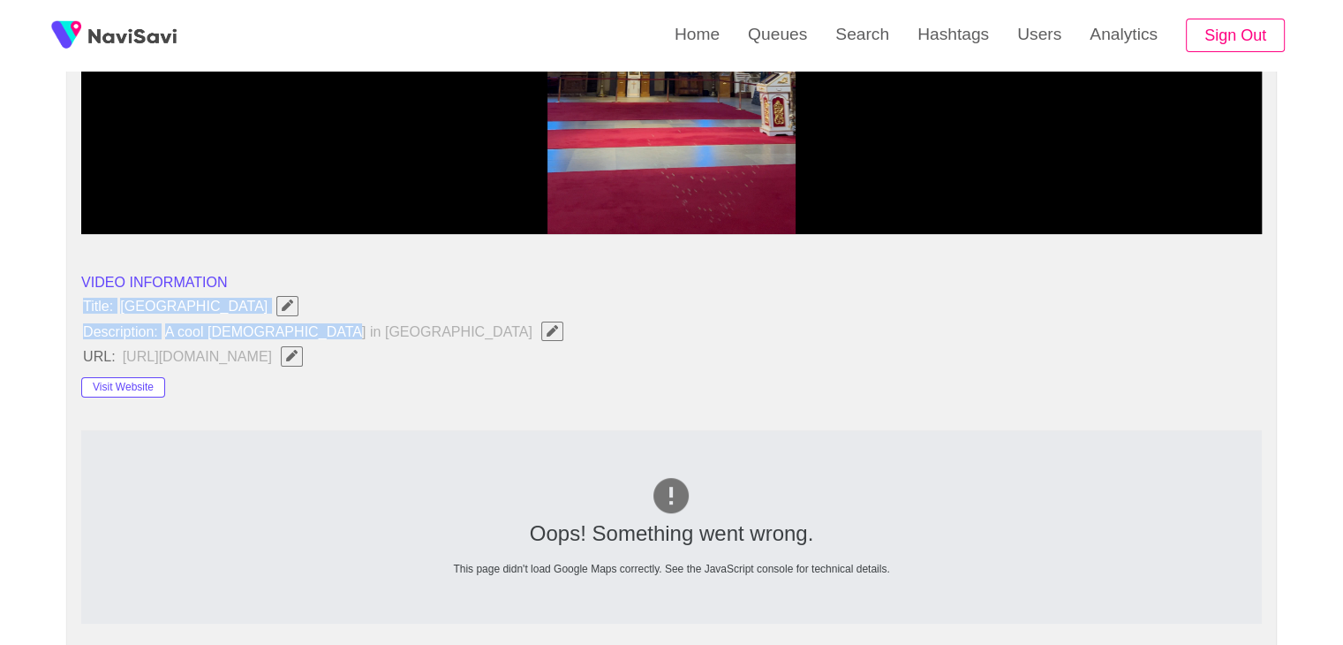
drag, startPoint x: 77, startPoint y: 300, endPoint x: 346, endPoint y: 333, distance: 271.3
copy ul "Title: Uspenski Cathedral Description: A cool church in helinki"
click at [545, 325] on span "Edit Field" at bounding box center [552, 330] width 15 height 11
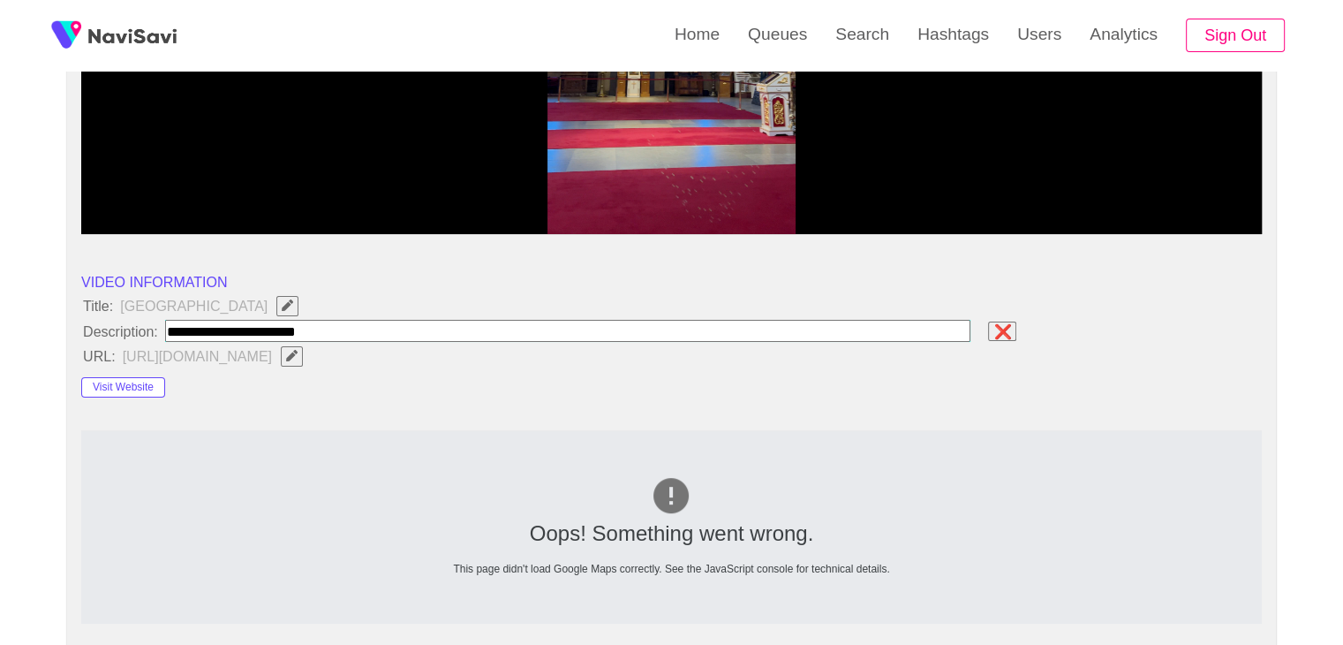
type input "**********"
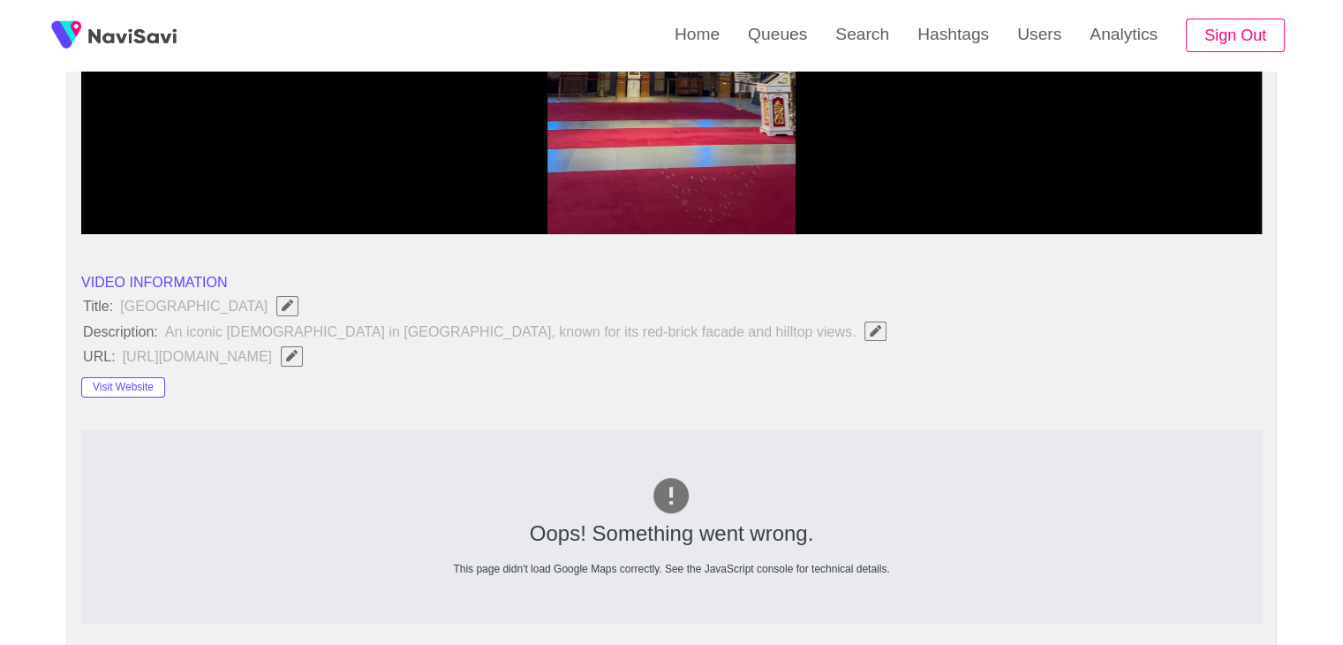
click at [148, 389] on button "Visit Website" at bounding box center [123, 387] width 84 height 21
click at [148, 384] on button "Visit Website" at bounding box center [123, 387] width 84 height 21
click at [147, 389] on button "Visit Website" at bounding box center [123, 387] width 84 height 21
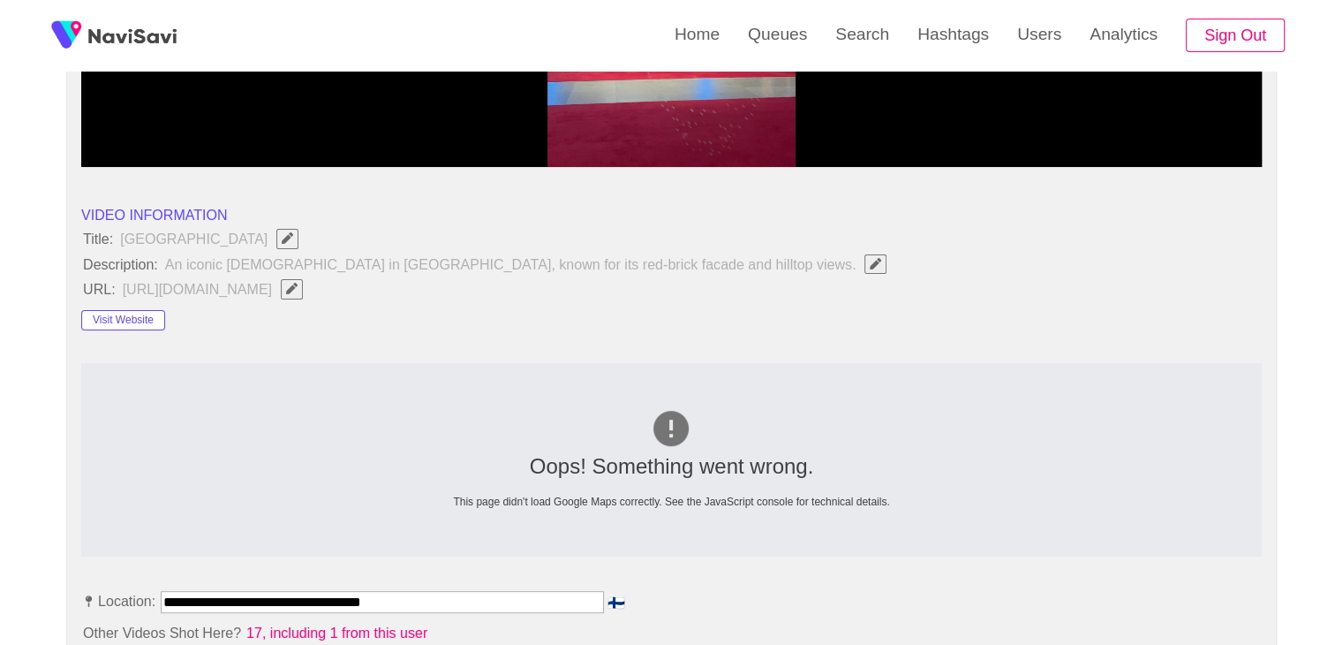
scroll to position [707, 0]
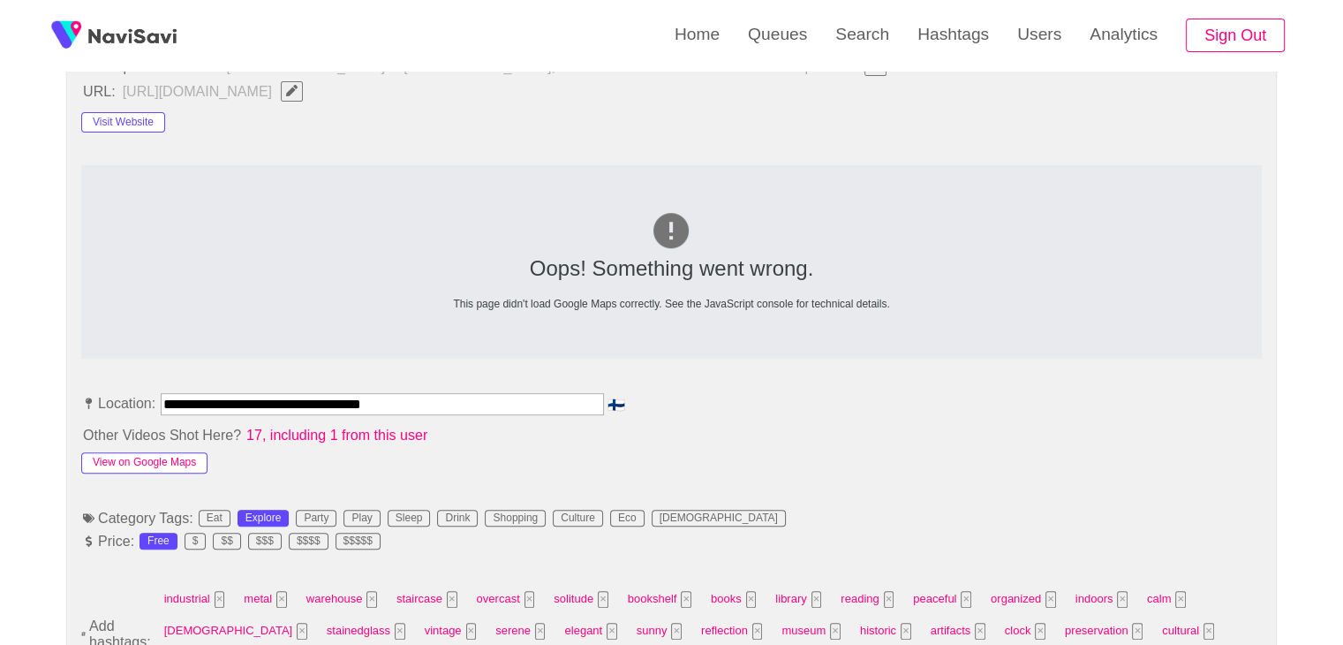
click at [170, 457] on button "View on Google Maps" at bounding box center [144, 462] width 126 height 21
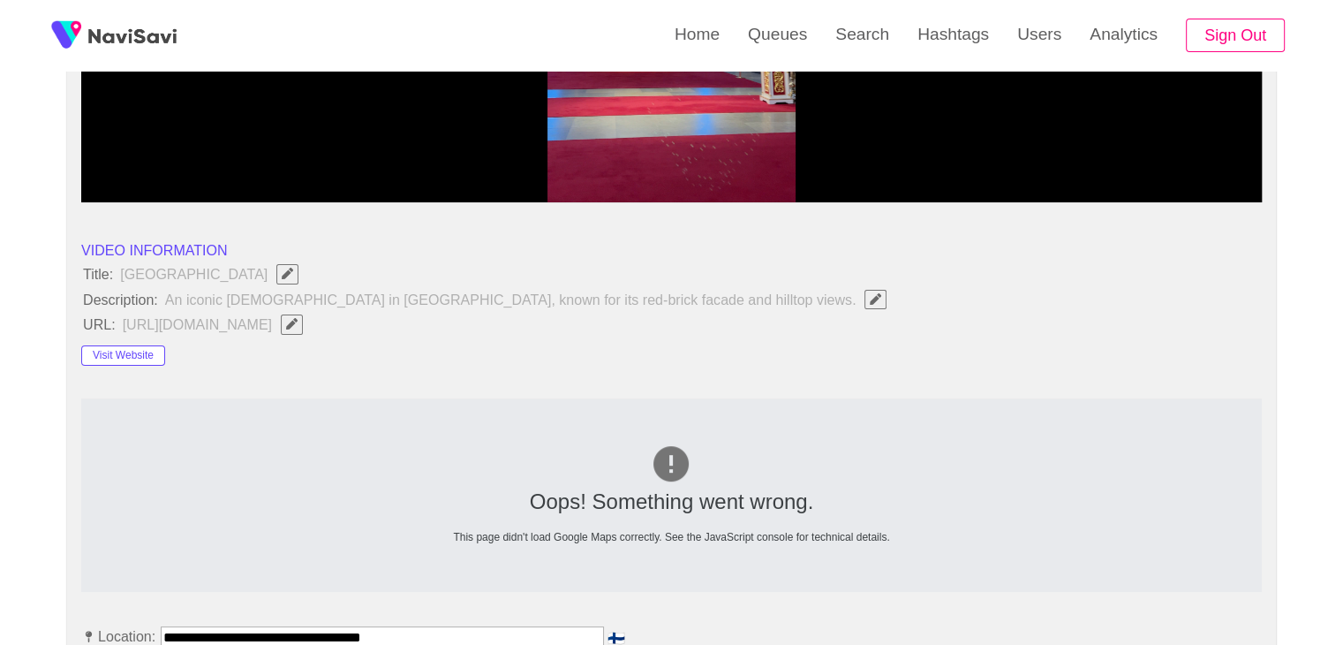
scroll to position [265, 0]
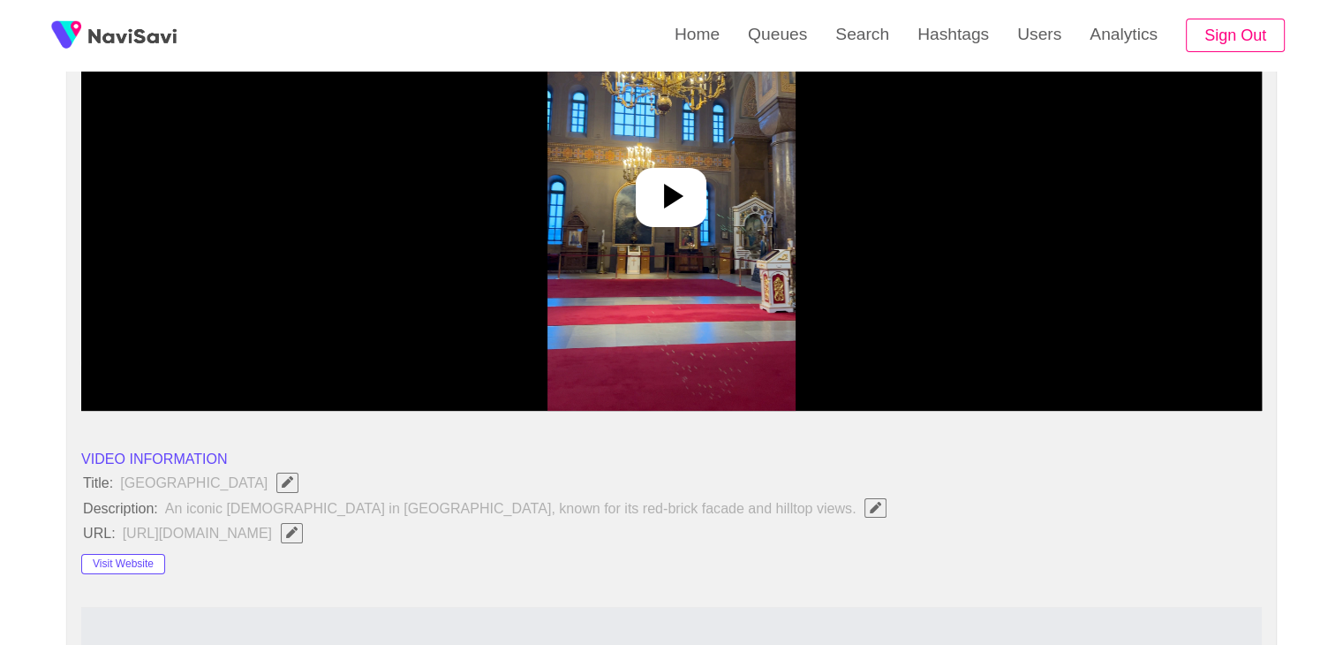
click at [694, 238] on img at bounding box center [672, 190] width 248 height 442
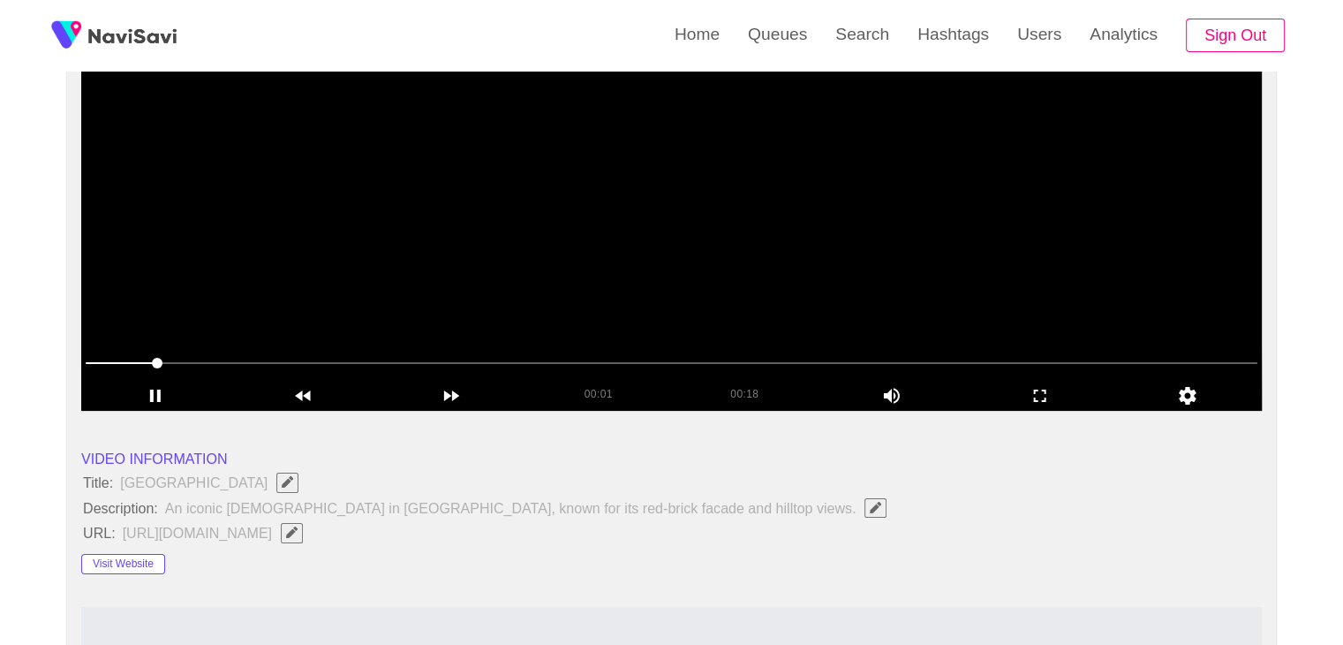
click at [407, 294] on video at bounding box center [671, 190] width 1181 height 442
click at [713, 316] on video at bounding box center [671, 190] width 1181 height 442
click at [1067, 403] on icon "add" at bounding box center [1040, 395] width 147 height 21
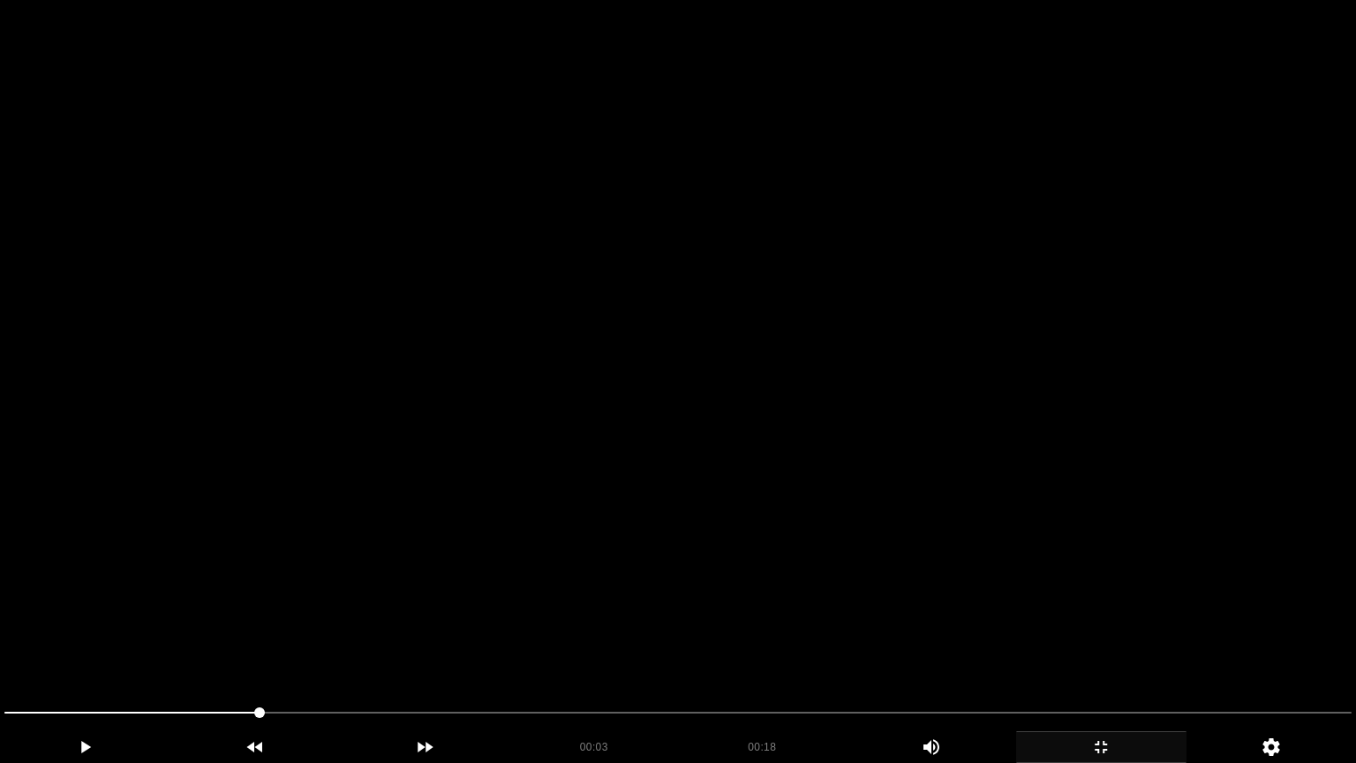
click at [948, 427] on video at bounding box center [678, 381] width 1356 height 763
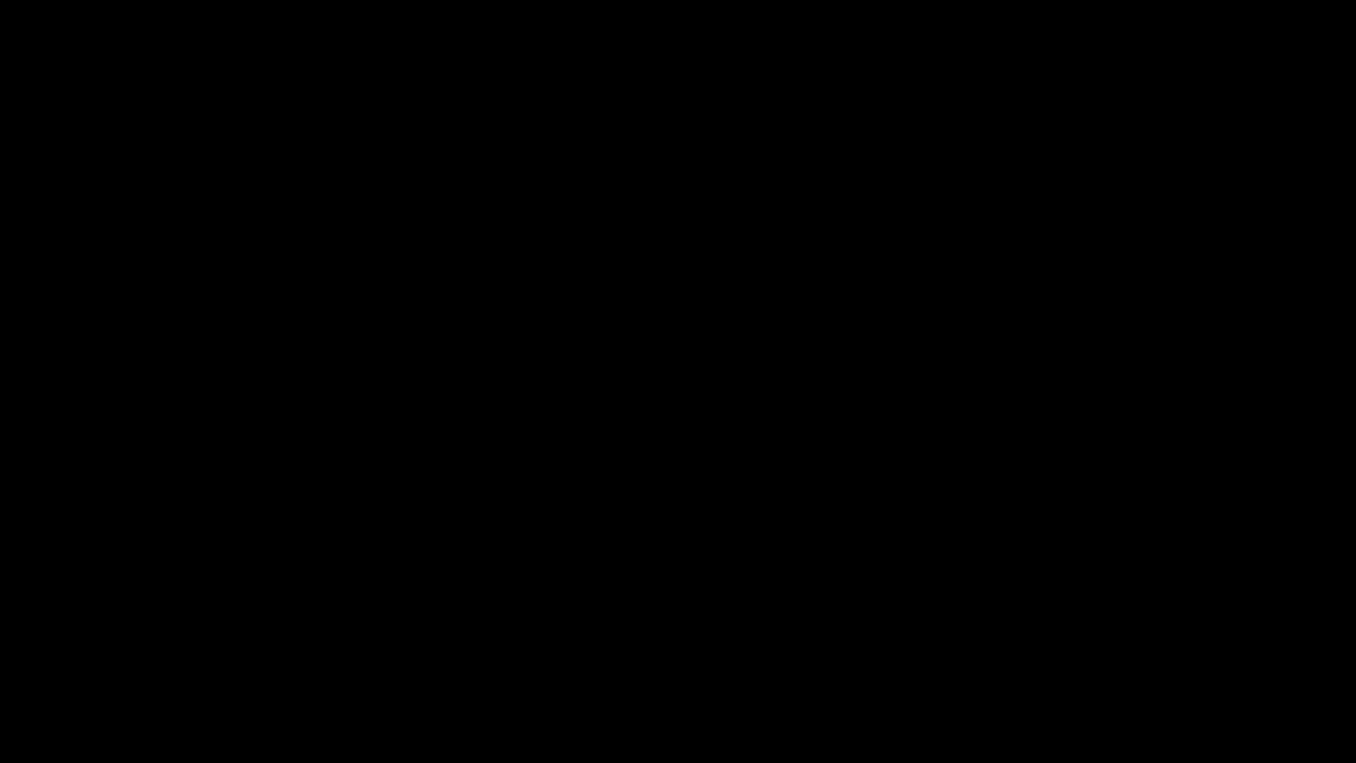
click at [1108, 644] on div "add" at bounding box center [1101, 747] width 170 height 32
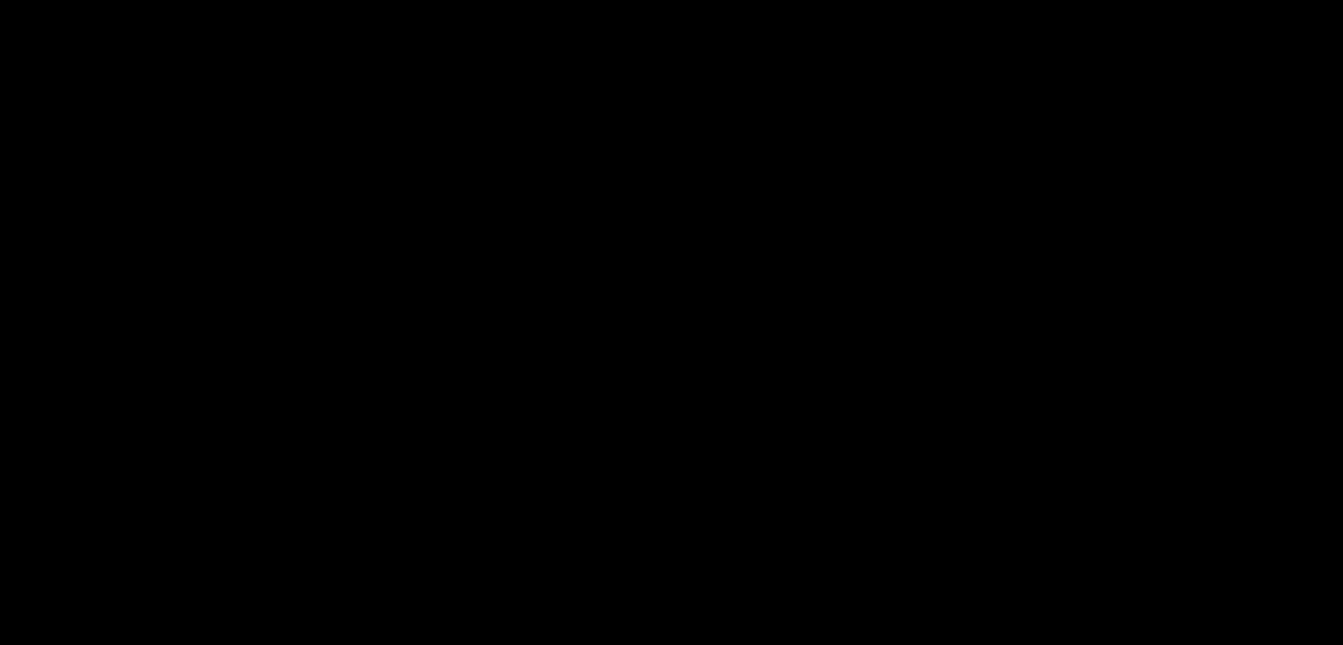
scroll to position [176, 0]
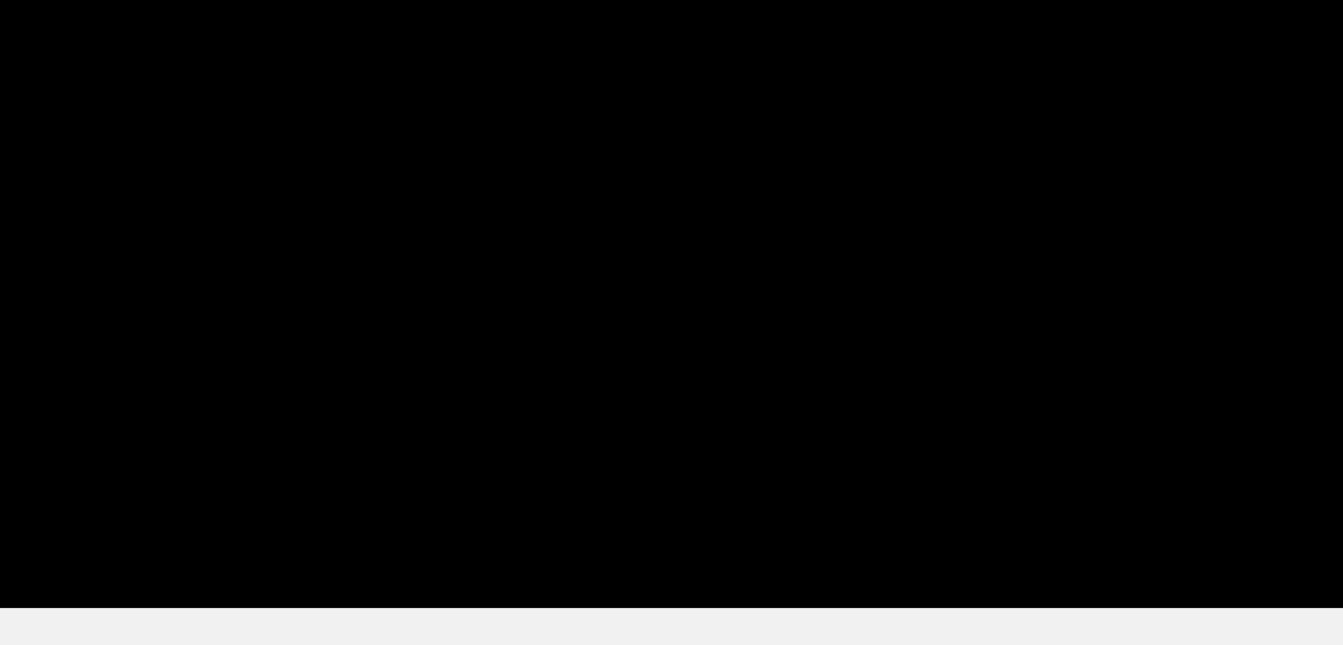
click at [818, 270] on video at bounding box center [671, 278] width 1181 height 442
click at [263, 442] on span at bounding box center [672, 451] width 1172 height 28
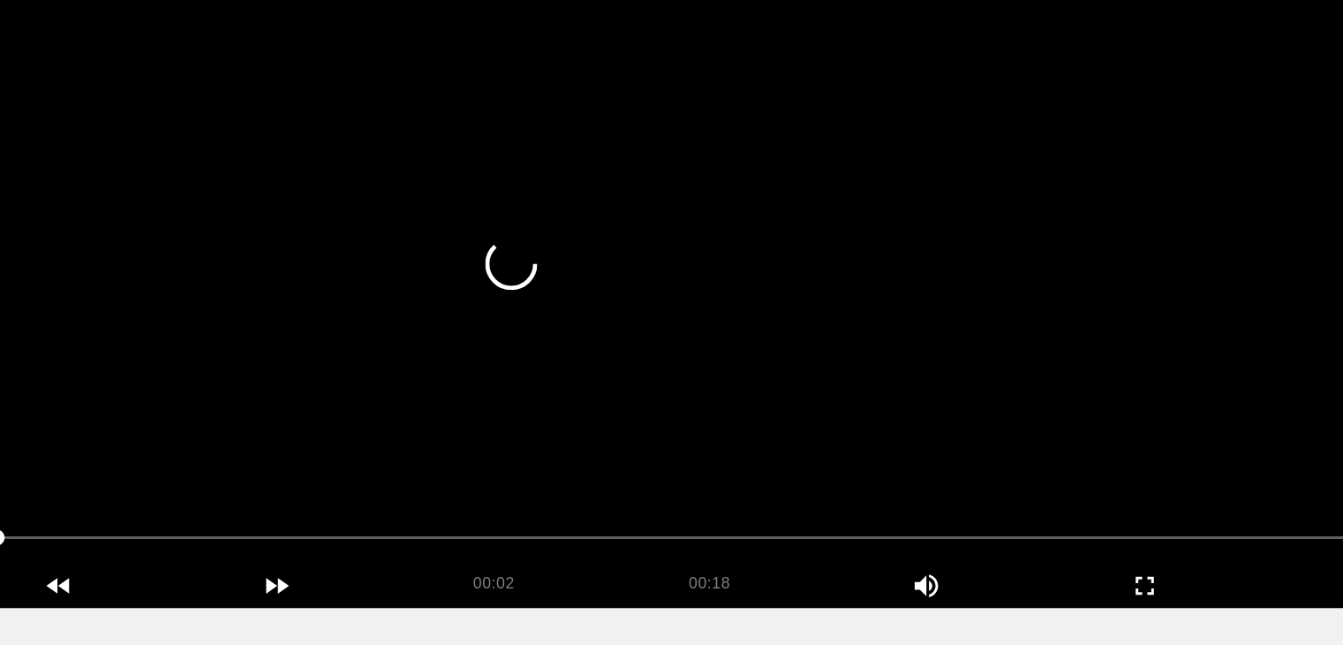
click at [746, 317] on video at bounding box center [671, 278] width 1181 height 442
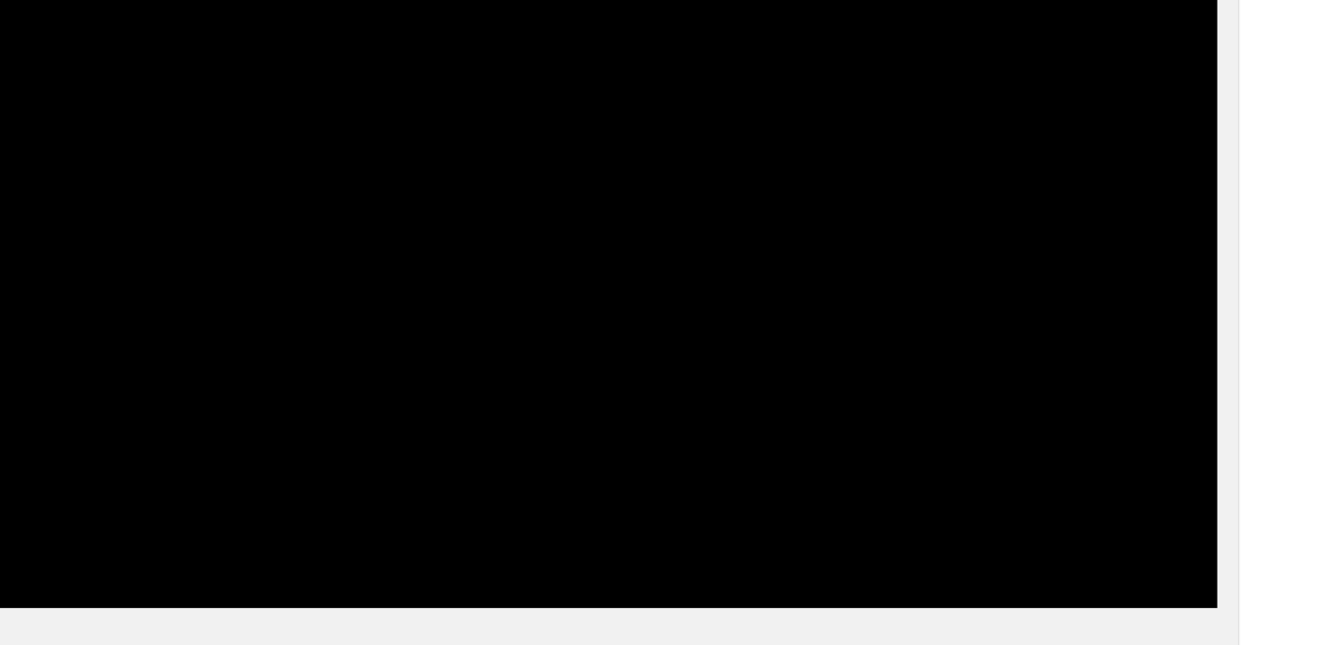
drag, startPoint x: 839, startPoint y: 440, endPoint x: 824, endPoint y: 440, distance: 15.0
click at [824, 440] on span at bounding box center [672, 451] width 1172 height 28
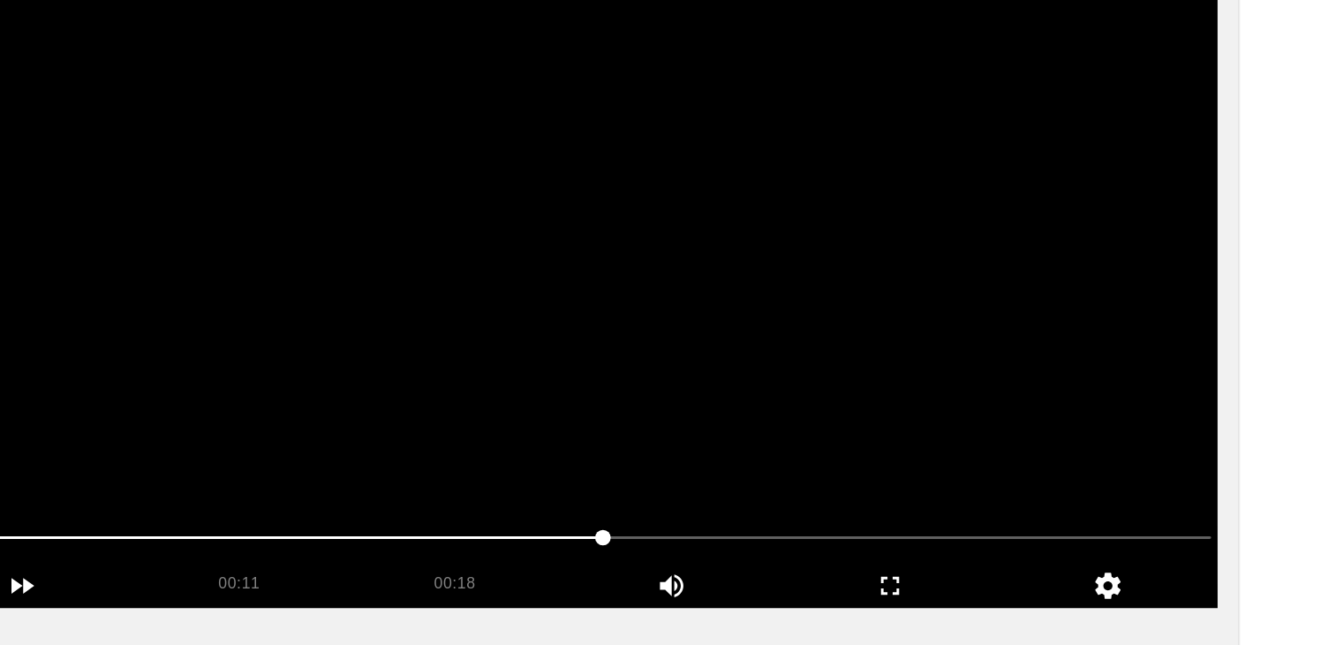
click at [936, 371] on video at bounding box center [671, 278] width 1181 height 442
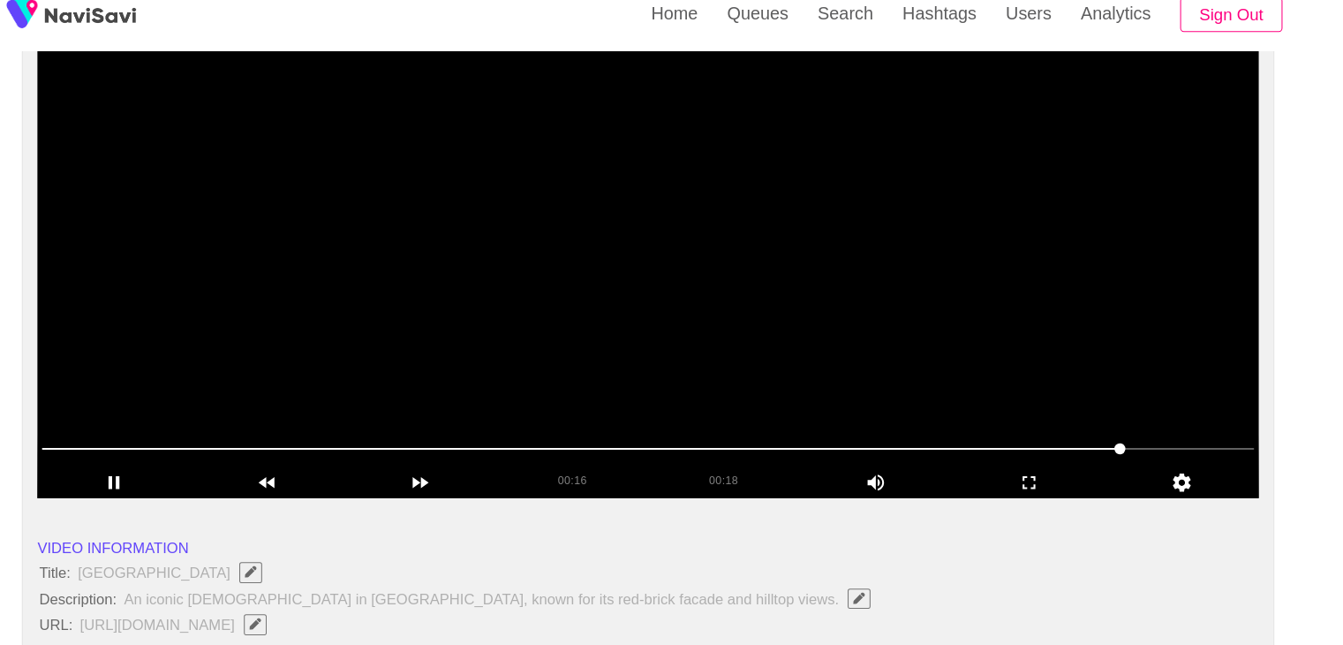
scroll to position [178, 0]
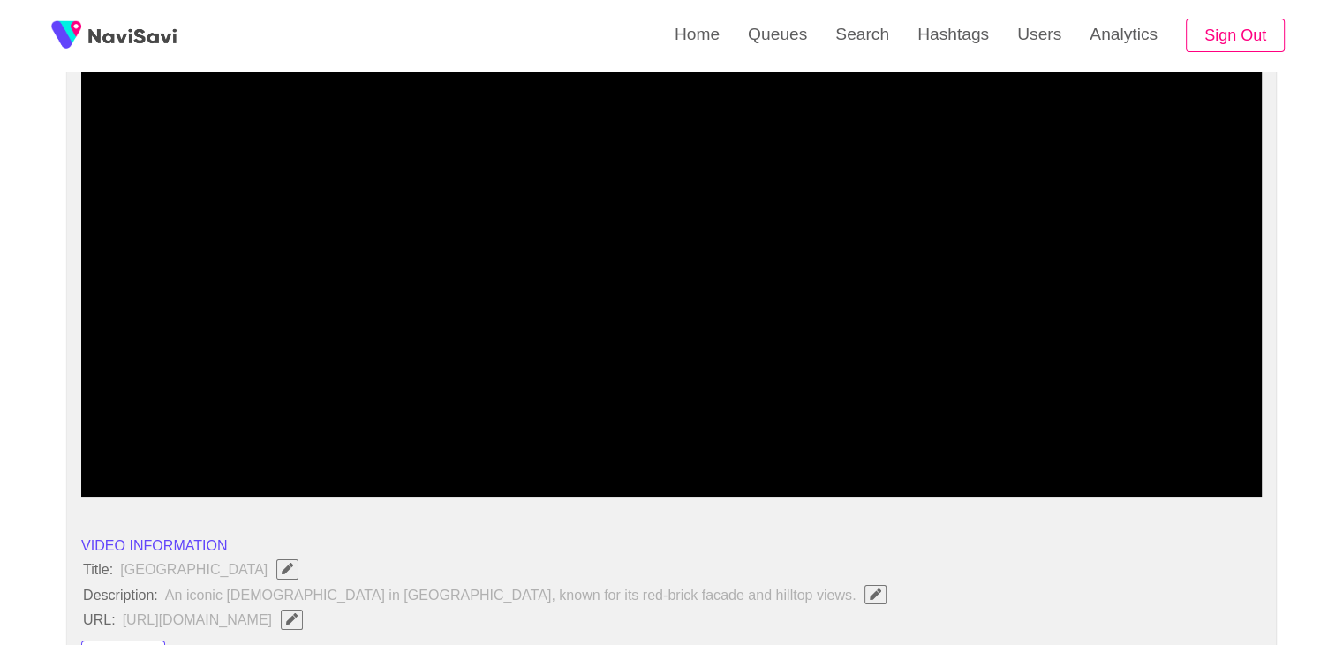
click at [225, 442] on span at bounding box center [672, 449] width 1172 height 28
click at [705, 346] on video at bounding box center [671, 277] width 1181 height 442
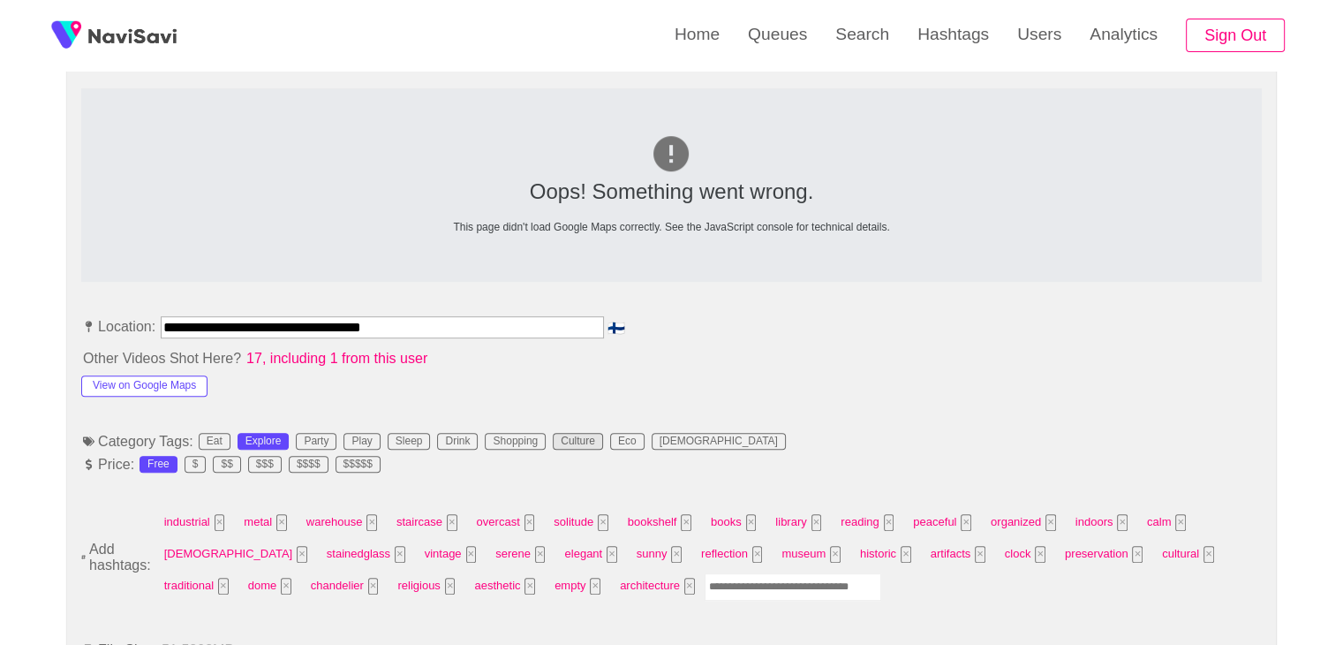
scroll to position [797, 0]
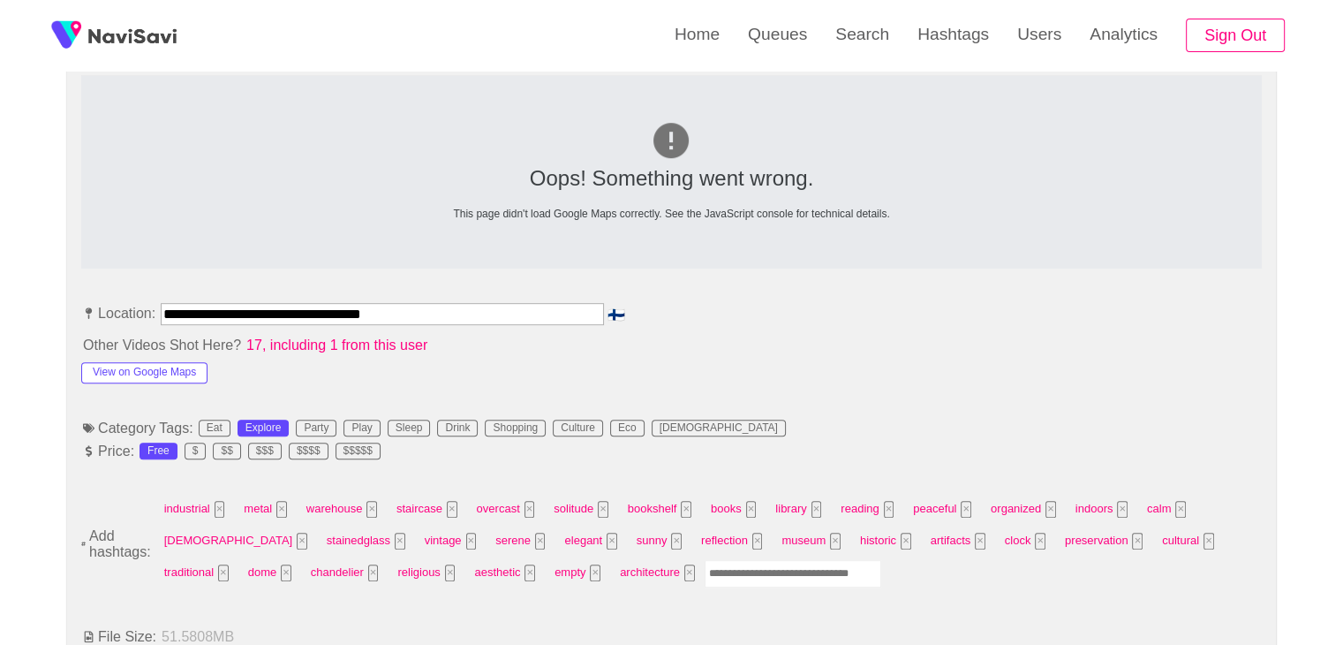
click at [705, 574] on input "Enter tag here and press return" at bounding box center [793, 573] width 177 height 27
type input "*********"
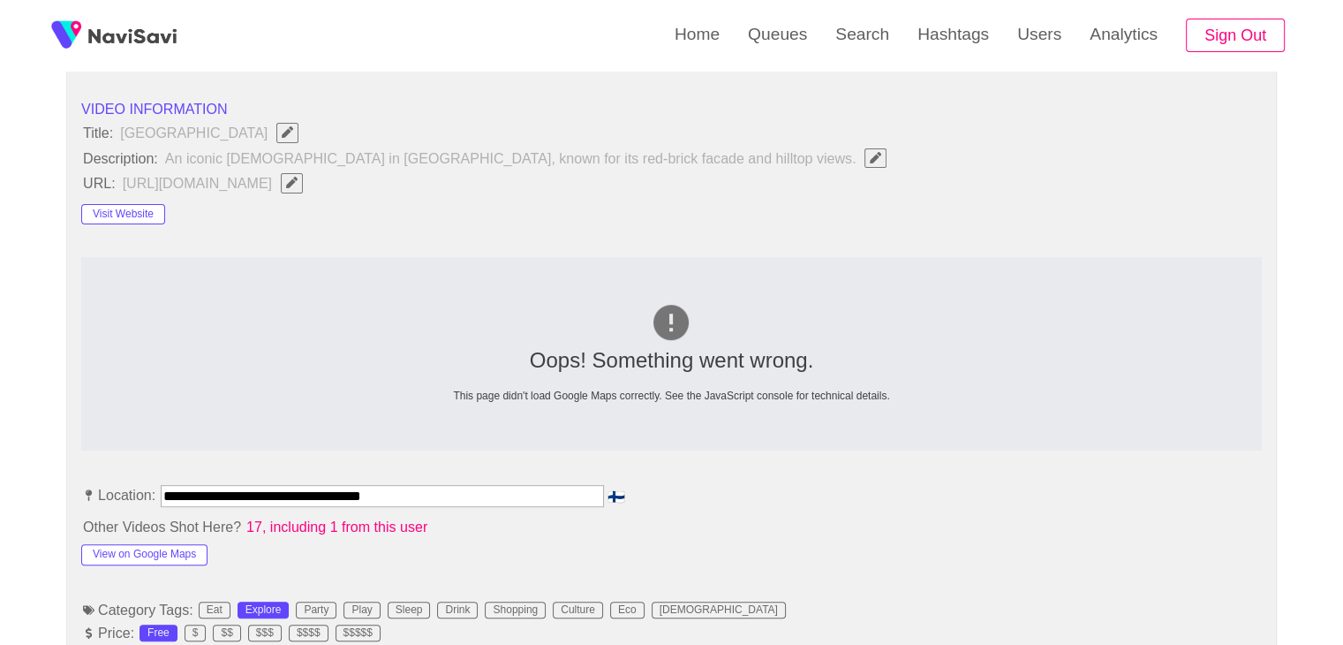
scroll to position [620, 0]
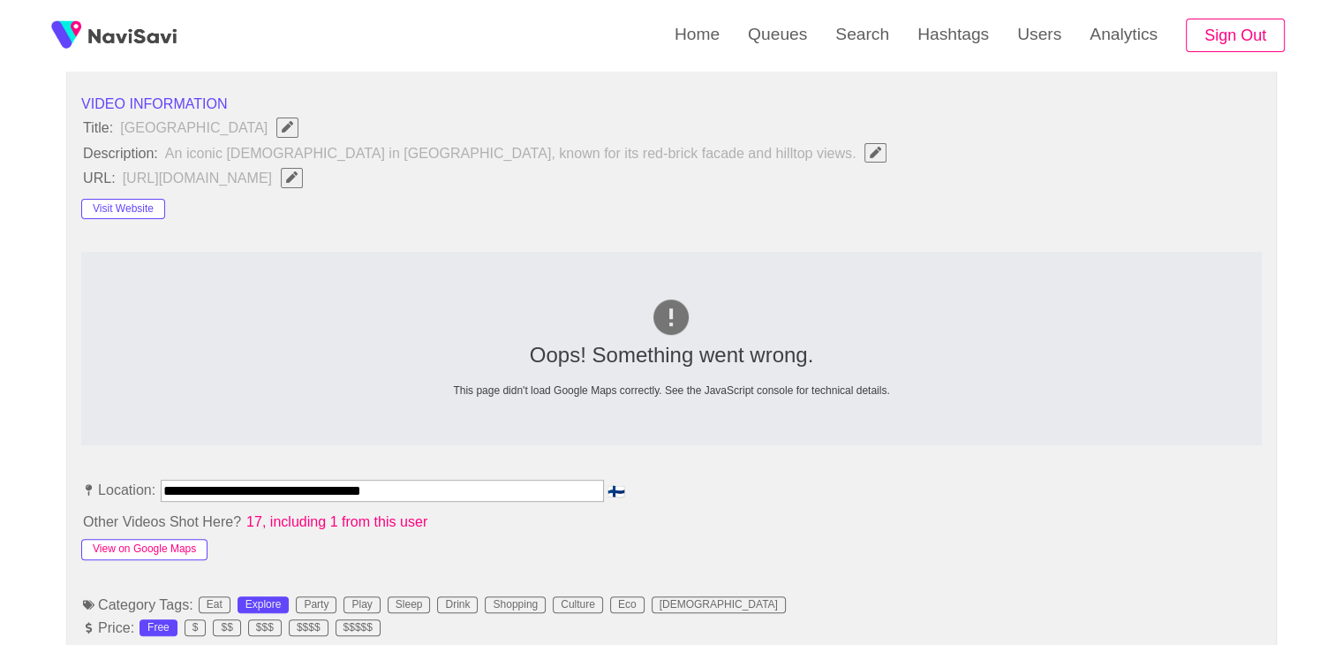
click at [153, 539] on button "View on Google Maps" at bounding box center [144, 549] width 126 height 21
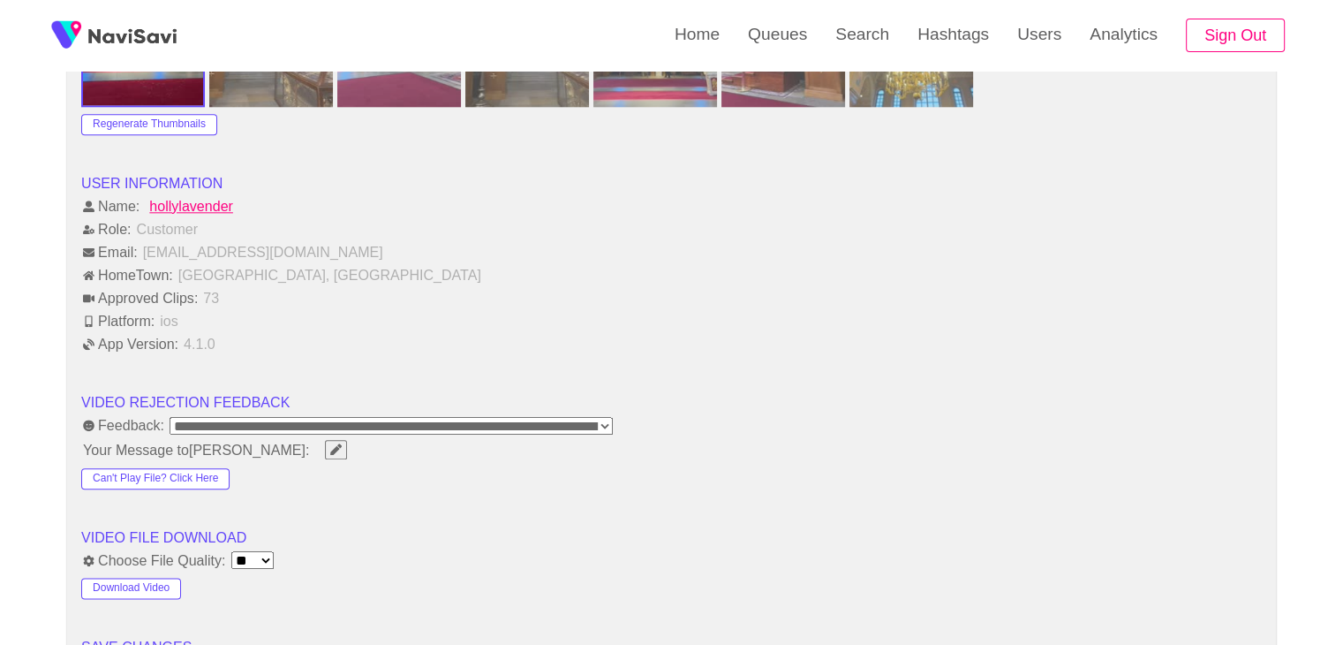
scroll to position [2121, 0]
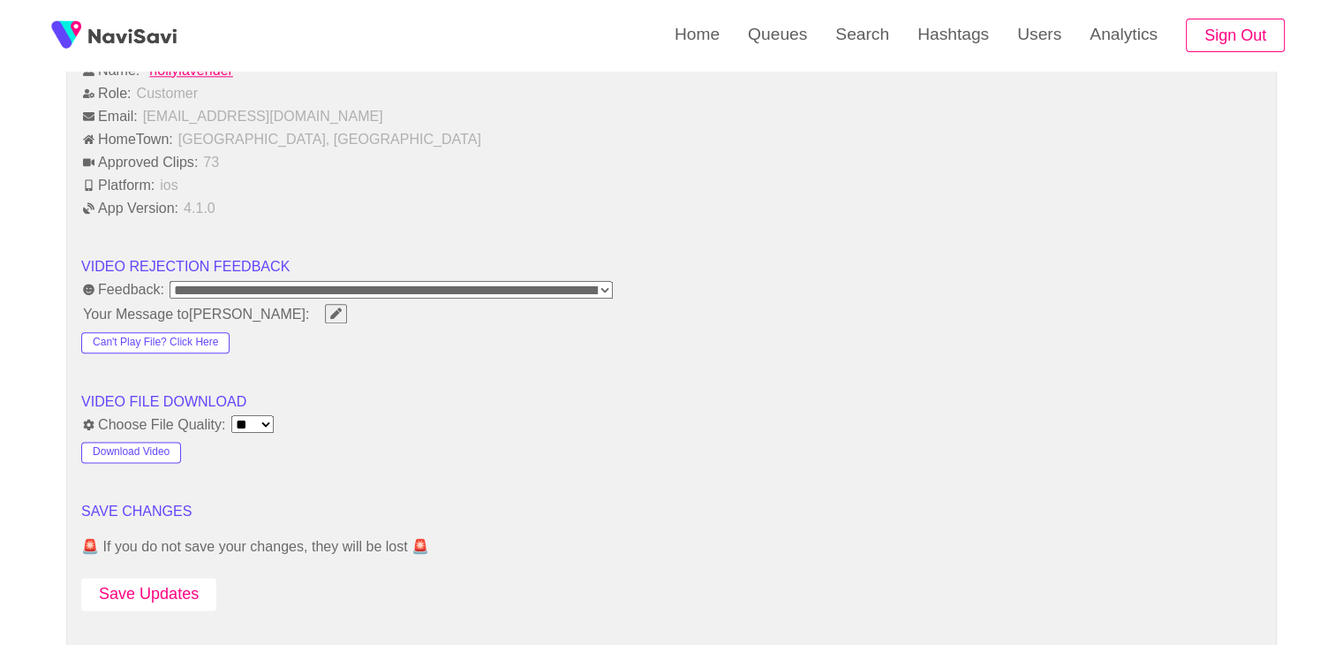
click at [168, 588] on button "Save Updates" at bounding box center [148, 594] width 135 height 33
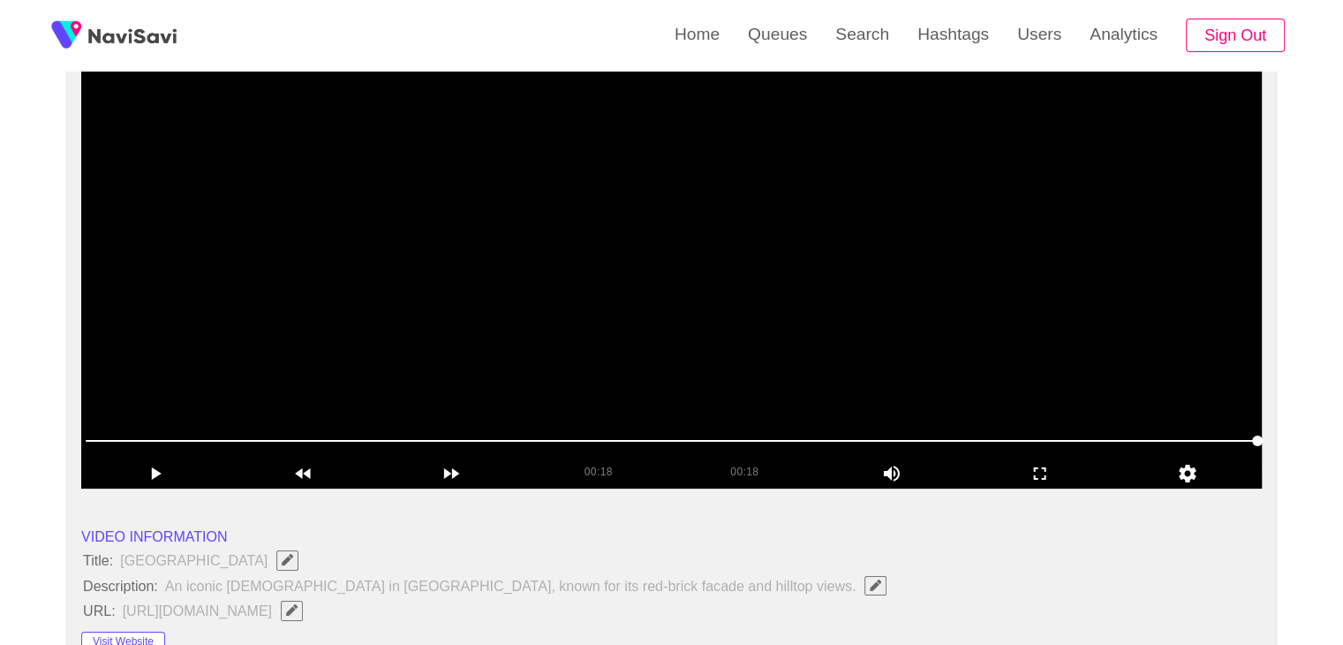
scroll to position [178, 0]
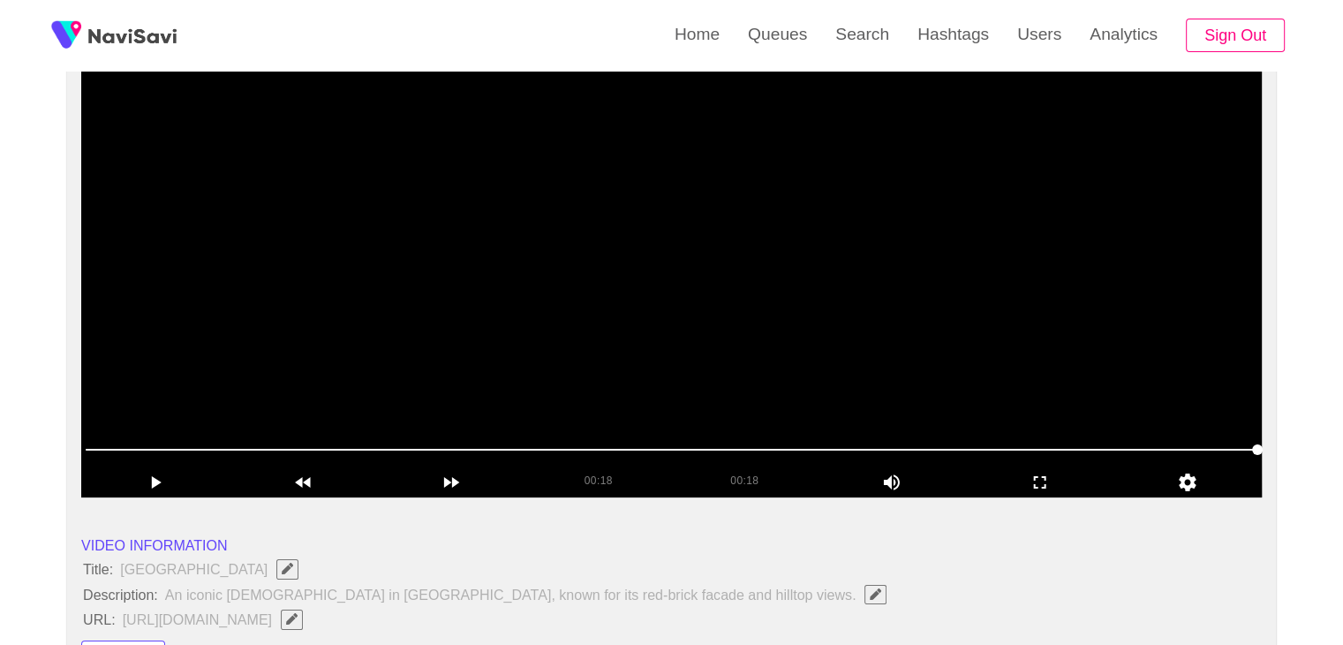
click at [752, 334] on video at bounding box center [671, 277] width 1181 height 442
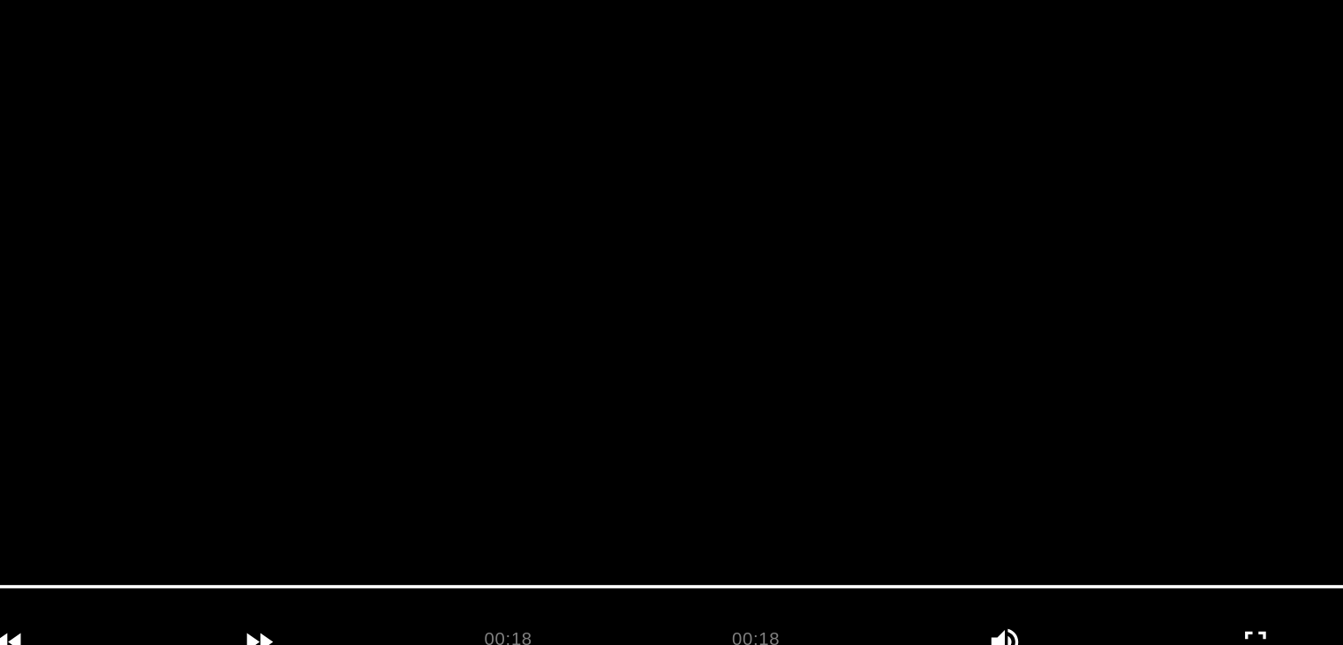
click at [753, 343] on video at bounding box center [671, 277] width 1181 height 442
click at [803, 362] on video at bounding box center [671, 277] width 1181 height 442
drag, startPoint x: 874, startPoint y: 331, endPoint x: 924, endPoint y: 281, distance: 70.6
click at [924, 281] on video at bounding box center [671, 277] width 1181 height 442
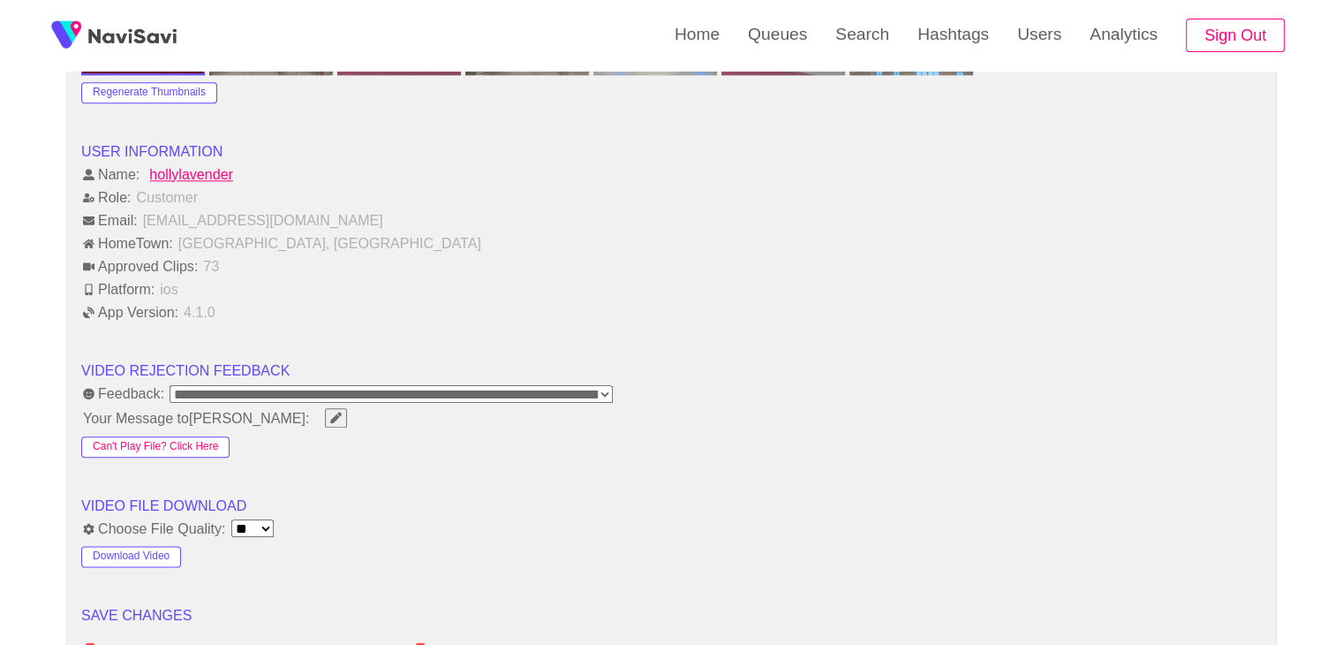
scroll to position [2210, 0]
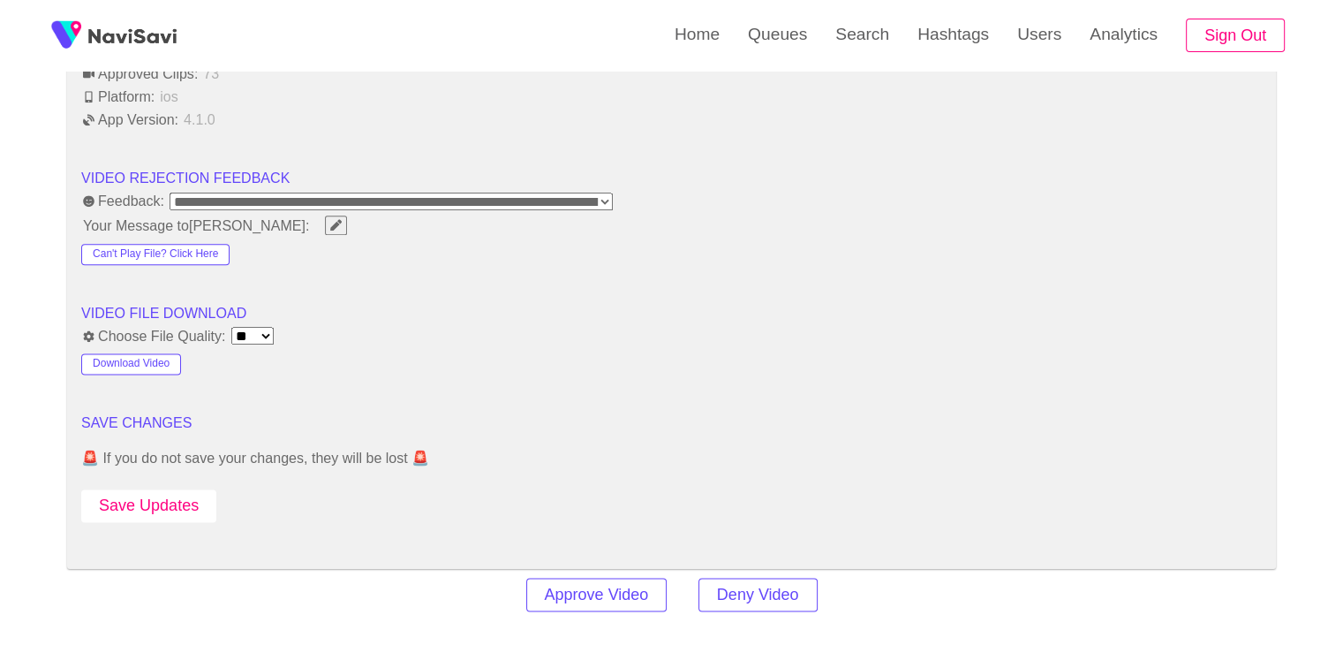
click at [167, 489] on button "Save Updates" at bounding box center [148, 505] width 135 height 33
click at [164, 502] on button "Save Updates" at bounding box center [148, 505] width 135 height 33
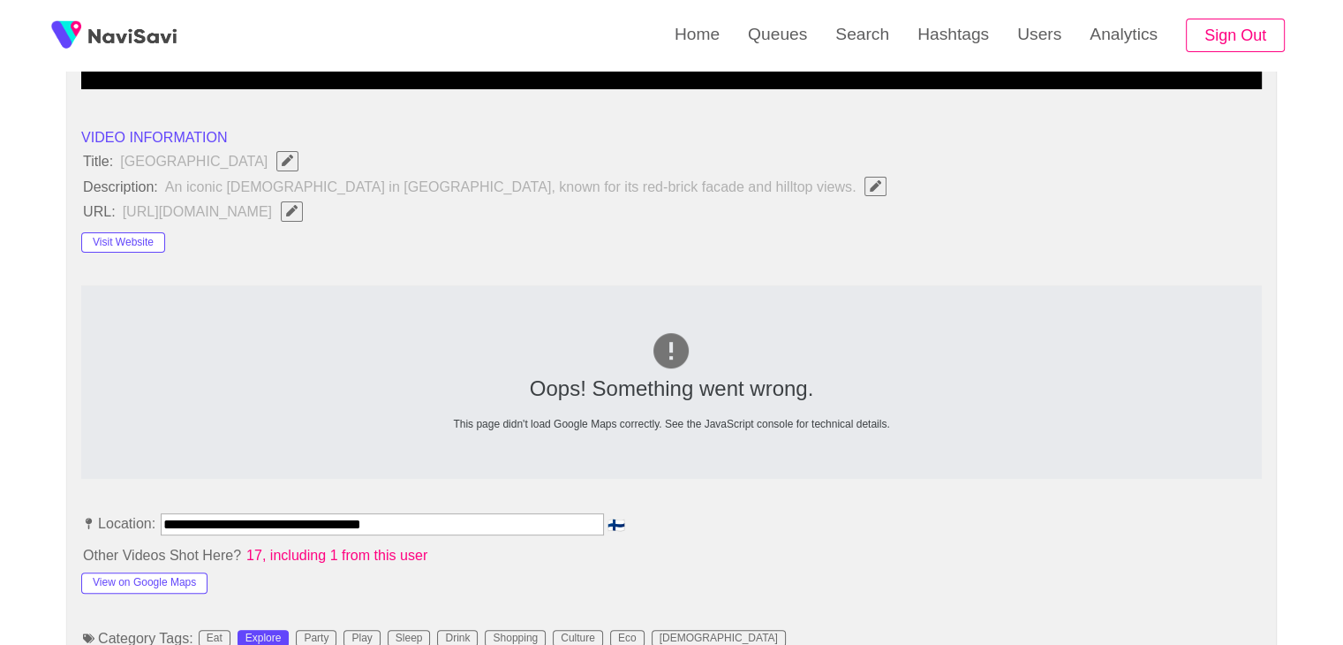
scroll to position [532, 0]
